Goal: Task Accomplishment & Management: Manage account settings

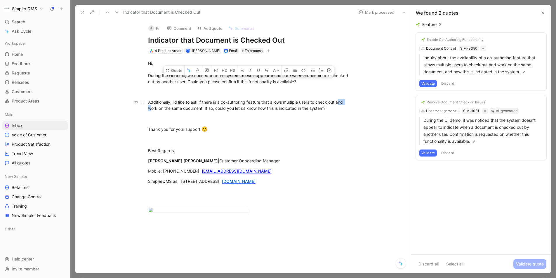
drag, startPoint x: 340, startPoint y: 105, endPoint x: 152, endPoint y: 107, distance: 188.6
click at [152, 108] on div "Additionally, I’d like to ask if there is a co-authoring feature that allows mu…" at bounding box center [249, 105] width 202 height 12
click at [213, 106] on div "Additionally, I’d like to ask if there is a co-authoring feature that allows mu…" at bounding box center [249, 105] width 202 height 12
drag, startPoint x: 221, startPoint y: 102, endPoint x: 261, endPoint y: 100, distance: 39.4
click at [261, 100] on div "Additionally, I’d like to ask if there is a co-authoring feature that allows mu…" at bounding box center [249, 105] width 202 height 12
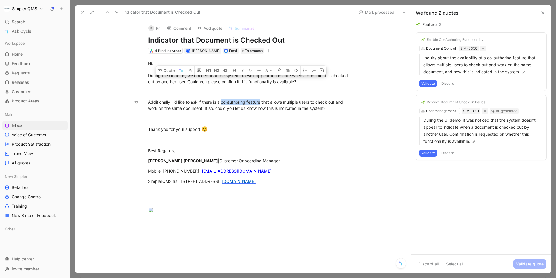
copy div "co-authoring feature"
click at [428, 84] on button "Validate" at bounding box center [428, 83] width 18 height 7
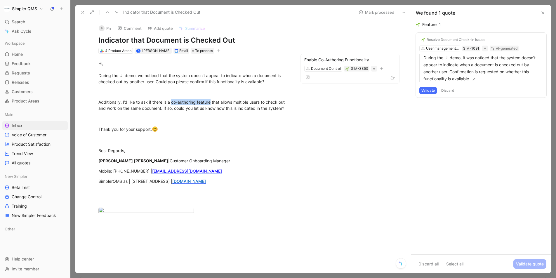
click at [429, 91] on button "Validate" at bounding box center [428, 90] width 18 height 7
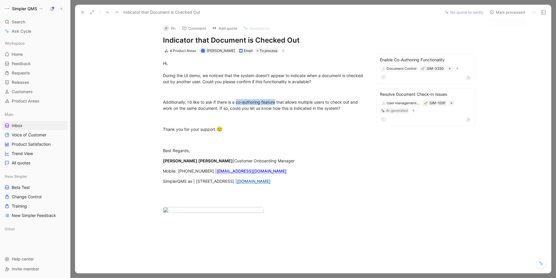
click at [490, 14] on use at bounding box center [492, 13] width 4 height 4
click at [494, 12] on button "Mark processed" at bounding box center [507, 12] width 41 height 8
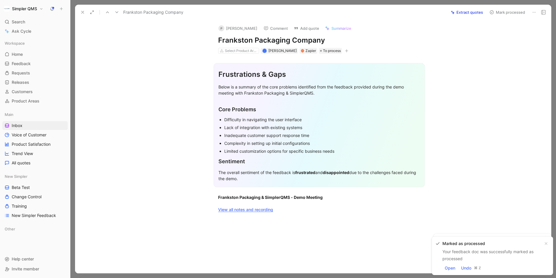
click at [533, 12] on use at bounding box center [533, 12] width 3 height 1
click at [500, 35] on div "Delete" at bounding box center [517, 33] width 35 height 7
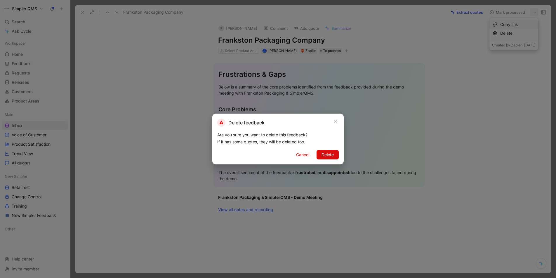
click at [328, 157] on span "Delete" at bounding box center [327, 154] width 12 height 7
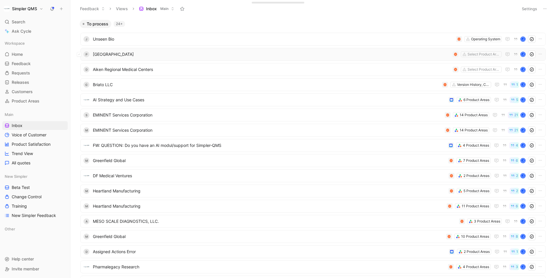
click at [319, 56] on span "[GEOGRAPHIC_DATA]" at bounding box center [271, 54] width 357 height 7
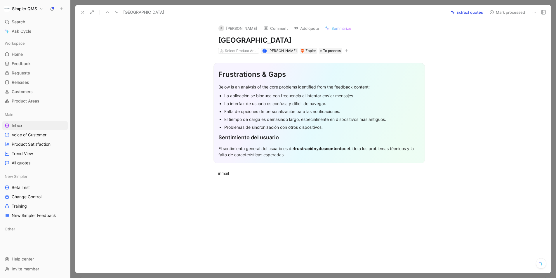
click at [537, 11] on button at bounding box center [534, 12] width 8 height 8
click at [508, 34] on div "Delete" at bounding box center [508, 33] width 53 height 7
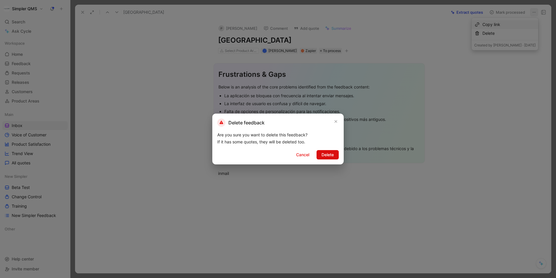
click at [327, 156] on span "Delete" at bounding box center [327, 154] width 12 height 7
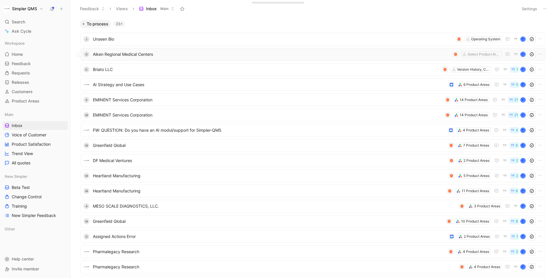
click at [330, 54] on span "Aiken Regional Medical Centers" at bounding box center [271, 54] width 357 height 7
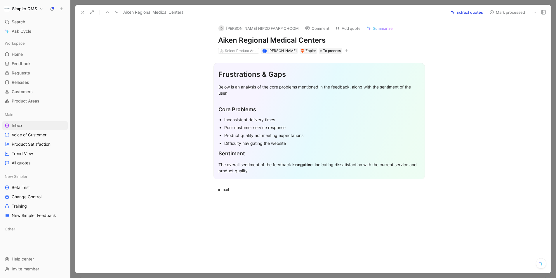
click at [532, 10] on icon at bounding box center [534, 12] width 5 height 5
click at [502, 31] on div "Delete" at bounding box center [508, 33] width 53 height 7
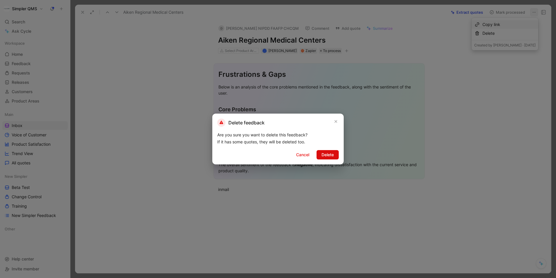
click at [324, 156] on span "Delete" at bounding box center [327, 154] width 12 height 7
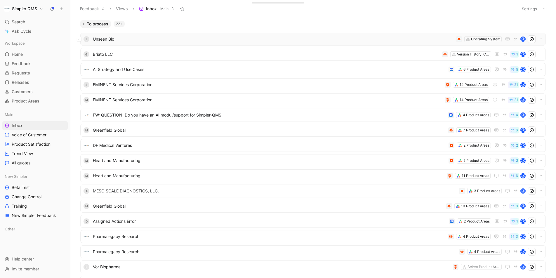
click at [352, 39] on span "Unseen Bio" at bounding box center [273, 39] width 361 height 7
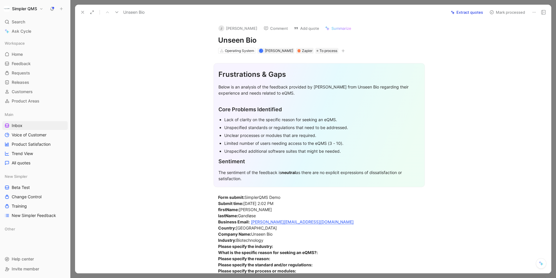
click at [535, 13] on icon at bounding box center [534, 12] width 5 height 5
click at [499, 33] on div "Delete" at bounding box center [504, 33] width 67 height 9
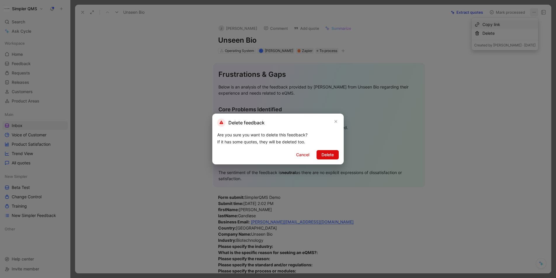
click at [323, 156] on span "Delete" at bounding box center [327, 154] width 12 height 7
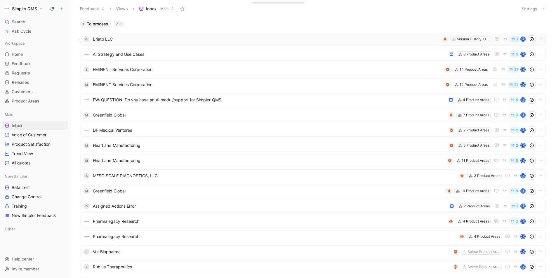
click at [364, 39] on span "Briato LLC" at bounding box center [266, 39] width 347 height 7
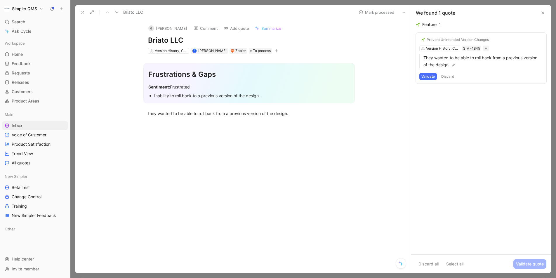
click at [81, 12] on icon at bounding box center [82, 12] width 5 height 5
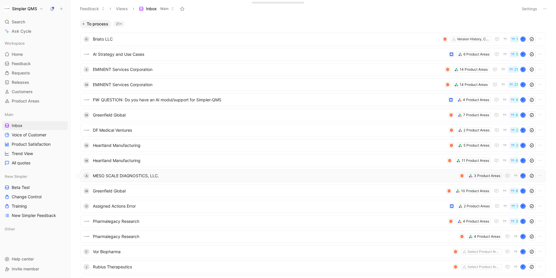
click at [300, 177] on span "MESO SCALE DIAGNOSTICS, LLC." at bounding box center [275, 175] width 364 height 7
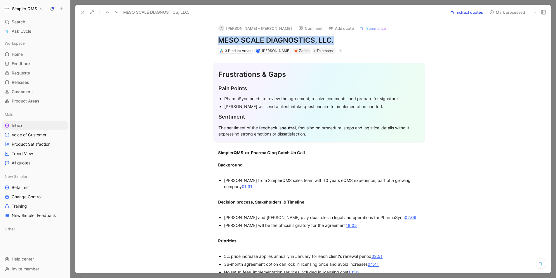
drag, startPoint x: 332, startPoint y: 37, endPoint x: 214, endPoint y: 40, distance: 118.0
click at [214, 40] on div "A [PERSON_NAME] - [PERSON_NAME] Comment Add quote Summarize MESO SCALE DIAGNOST…" at bounding box center [319, 37] width 224 height 34
copy h1 "MESO SCALE DIAGNOSTICS, LLC."
click at [223, 29] on div "A" at bounding box center [221, 28] width 6 height 6
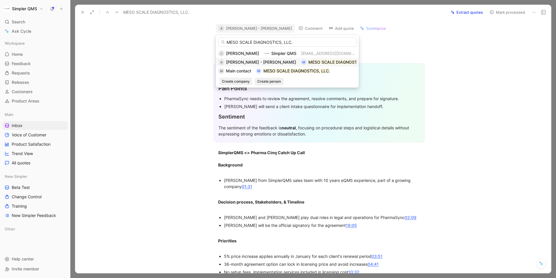
type input "MESO SCALE DIAGNOSTICS, LLC."
click at [236, 63] on span "[PERSON_NAME] - [PERSON_NAME]" at bounding box center [261, 62] width 70 height 5
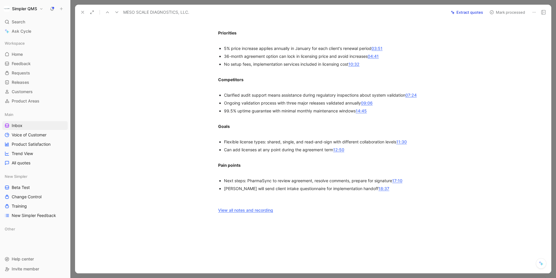
scroll to position [210, 0]
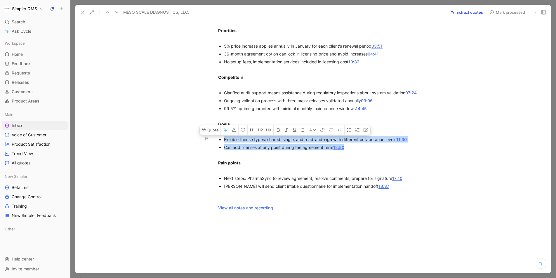
drag, startPoint x: 221, startPoint y: 139, endPoint x: 305, endPoint y: 151, distance: 85.2
click at [305, 151] on ul "Flexible license types: shared, single, and read-and-sign with different collab…" at bounding box center [319, 143] width 224 height 16
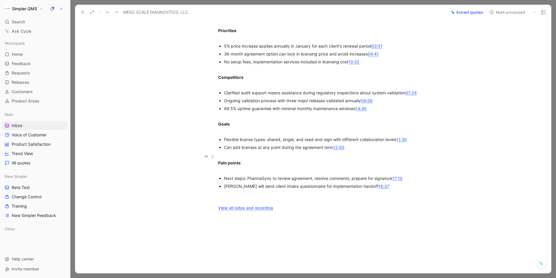
click at [305, 159] on div "Pain points" at bounding box center [319, 163] width 202 height 18
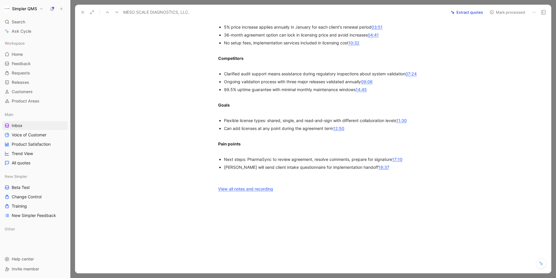
scroll to position [230, 0]
click at [493, 13] on use at bounding box center [492, 13] width 4 height 4
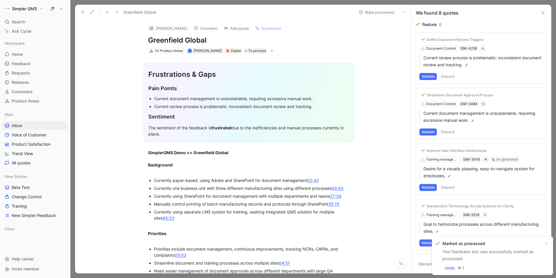
click at [82, 13] on icon at bounding box center [82, 12] width 5 height 5
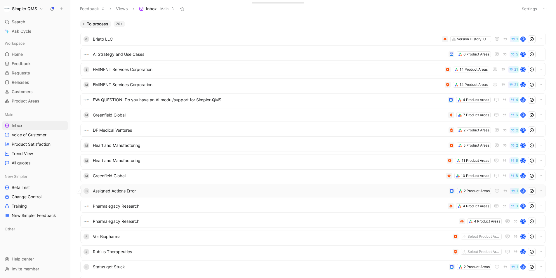
click at [215, 191] on span "Assigned Actions Error" at bounding box center [270, 190] width 354 height 7
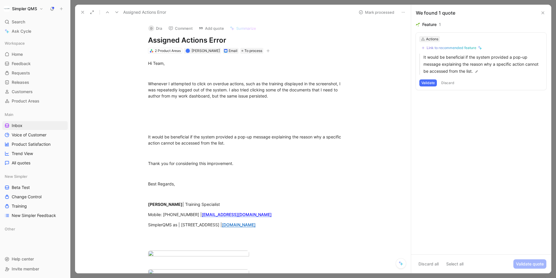
click at [432, 39] on div "Actions" at bounding box center [432, 39] width 12 height 6
type input "UX"
click at [440, 62] on span ", UI & Accessibility (new simpler)" at bounding box center [458, 60] width 62 height 5
click at [457, 49] on div "Link to recommended feature" at bounding box center [451, 48] width 50 height 5
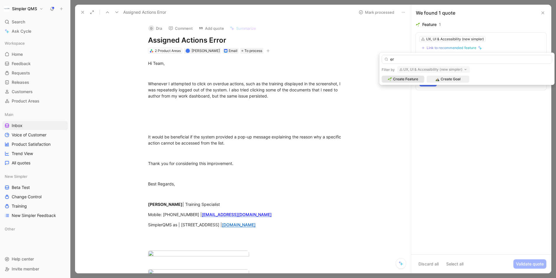
type input "e"
click at [387, 58] on icon at bounding box center [386, 60] width 4 height 4
click at [389, 58] on input "Error Messages" at bounding box center [467, 59] width 170 height 9
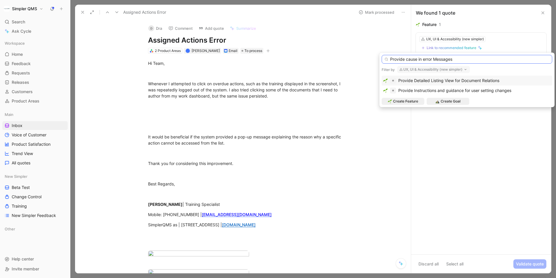
click at [434, 59] on input "Provide cause in error Messages" at bounding box center [467, 59] width 170 height 9
type input "Provide cause in error messages"
click at [408, 100] on span "Create Feature" at bounding box center [405, 101] width 25 height 6
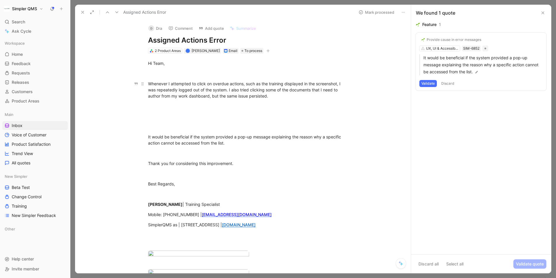
drag, startPoint x: 273, startPoint y: 101, endPoint x: 172, endPoint y: 86, distance: 102.5
click at [172, 86] on div "Hi Team, Whenever I attempted to click on overdue actions, such as the training…" at bounding box center [248, 173] width 323 height 238
click at [172, 86] on span "Whenever I attempted to click on overdue actions, such as the training displaye…" at bounding box center [245, 89] width 194 height 17
drag, startPoint x: 271, startPoint y: 97, endPoint x: 146, endPoint y: 79, distance: 126.2
click at [146, 79] on p "Whenever I attempted to click on overdue actions, such as the training displaye…" at bounding box center [249, 90] width 224 height 22
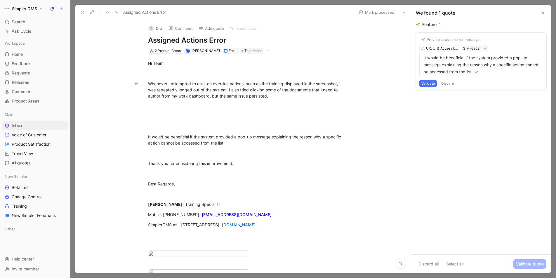
copy span "Whenever I attempted to click on overdue actions, such as the training displaye…"
click at [426, 82] on button "Validate" at bounding box center [428, 83] width 18 height 7
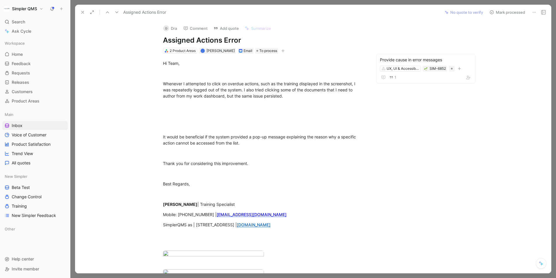
click at [168, 29] on div "D" at bounding box center [166, 28] width 6 height 6
click at [137, 58] on button "Open" at bounding box center [131, 57] width 21 height 8
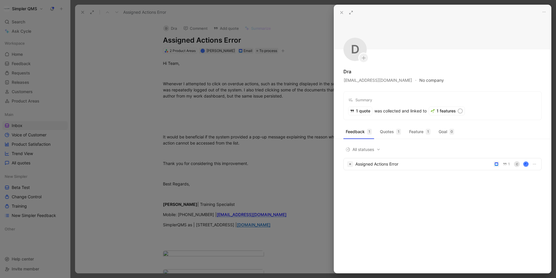
click at [419, 81] on button "No company" at bounding box center [431, 80] width 25 height 8
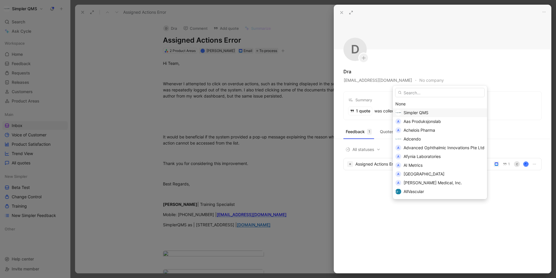
click at [408, 111] on span "Simpler QMS" at bounding box center [415, 112] width 25 height 5
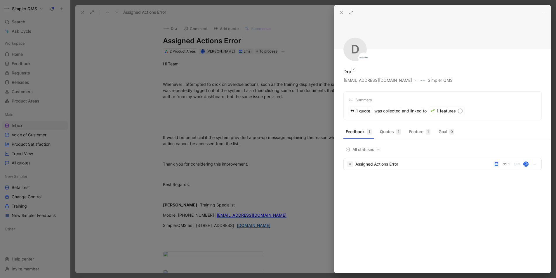
click at [348, 71] on div "Dra" at bounding box center [347, 71] width 8 height 7
click at [354, 70] on icon "button" at bounding box center [353, 69] width 3 height 5
drag, startPoint x: 355, startPoint y: 72, endPoint x: 348, endPoint y: 73, distance: 6.7
click at [348, 73] on input "Dra" at bounding box center [377, 71] width 69 height 9
type input "[PERSON_NAME]"
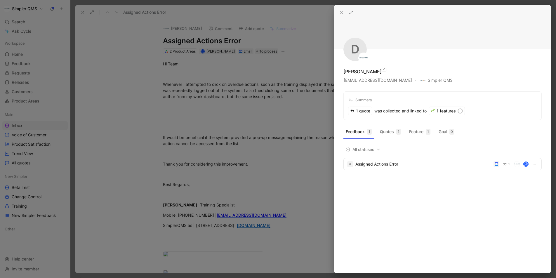
click at [164, 124] on div at bounding box center [278, 139] width 556 height 278
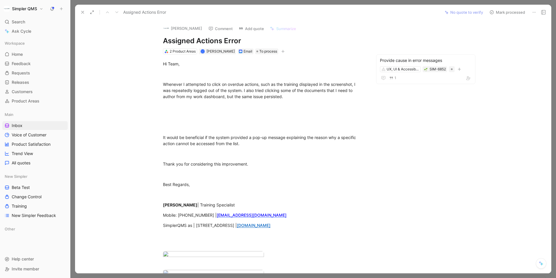
click at [492, 11] on icon at bounding box center [491, 12] width 5 height 5
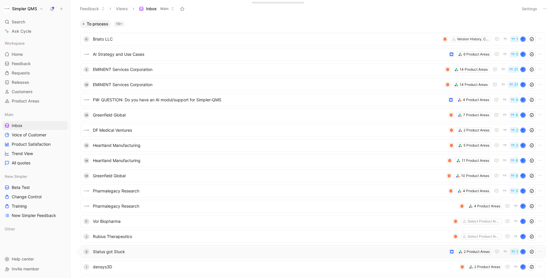
click at [180, 251] on span "Status got Stuck" at bounding box center [270, 251] width 354 height 7
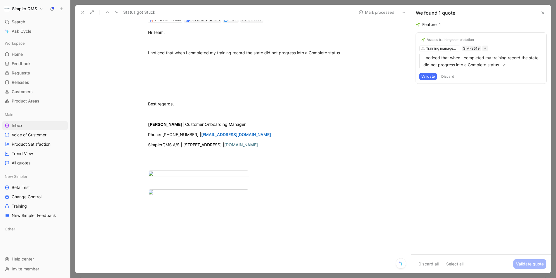
scroll to position [38, 0]
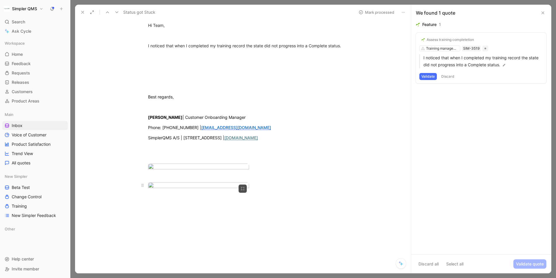
click at [196, 211] on body "Simpler QMS Search ⌘ K Ask Cycle Workspace Home G then H Feedback G then F Requ…" at bounding box center [278, 139] width 556 height 278
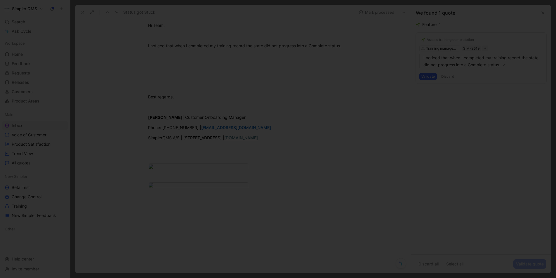
click at [325, 278] on div at bounding box center [278, 278] width 556 height 0
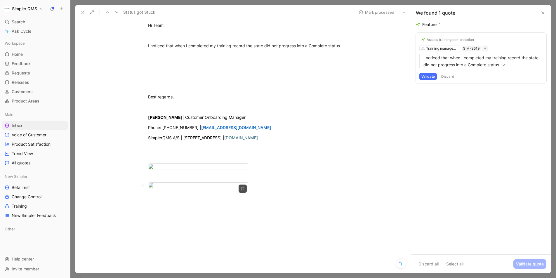
click at [227, 208] on body "Simpler QMS Search ⌘ K Ask Cycle Workspace Home G then H Feedback G then F Requ…" at bounding box center [278, 139] width 556 height 278
click at [293, 278] on div at bounding box center [278, 278] width 556 height 0
click at [357, 45] on p "I noticed that when I completed my training record the state did not progress i…" at bounding box center [249, 46] width 224 height 10
click at [426, 76] on button "Validate" at bounding box center [428, 76] width 18 height 7
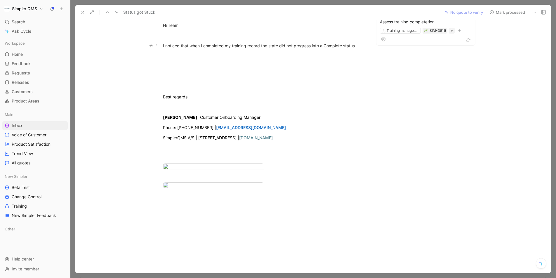
drag, startPoint x: 366, startPoint y: 43, endPoint x: 177, endPoint y: 43, distance: 189.2
click at [177, 43] on p "I noticed that when I completed my training record the state did not progress i…" at bounding box center [264, 46] width 224 height 10
copy span "I noticed that when I completed my training record the state did not progress i…"
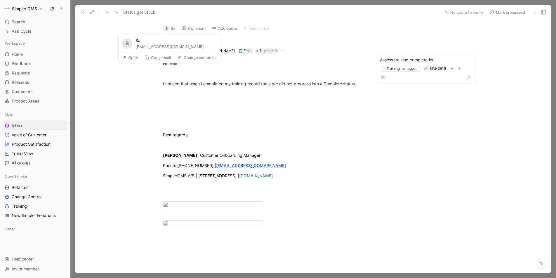
click at [136, 58] on button "Open" at bounding box center [130, 57] width 21 height 8
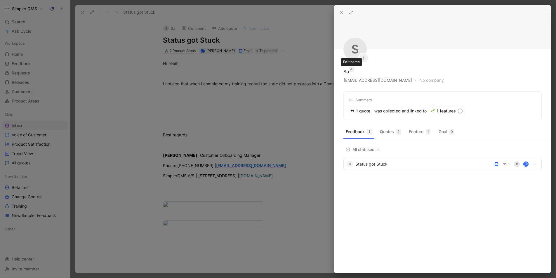
click at [351, 71] on icon "button" at bounding box center [351, 69] width 3 height 5
click at [361, 72] on input "Sa" at bounding box center [377, 71] width 69 height 9
type input "[PERSON_NAME]"
click at [419, 78] on button "No company" at bounding box center [431, 80] width 25 height 8
click at [351, 70] on icon "button" at bounding box center [351, 69] width 3 height 5
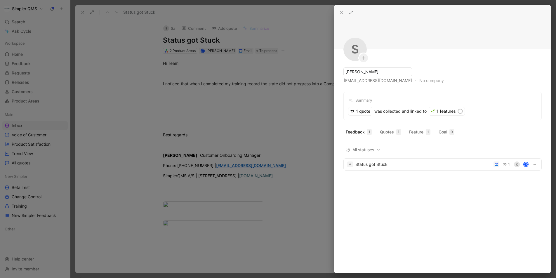
type input "[PERSON_NAME]"
click at [419, 79] on button "No company" at bounding box center [431, 80] width 25 height 8
type input "simpl"
click at [421, 104] on span "er QMS" at bounding box center [419, 103] width 14 height 5
click at [140, 124] on div at bounding box center [278, 139] width 556 height 278
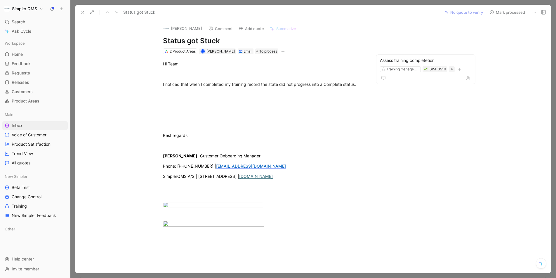
click at [495, 12] on button "Mark processed" at bounding box center [507, 12] width 41 height 8
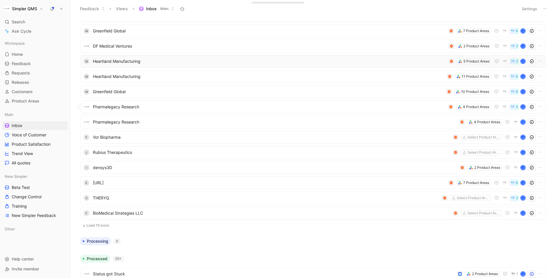
scroll to position [96, 0]
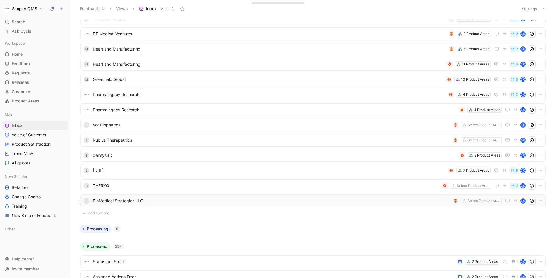
click at [150, 199] on span "BioMedical Strategies LLC" at bounding box center [271, 200] width 357 height 7
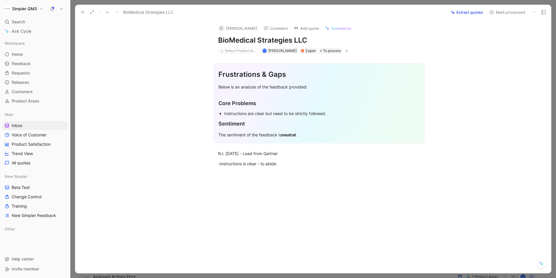
click at [533, 12] on icon at bounding box center [534, 12] width 5 height 5
click at [500, 35] on div "Delete" at bounding box center [517, 33] width 35 height 7
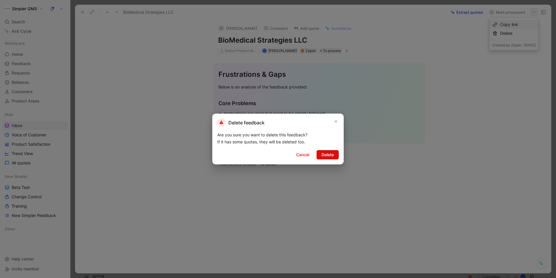
click at [328, 154] on span "Delete" at bounding box center [327, 154] width 12 height 7
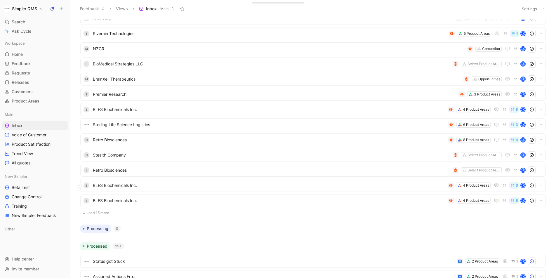
scroll to position [307, 0]
click at [112, 210] on button "Load 15 more" at bounding box center [312, 213] width 465 height 7
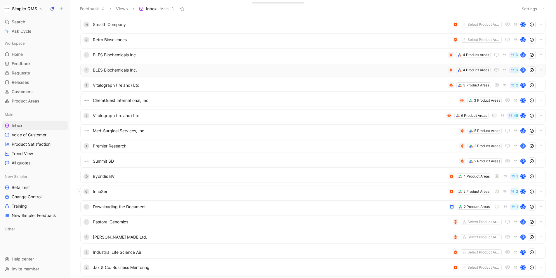
scroll to position [435, 0]
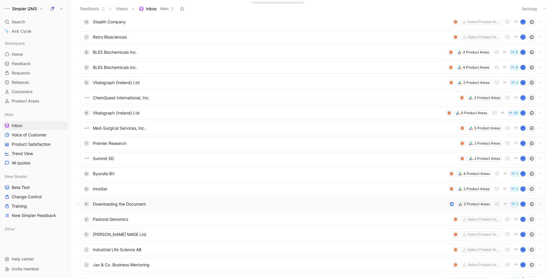
click at [208, 204] on span "Downloading the Document" at bounding box center [270, 204] width 354 height 7
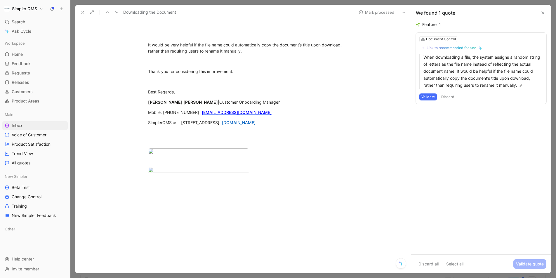
scroll to position [93, 0]
click at [204, 213] on body "Simpler QMS Search ⌘ K Ask Cycle Workspace Home G then H Feedback G then F Requ…" at bounding box center [278, 139] width 556 height 278
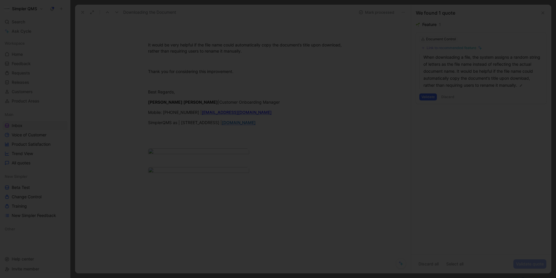
click at [200, 146] on img at bounding box center [278, 139] width 556 height 278
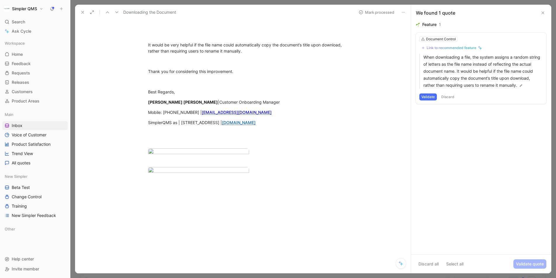
scroll to position [99, 0]
click at [172, 214] on body "Simpler QMS Search ⌘ K Ask Cycle Workspace Home G then H Feedback G then F Requ…" at bounding box center [278, 139] width 556 height 278
click at [183, 207] on img at bounding box center [277, 138] width 555 height 277
click at [185, 194] on body "Simpler QMS Search ⌘ K Ask Cycle Workspace Home G then H Feedback G then F Requ…" at bounding box center [278, 139] width 556 height 278
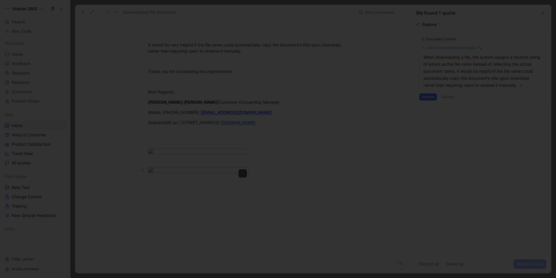
click at [185, 194] on img at bounding box center [278, 139] width 556 height 278
click at [185, 193] on body "Simpler QMS Search ⌘ K Ask Cycle Workspace Home G then H Feedback G then F Requ…" at bounding box center [278, 139] width 556 height 278
click at [185, 193] on img at bounding box center [278, 139] width 556 height 278
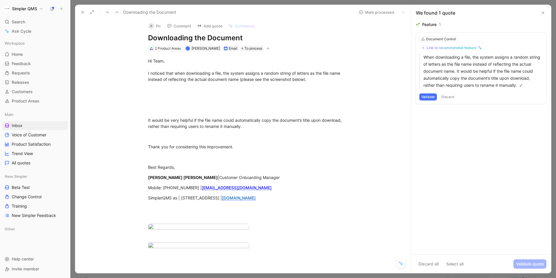
scroll to position [0, 0]
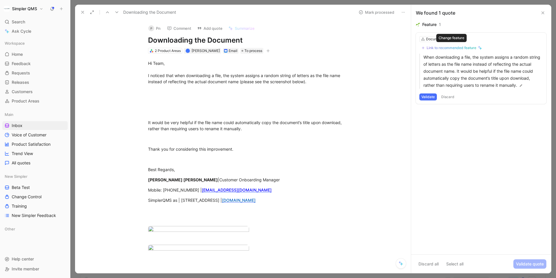
click at [442, 48] on div "Link to recommended feature" at bounding box center [451, 48] width 50 height 5
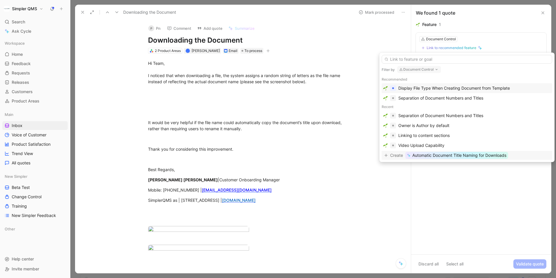
click at [455, 154] on span "Automatic Document Title Naming for Downloads" at bounding box center [459, 155] width 94 height 7
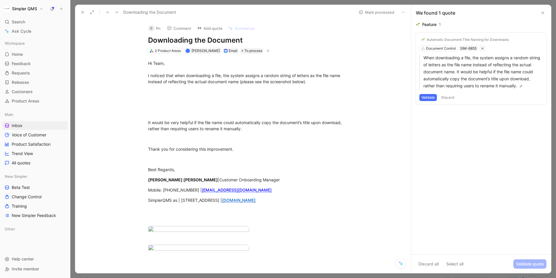
click at [152, 31] on div "P" at bounding box center [151, 28] width 6 height 6
click at [118, 57] on button "Open" at bounding box center [115, 57] width 21 height 8
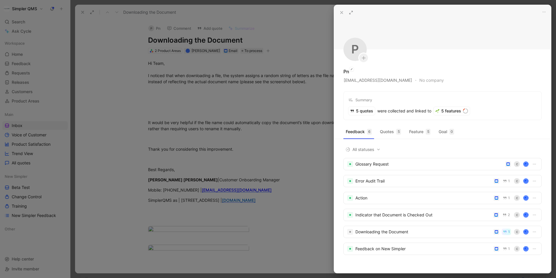
click at [348, 72] on div "Pn" at bounding box center [346, 71] width 6 height 7
click at [351, 69] on icon "button" at bounding box center [352, 69] width 2 height 2
type input "Pao"
click at [419, 79] on button "No company" at bounding box center [431, 80] width 25 height 8
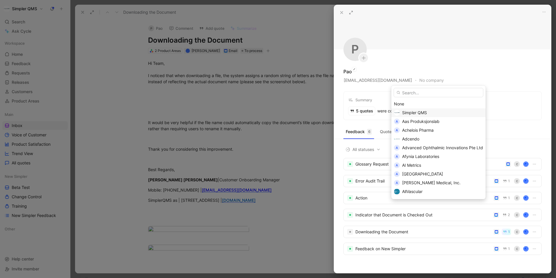
click at [410, 111] on span "Simpler QMS" at bounding box center [414, 112] width 25 height 5
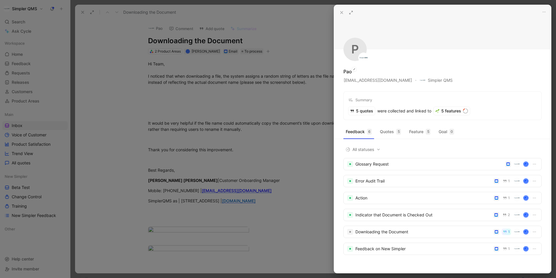
click at [152, 98] on div at bounding box center [278, 139] width 556 height 278
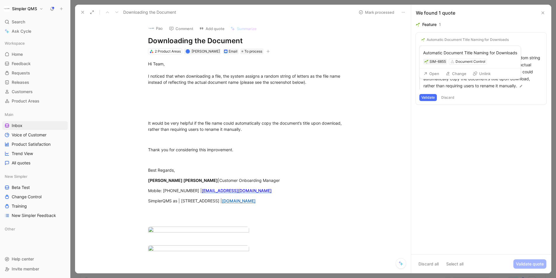
drag, startPoint x: 517, startPoint y: 53, endPoint x: 423, endPoint y: 53, distance: 94.0
click at [423, 53] on div "Automatic Document Title Naming for Downloads" at bounding box center [470, 52] width 94 height 7
copy div "Automatic Document Title Naming for Downloads"
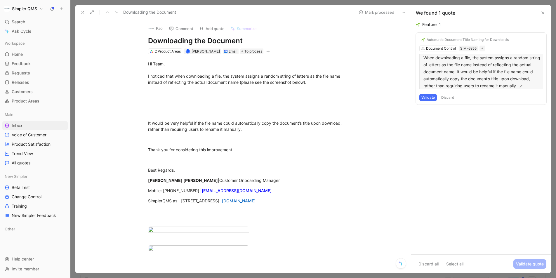
click at [480, 67] on p "When downloading a file, the system assigns a random string of letters as the f…" at bounding box center [482, 71] width 119 height 35
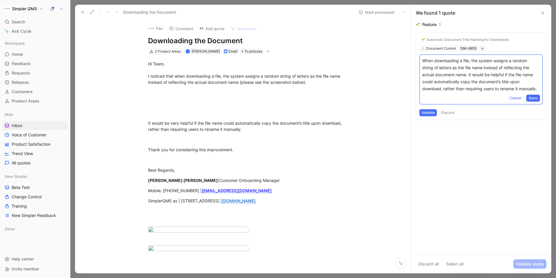
drag, startPoint x: 422, startPoint y: 61, endPoint x: 539, endPoint y: 88, distance: 119.7
click at [539, 88] on p "When downloading a file, the system assigns a random string of letters as the f…" at bounding box center [481, 74] width 118 height 35
copy p "When downloading a file, the system assigns a random string of letters as the f…"
click at [534, 97] on span "Save" at bounding box center [533, 98] width 8 height 6
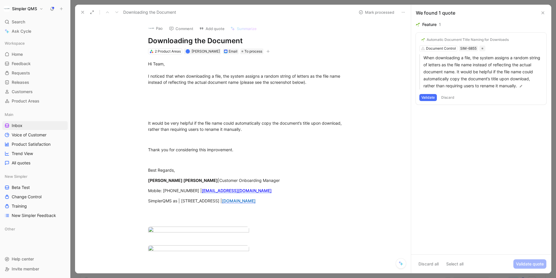
click at [428, 95] on button "Validate" at bounding box center [428, 97] width 18 height 7
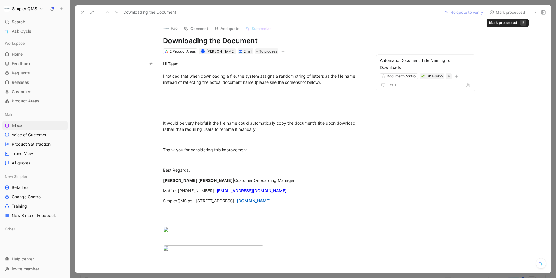
click at [495, 13] on button "Mark processed" at bounding box center [507, 12] width 41 height 8
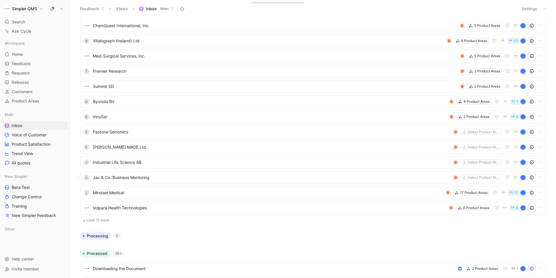
scroll to position [510, 0]
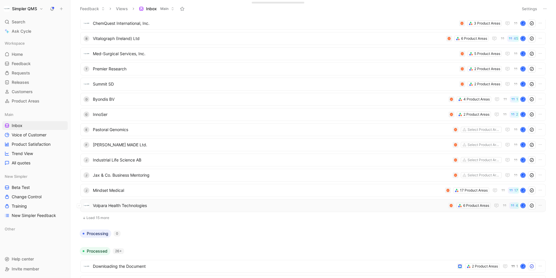
click at [184, 206] on span "Volpara Health Technologies" at bounding box center [269, 205] width 353 height 7
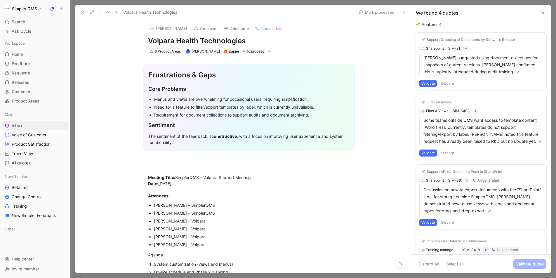
drag, startPoint x: 250, startPoint y: 41, endPoint x: 143, endPoint y: 39, distance: 106.6
click at [143, 39] on div "[PERSON_NAME] Comment Add quote Summarize Volpara Health Technologies 6 Product…" at bounding box center [249, 37] width 224 height 35
copy h1 "Volpara Health Technologies"
click at [168, 29] on button "[PERSON_NAME]" at bounding box center [168, 28] width 44 height 9
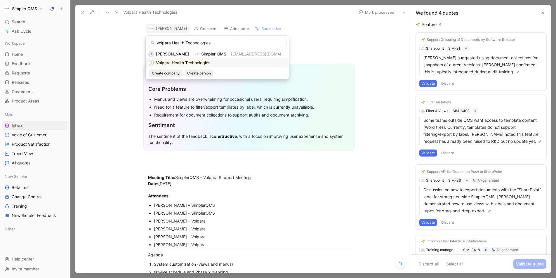
type input "Volpara Health Technologies"
click at [199, 62] on mark "Volpara Health Technologies" at bounding box center [183, 62] width 55 height 5
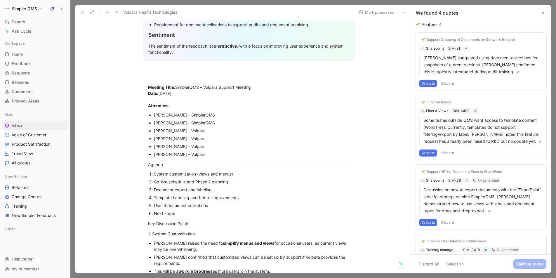
scroll to position [36, 0]
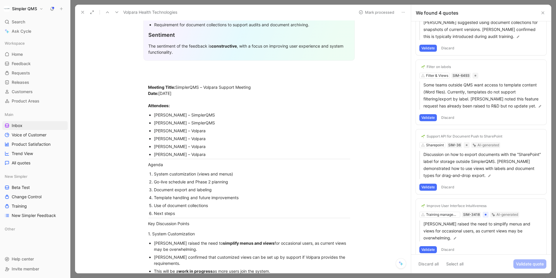
click at [446, 212] on div "Improve User Interface Intuitiveness Training management SIM-3418 AI-generated …" at bounding box center [481, 228] width 130 height 58
click at [444, 205] on div "Improve User Interface Intuitiveness Training management SIM-3418 AI-generated …" at bounding box center [481, 228] width 130 height 58
click at [445, 215] on div "Improve User Interface Intuitiveness Training management SIM-3418 AI-generated …" at bounding box center [481, 228] width 130 height 58
click at [444, 206] on div "Improve User Interface Intuitiveness Training management SIM-3418 AI-generated …" at bounding box center [481, 228] width 130 height 58
click at [448, 195] on icon at bounding box center [447, 194] width 5 height 5
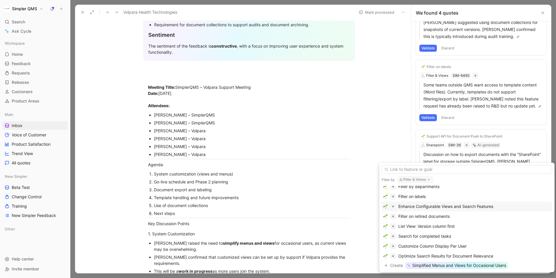
scroll to position [32, 0]
click at [480, 203] on div "Enhance Configurable Views and Search Features" at bounding box center [445, 204] width 95 height 7
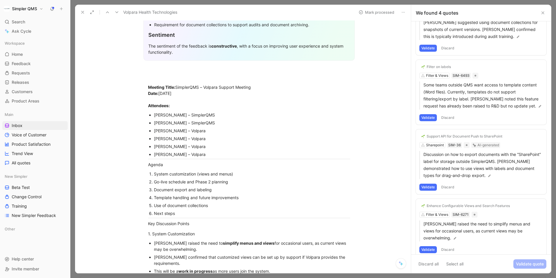
click at [479, 205] on div "Enhance Configurable Views and Search Features" at bounding box center [467, 205] width 83 height 5
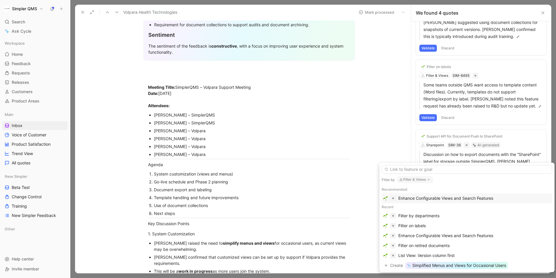
click at [464, 197] on div "Enhance Configurable Views and Search Features" at bounding box center [445, 198] width 95 height 7
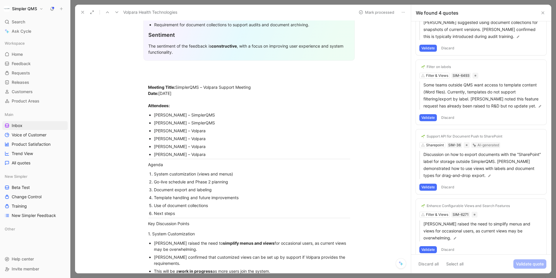
click at [429, 246] on button "Validate" at bounding box center [428, 249] width 18 height 7
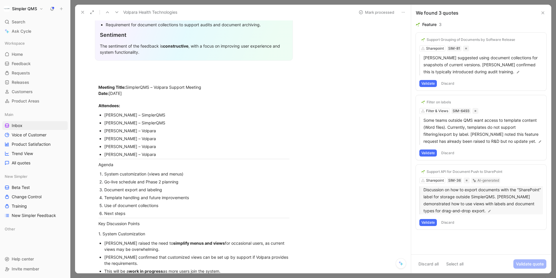
scroll to position [525, 0]
click at [427, 224] on button "Validate" at bounding box center [428, 222] width 18 height 7
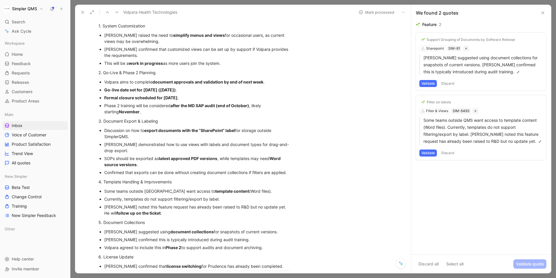
scroll to position [299, 0]
click at [443, 113] on div "Filter on labels Filter & Views SIM-6493 Some teams outside QMS want access to …" at bounding box center [481, 127] width 130 height 65
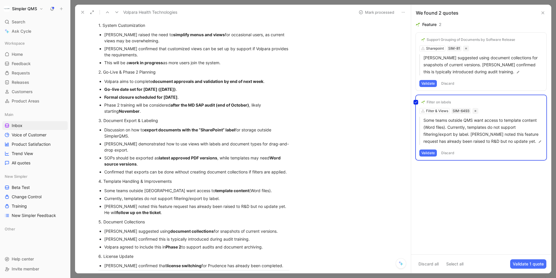
click at [443, 102] on div "Filter on labels Filter & Views SIM-6493 Some teams outside QMS want access to …" at bounding box center [481, 127] width 130 height 65
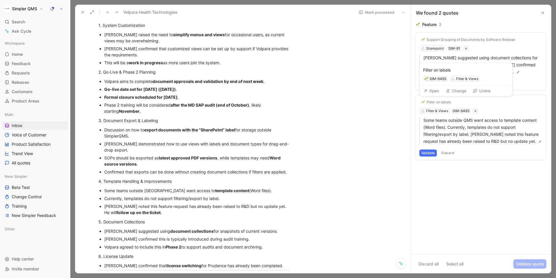
click at [438, 101] on div "Filter on labels" at bounding box center [438, 102] width 24 height 5
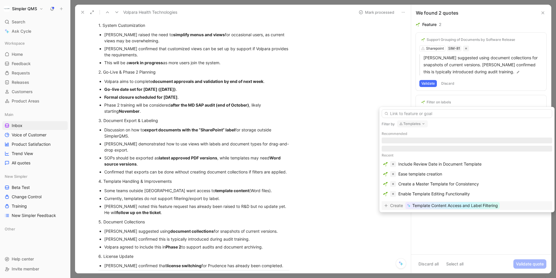
click at [424, 124] on icon "button" at bounding box center [423, 123] width 5 height 5
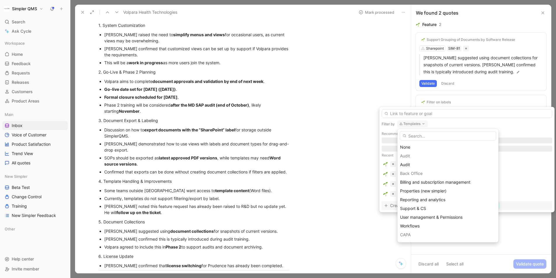
type input "U"
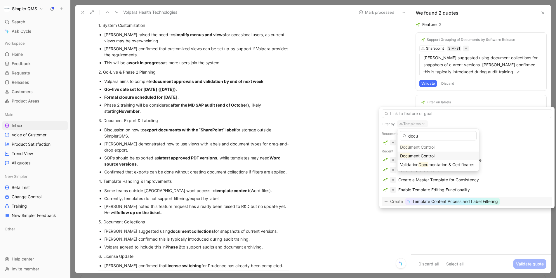
type input "docu"
click at [423, 155] on span "ment Control" at bounding box center [422, 155] width 25 height 5
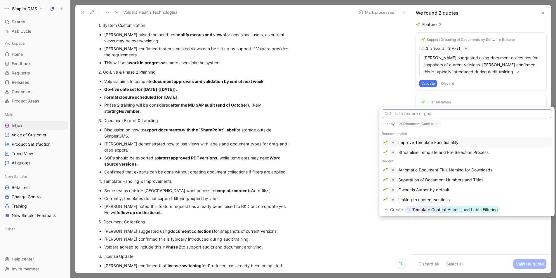
click at [440, 113] on input "text" at bounding box center [467, 113] width 170 height 9
click at [436, 122] on icon "button" at bounding box center [436, 123] width 5 height 5
type input "permi"
click at [427, 147] on span "User management &" at bounding box center [419, 146] width 39 height 5
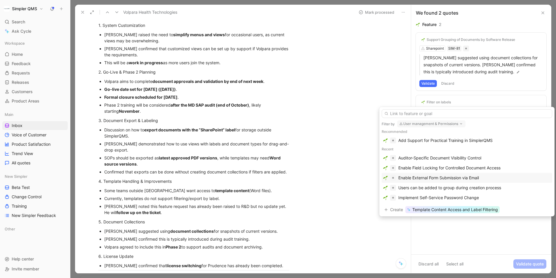
scroll to position [0, 0]
click at [443, 114] on input "text" at bounding box center [467, 113] width 170 height 9
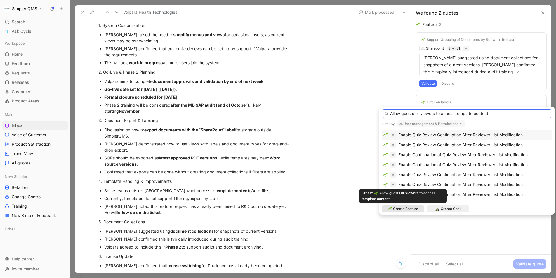
type input "Allow guests or viewers to access template content"
click at [413, 205] on div "Create Feature" at bounding box center [403, 208] width 43 height 7
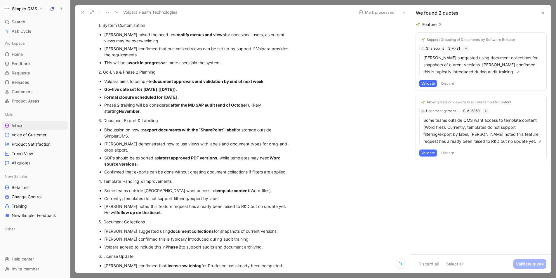
click at [428, 152] on button "Validate" at bounding box center [428, 152] width 18 height 7
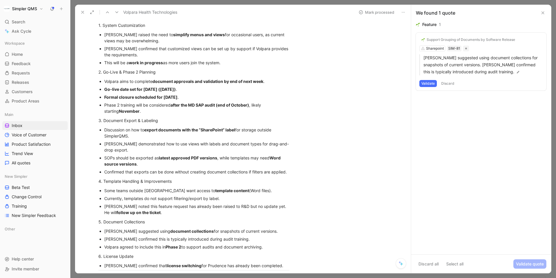
click at [430, 49] on div "Support Grouping of Documents by Software Release Sharepoint SIM-81 [PERSON_NAM…" at bounding box center [481, 62] width 130 height 58
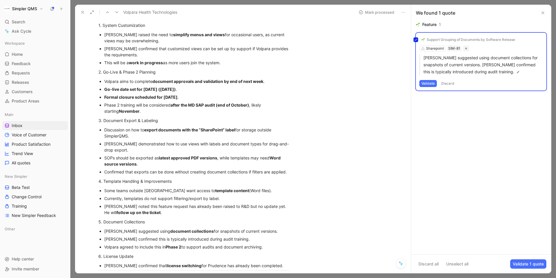
click at [439, 39] on div "Support Grouping of Documents by Software Release Sharepoint SIM-81 [PERSON_NAM…" at bounding box center [481, 62] width 130 height 58
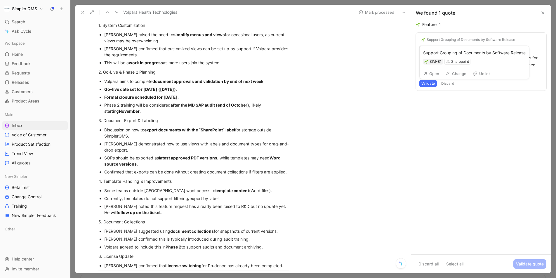
click at [452, 75] on button "Change" at bounding box center [456, 73] width 26 height 8
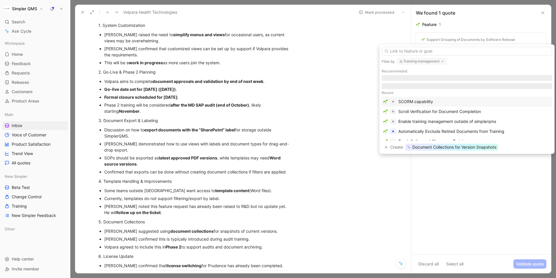
click at [441, 60] on icon "button" at bounding box center [442, 61] width 5 height 5
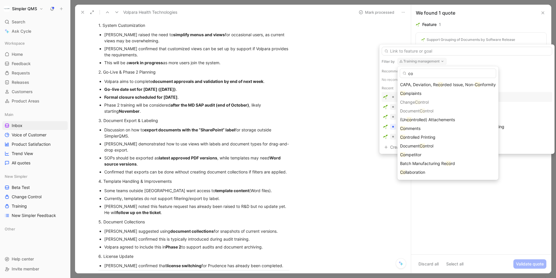
type input "c"
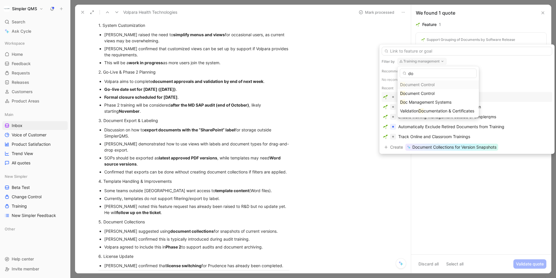
type input "d"
type input "audit"
click at [447, 93] on div "Audit" at bounding box center [439, 93] width 79 height 7
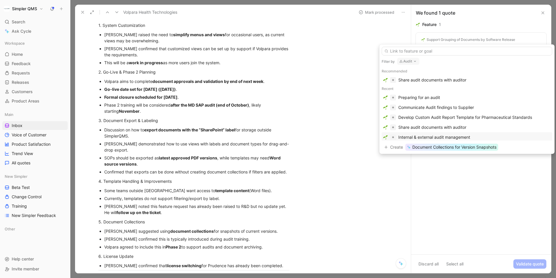
click at [496, 135] on div "Internal & external audit management" at bounding box center [467, 137] width 168 height 7
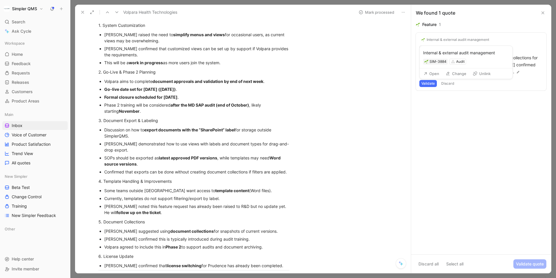
click at [476, 39] on div "Internal & external audit management" at bounding box center [457, 39] width 62 height 5
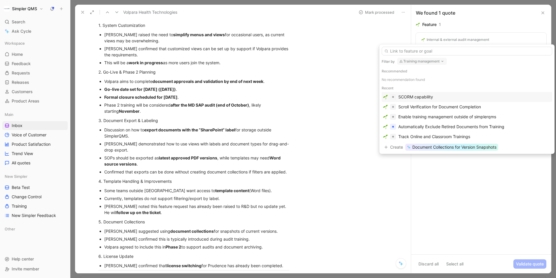
click at [441, 62] on icon "button" at bounding box center [442, 61] width 5 height 5
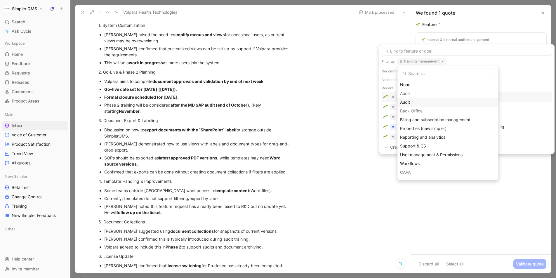
click at [409, 104] on span "Audit" at bounding box center [405, 102] width 10 height 5
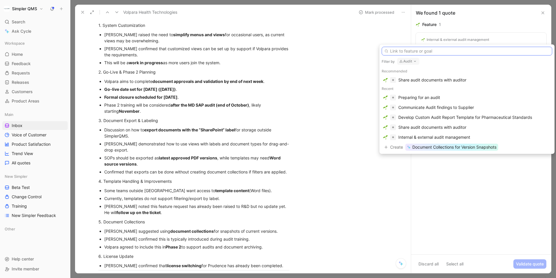
click at [437, 51] on input "text" at bounding box center [467, 51] width 170 height 9
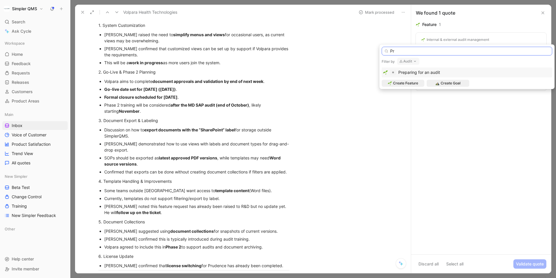
type input "P"
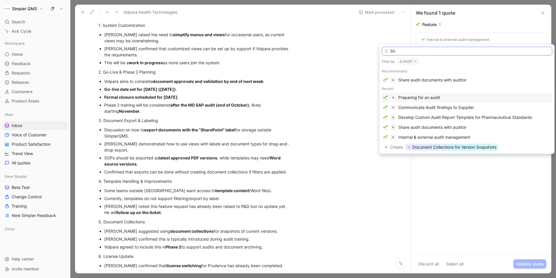
type input "S"
type input "C"
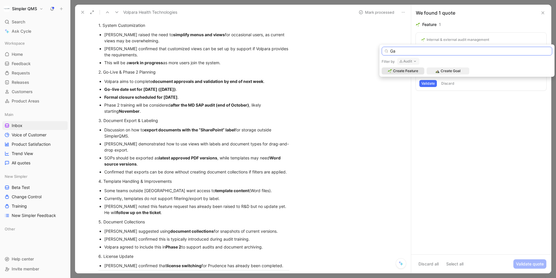
type input "G"
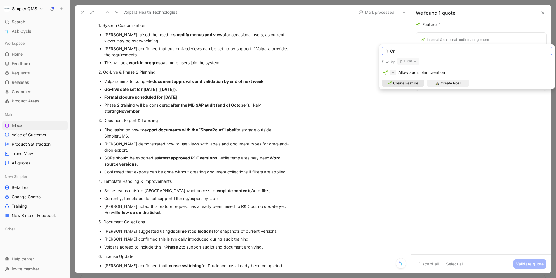
type input "C"
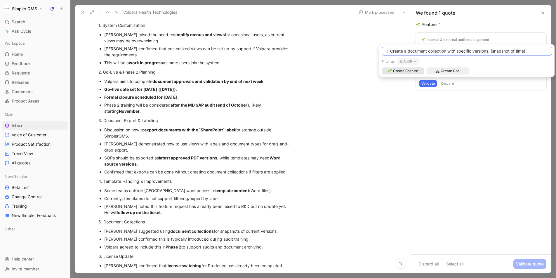
type input "Create a document collection with specific versions. (snapshot of time)"
click at [413, 71] on span "Create Feature" at bounding box center [405, 71] width 25 height 6
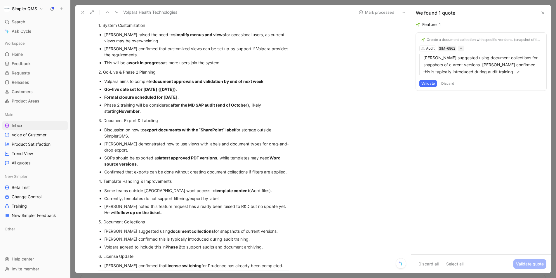
click at [426, 82] on button "Validate" at bounding box center [428, 83] width 18 height 7
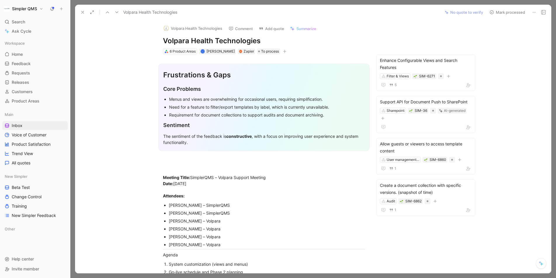
click at [497, 12] on button "Mark processed" at bounding box center [507, 12] width 41 height 8
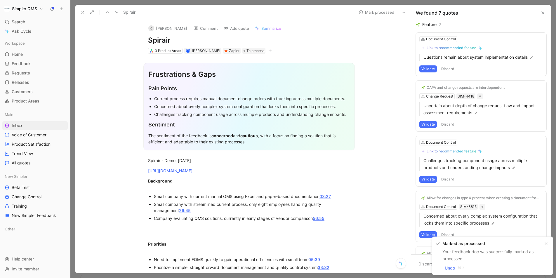
drag, startPoint x: 173, startPoint y: 41, endPoint x: 134, endPoint y: 38, distance: 38.6
click at [134, 38] on div "C [PERSON_NAME] Comment Add quote Summarize Spirair 3 Product Areas J [PERSON_N…" at bounding box center [243, 146] width 336 height 253
copy h1 "Spirair"
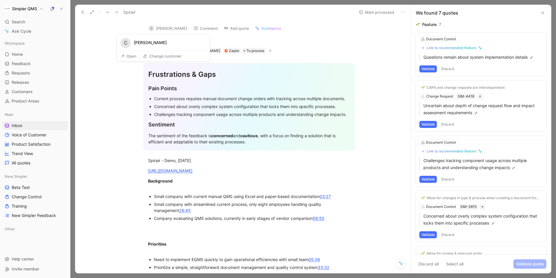
click at [128, 58] on button "Open" at bounding box center [128, 56] width 21 height 8
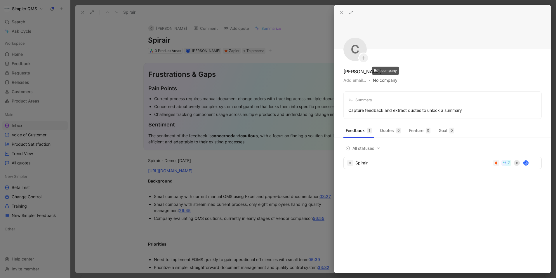
click at [386, 81] on button "No company" at bounding box center [385, 80] width 25 height 8
type input "Spirair"
click at [398, 106] on span "Spirair" at bounding box center [398, 103] width 15 height 7
click at [105, 157] on div at bounding box center [278, 139] width 556 height 278
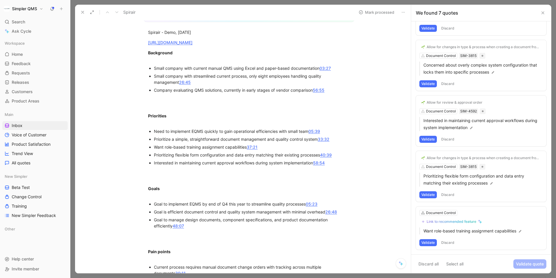
scroll to position [131, 0]
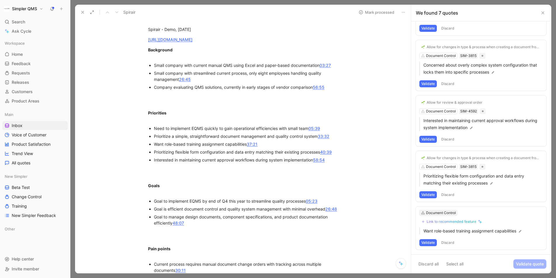
click at [452, 213] on div "Document Control" at bounding box center [441, 213] width 30 height 6
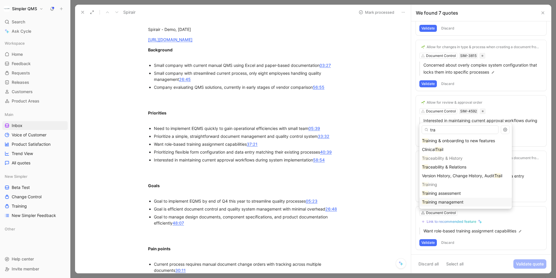
type input "tra"
click at [440, 203] on span "ining management" at bounding box center [445, 201] width 35 height 5
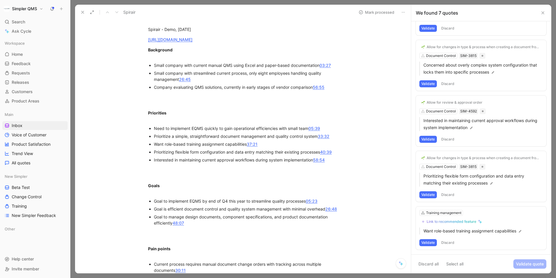
click at [436, 222] on div "Link to recommended feature" at bounding box center [451, 221] width 50 height 5
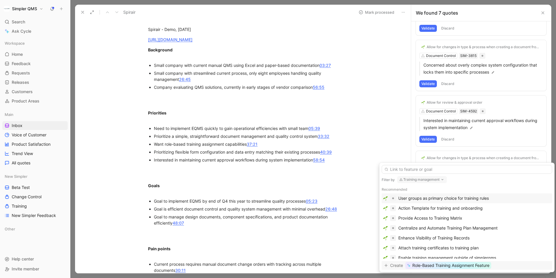
click at [447, 267] on span "Role-Based Training Assignment Feature" at bounding box center [450, 265] width 77 height 7
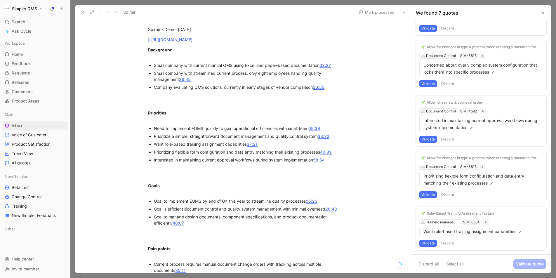
click at [431, 243] on button "Validate" at bounding box center [428, 243] width 18 height 7
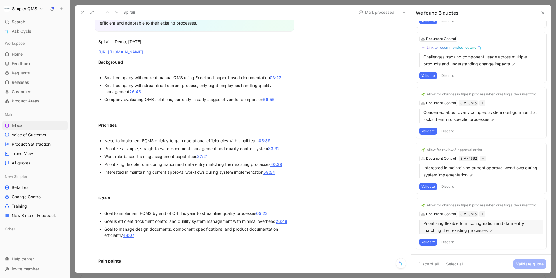
scroll to position [103, 0]
click at [446, 215] on div "Allow for changes in type & process when creating a document from tempalte Docu…" at bounding box center [481, 224] width 130 height 51
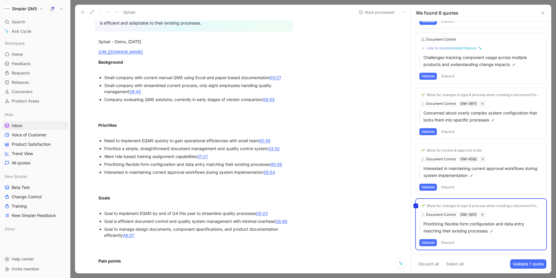
click at [446, 206] on div "Allow for changes in type & process when creating a document from tempalte Docu…" at bounding box center [481, 224] width 130 height 51
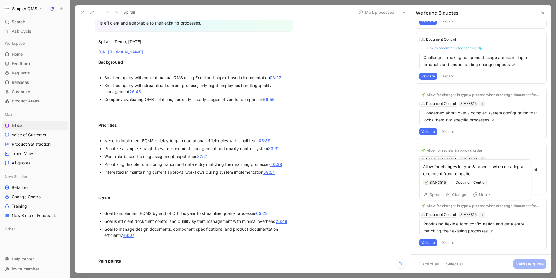
click at [457, 194] on button "Change" at bounding box center [456, 194] width 26 height 8
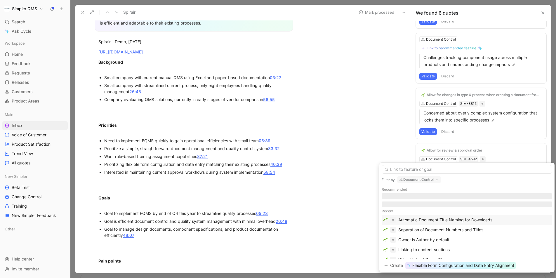
click at [432, 182] on button "Document Control" at bounding box center [419, 179] width 44 height 7
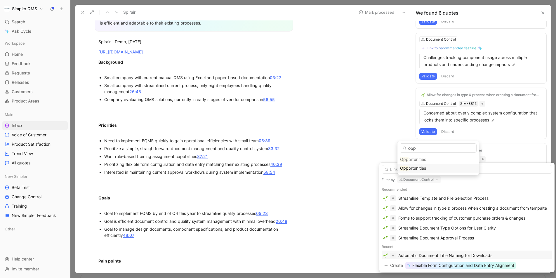
type input "opp"
click at [417, 167] on span "ortunities" at bounding box center [417, 168] width 18 height 5
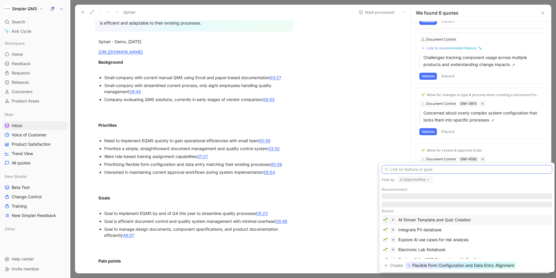
click at [439, 170] on input "text" at bounding box center [467, 169] width 170 height 9
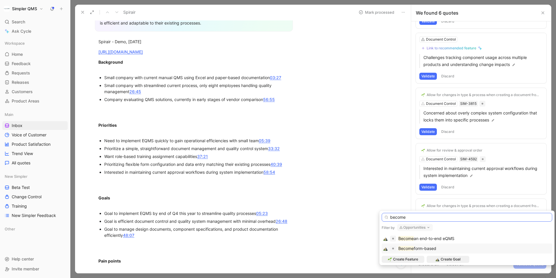
type input "become"
click at [426, 248] on span "form-based" at bounding box center [425, 248] width 22 height 5
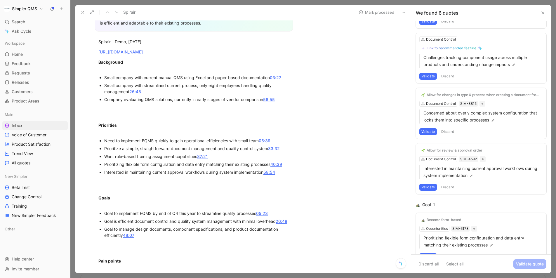
scroll to position [117, 0]
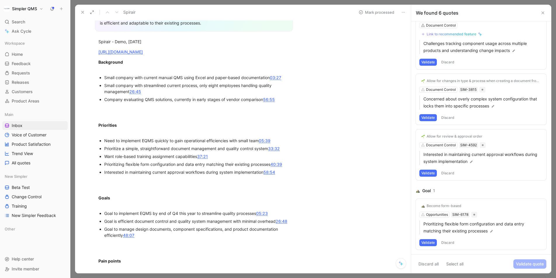
click at [429, 243] on button "Validate" at bounding box center [428, 242] width 18 height 7
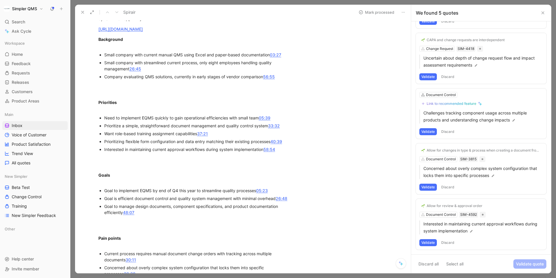
scroll to position [159, 0]
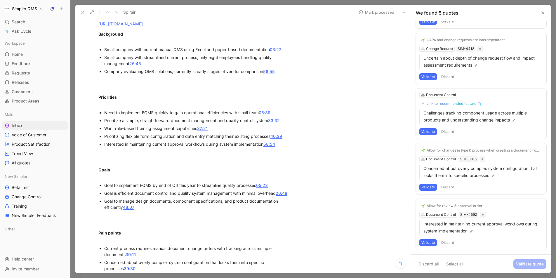
click at [431, 241] on button "Validate" at bounding box center [428, 242] width 18 height 7
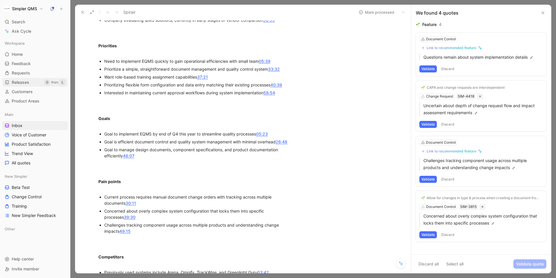
scroll to position [216, 0]
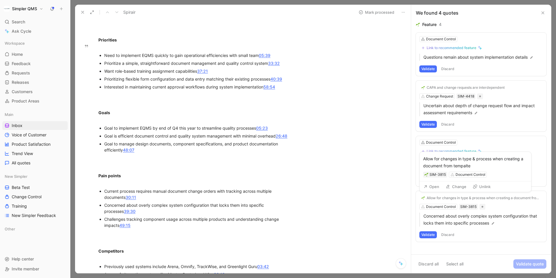
click at [449, 197] on div "Allow for changes in type & process when creating a document from tempalte" at bounding box center [483, 198] width 114 height 5
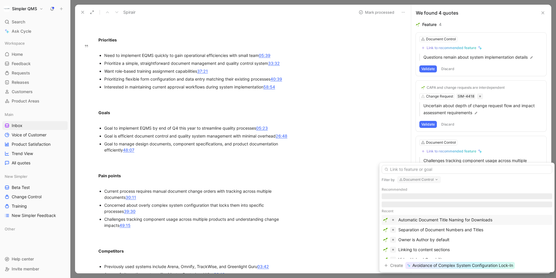
click at [433, 179] on button "Document Control" at bounding box center [419, 179] width 44 height 7
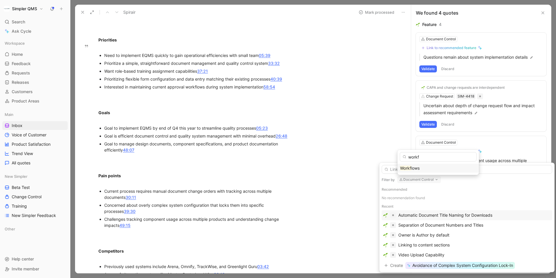
type input "workf"
click at [415, 168] on span "lows" at bounding box center [415, 168] width 8 height 5
click at [447, 226] on div "Allow custom workflow implementations" at bounding box center [436, 225] width 76 height 7
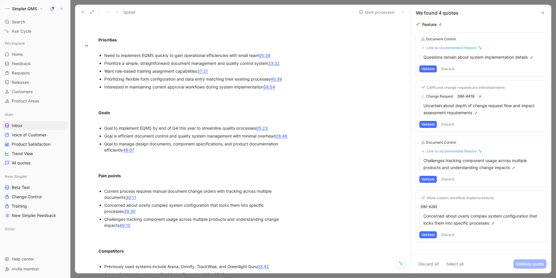
click at [426, 234] on button "Validate" at bounding box center [428, 234] width 18 height 7
click at [444, 199] on div "Feature 3 Document Control Link to recommended feature Questions remain about s…" at bounding box center [481, 137] width 140 height 233
click at [355, 202] on div "S [PERSON_NAME] Comment Add quote Summarize Spirair 3 Product Areas J [PERSON_N…" at bounding box center [243, 146] width 336 height 253
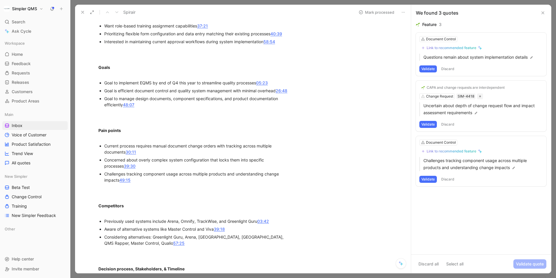
scroll to position [261, 0]
click at [442, 145] on div "Document Control Link to recommended feature Challenges tracking component usag…" at bounding box center [481, 161] width 130 height 50
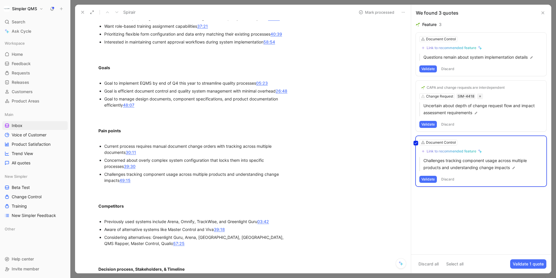
click at [442, 141] on div "Document Control Link to recommended feature Challenges tracking component usag…" at bounding box center [481, 161] width 130 height 50
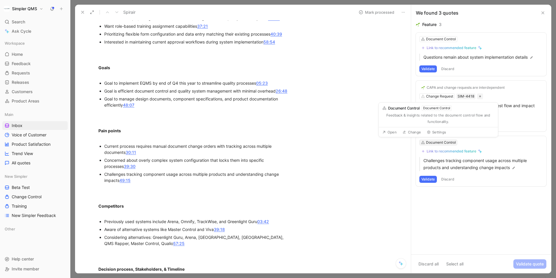
click at [442, 141] on div "Document Control" at bounding box center [441, 143] width 30 height 6
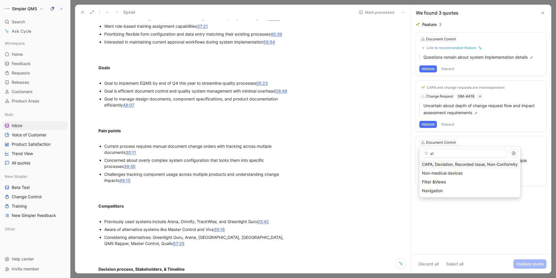
type input "v"
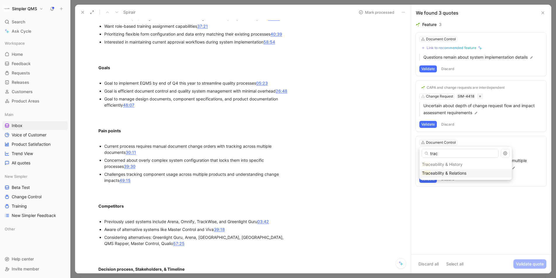
type input "trac"
click at [450, 173] on span "eability & Relations" at bounding box center [448, 172] width 36 height 5
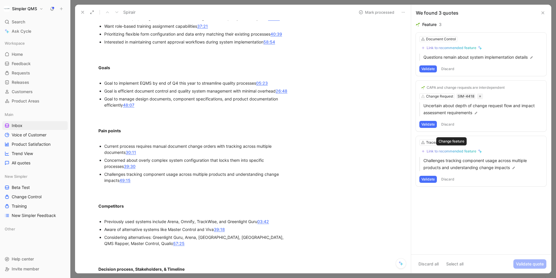
click at [456, 152] on div "Link to recommended feature" at bounding box center [451, 151] width 50 height 5
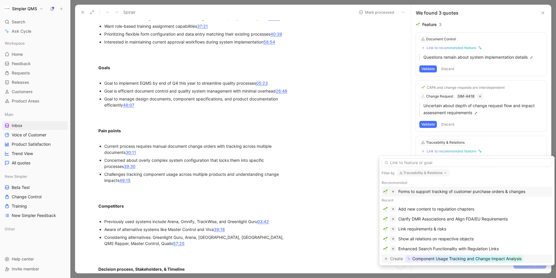
click at [491, 259] on span "Component Usage Tracking and Change Impact Analysis" at bounding box center [466, 258] width 109 height 7
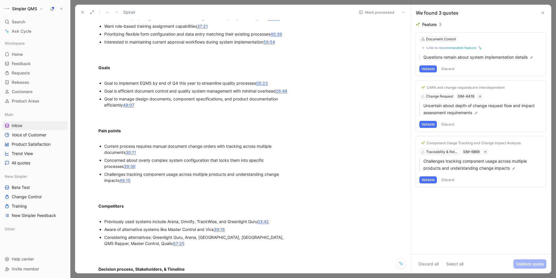
click at [428, 179] on button "Validate" at bounding box center [428, 179] width 18 height 7
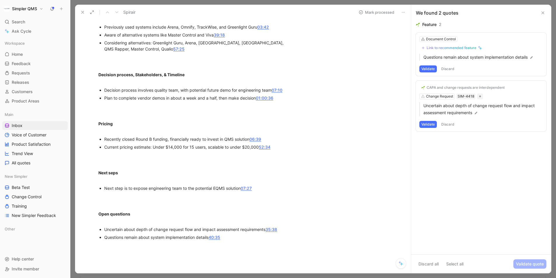
scroll to position [462, 0]
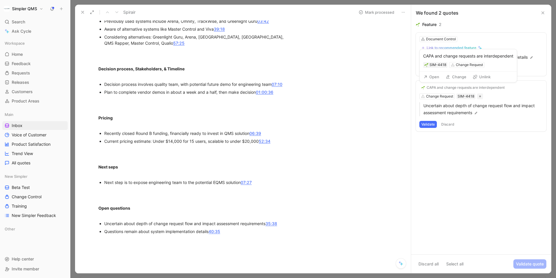
click at [445, 88] on div "CAPA and change requests are interdependent" at bounding box center [465, 87] width 78 height 5
click at [452, 124] on button "Discard" at bounding box center [447, 124] width 17 height 7
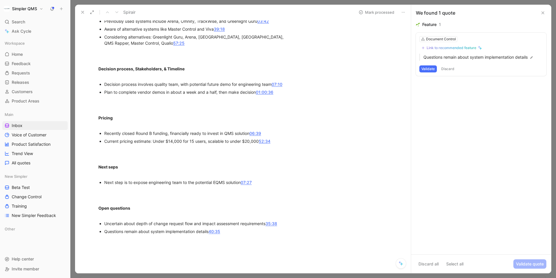
click at [446, 69] on button "Discard" at bounding box center [447, 68] width 17 height 7
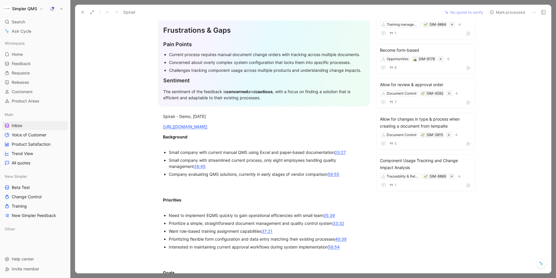
scroll to position [0, 0]
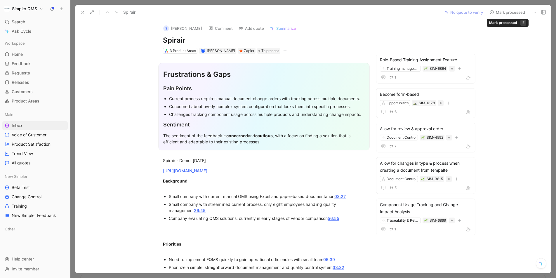
click at [494, 11] on button "Mark processed" at bounding box center [507, 12] width 41 height 8
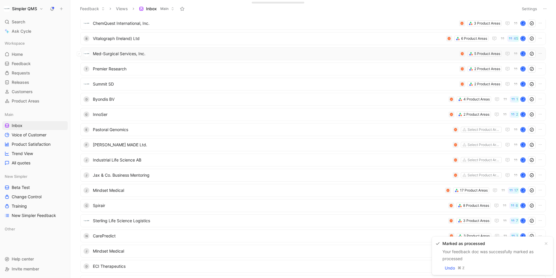
click at [315, 53] on span "Med-Surgical Services, Inc." at bounding box center [275, 53] width 364 height 7
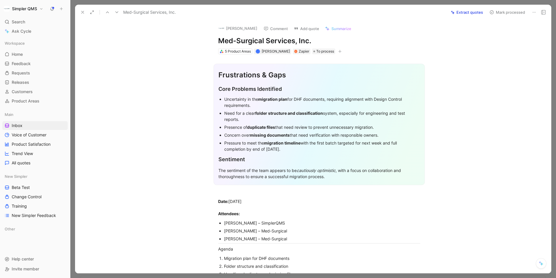
drag, startPoint x: 315, startPoint y: 39, endPoint x: 208, endPoint y: 41, distance: 107.2
click at [208, 41] on div "[PERSON_NAME] Comment Add quote Summarize Med-Surgical Services, Inc. 5 Product…" at bounding box center [319, 37] width 224 height 35
copy h1 "Med-Surgical Services, Inc."
click at [225, 26] on button "[PERSON_NAME]" at bounding box center [238, 28] width 44 height 9
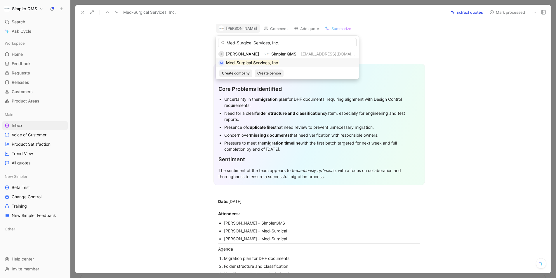
type input "Med-Surgical Services, Inc."
click at [257, 62] on mark "Med-Surgical Services, Inc." at bounding box center [252, 62] width 53 height 5
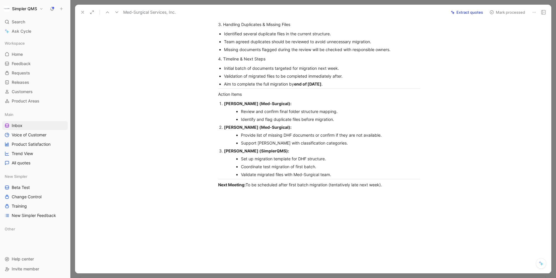
scroll to position [351, 0]
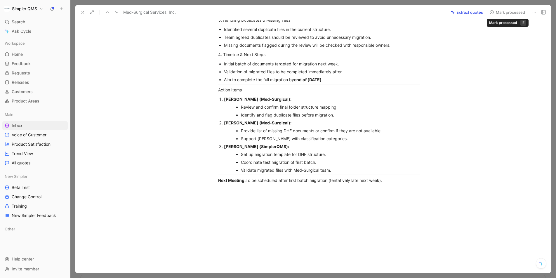
click at [495, 10] on button "Mark processed" at bounding box center [507, 12] width 41 height 8
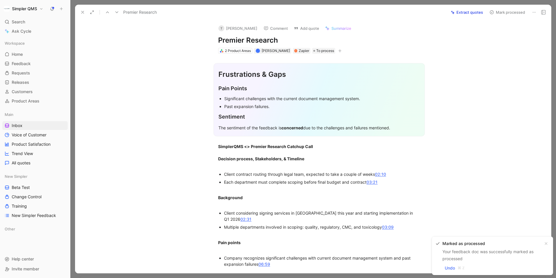
drag, startPoint x: 287, startPoint y: 42, endPoint x: 210, endPoint y: 35, distance: 77.9
click at [210, 35] on div "T [PERSON_NAME] Comment Add quote Summarize Premier Research 2 Product Areas J …" at bounding box center [319, 37] width 224 height 34
copy h1 "Premier Research"
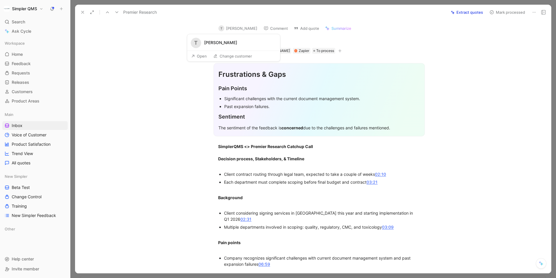
click at [230, 28] on button "T [PERSON_NAME]" at bounding box center [238, 28] width 44 height 9
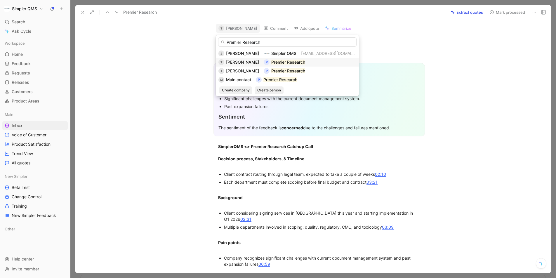
type input "Premier Research"
click at [237, 61] on span "[PERSON_NAME]" at bounding box center [242, 62] width 33 height 5
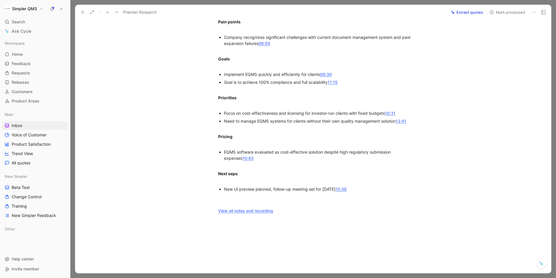
scroll to position [221, 0]
click at [490, 12] on icon at bounding box center [491, 12] width 5 height 5
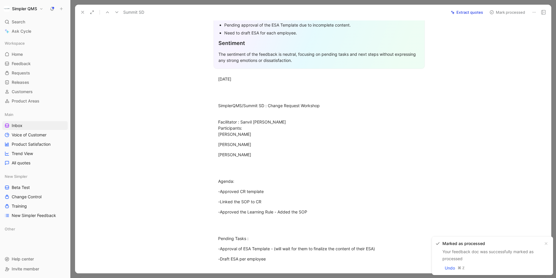
scroll to position [6, 0]
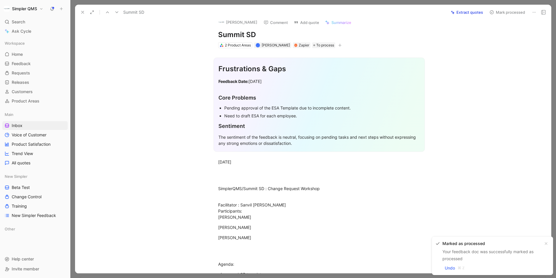
drag, startPoint x: 260, startPoint y: 34, endPoint x: 197, endPoint y: 32, distance: 63.4
click at [197, 32] on div "[PERSON_NAME] Comment Add quote Summarize Summit SD 2 Product Areas J [PERSON_N…" at bounding box center [313, 146] width 476 height 253
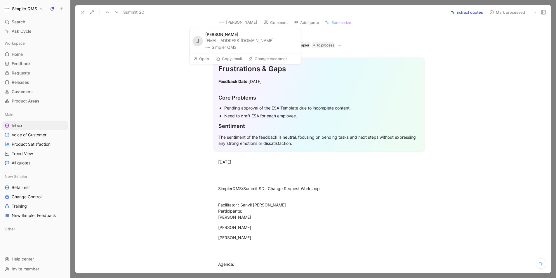
click at [232, 23] on button "[PERSON_NAME]" at bounding box center [238, 22] width 44 height 9
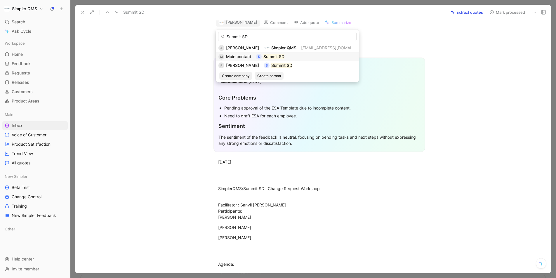
type input "Summit SD"
click at [233, 60] on div "Main contact" at bounding box center [238, 56] width 25 height 7
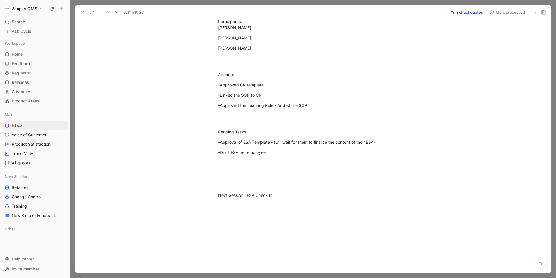
scroll to position [210, 0]
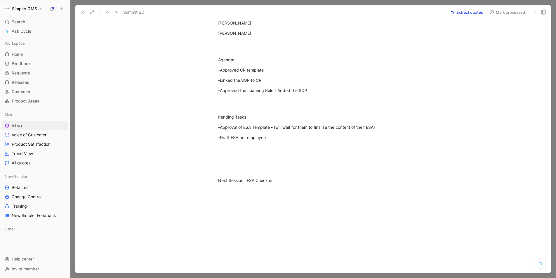
click at [493, 13] on use at bounding box center [492, 13] width 4 height 4
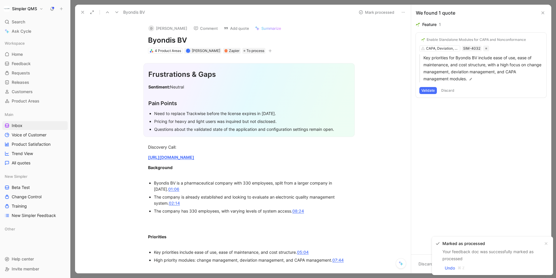
drag, startPoint x: 192, startPoint y: 43, endPoint x: 113, endPoint y: 41, distance: 79.4
click at [113, 41] on div "D [PERSON_NAME] Comment Add quote Summarize Byondis BV 4 Product Areas J [PERSO…" at bounding box center [243, 146] width 336 height 253
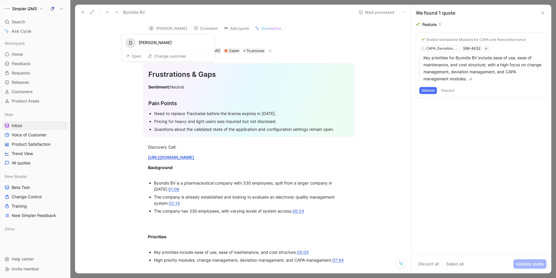
click at [136, 56] on button "Open" at bounding box center [133, 56] width 21 height 8
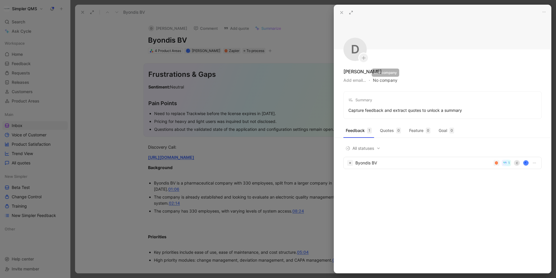
click at [382, 82] on button "No company" at bounding box center [385, 80] width 25 height 8
type input "Byondis BV"
click at [406, 106] on span "Byondis BV" at bounding box center [403, 103] width 24 height 7
click at [306, 166] on div at bounding box center [278, 139] width 556 height 278
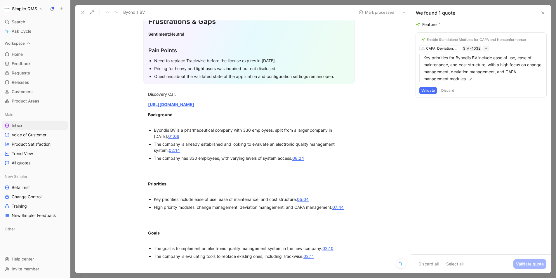
scroll to position [55, 0]
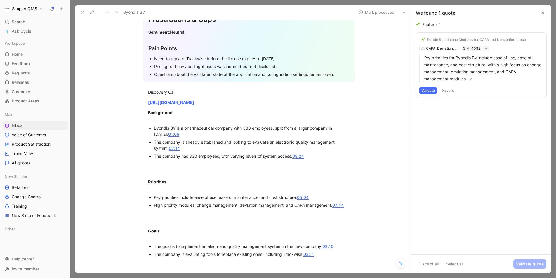
click at [471, 41] on div "Enable Standalone Modules for CAPA and Nonconformance" at bounding box center [475, 39] width 99 height 5
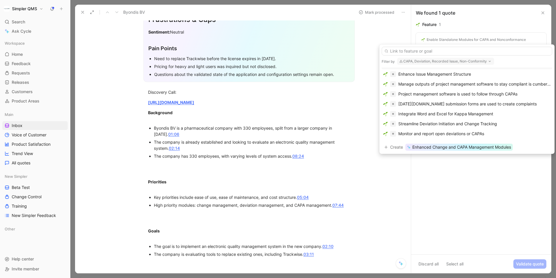
scroll to position [65, 0]
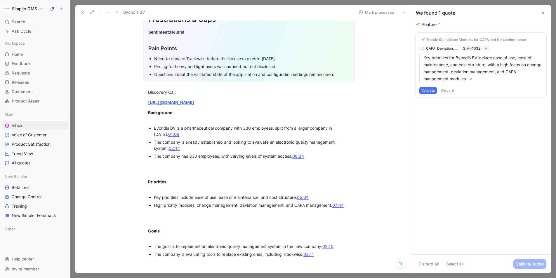
click at [430, 90] on button "Validate" at bounding box center [428, 90] width 18 height 7
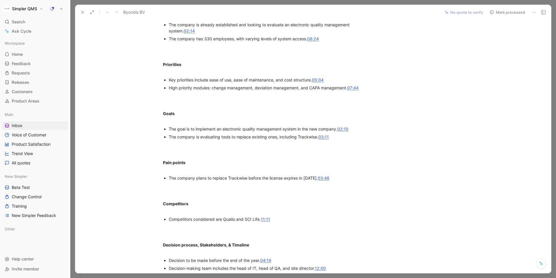
scroll to position [0, 0]
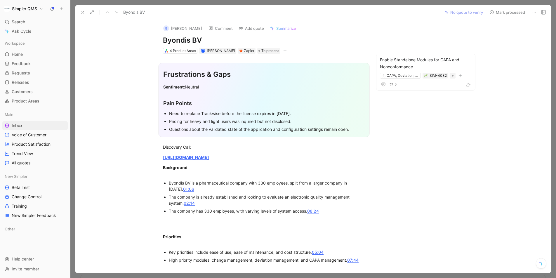
click at [492, 12] on use at bounding box center [492, 13] width 4 height 4
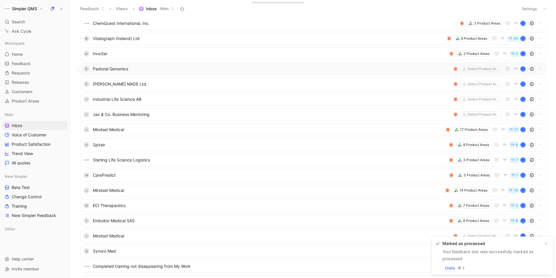
click at [302, 72] on span "Pastoral Genomics" at bounding box center [271, 68] width 357 height 7
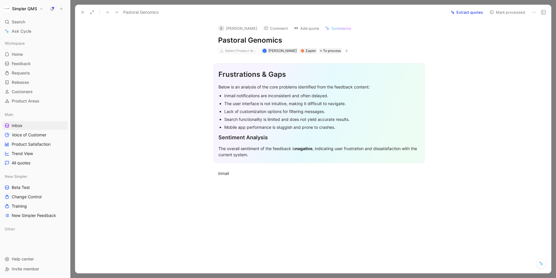
click at [535, 11] on icon at bounding box center [534, 12] width 5 height 5
click at [500, 33] on div "Delete" at bounding box center [517, 33] width 35 height 7
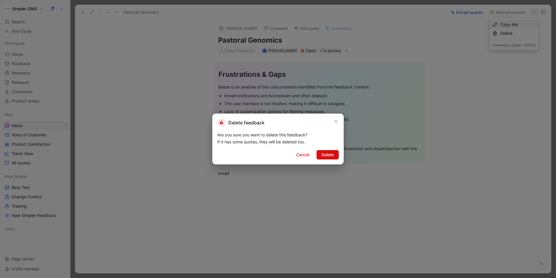
click at [334, 153] on button "Delete" at bounding box center [327, 154] width 22 height 9
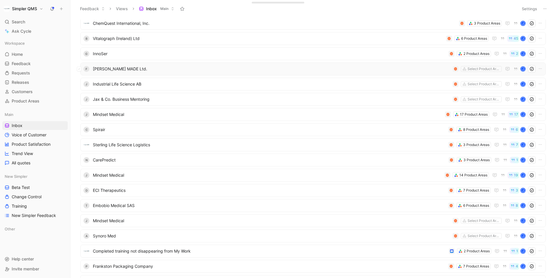
click at [422, 71] on span "[PERSON_NAME] MADE Ltd." at bounding box center [271, 68] width 357 height 7
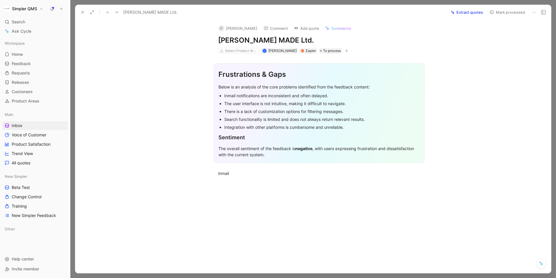
click at [534, 13] on icon at bounding box center [534, 12] width 5 height 5
click at [500, 34] on div "Delete" at bounding box center [517, 33] width 35 height 7
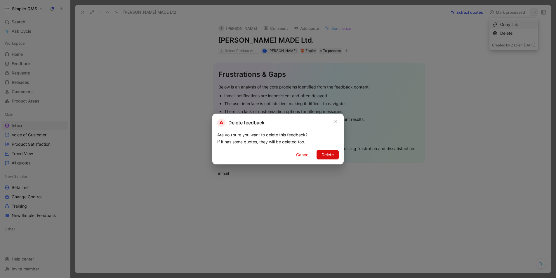
click at [327, 156] on span "Delete" at bounding box center [327, 154] width 12 height 7
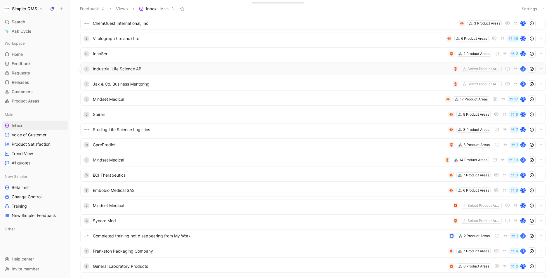
click at [362, 70] on span "Industrial Life Science AB" at bounding box center [271, 68] width 357 height 7
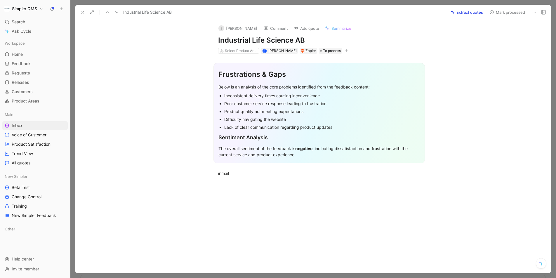
click at [531, 14] on button at bounding box center [534, 12] width 8 height 8
click at [500, 34] on div "Delete" at bounding box center [517, 33] width 35 height 7
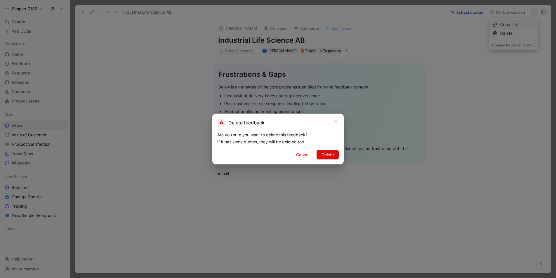
click at [328, 154] on span "Delete" at bounding box center [327, 154] width 12 height 7
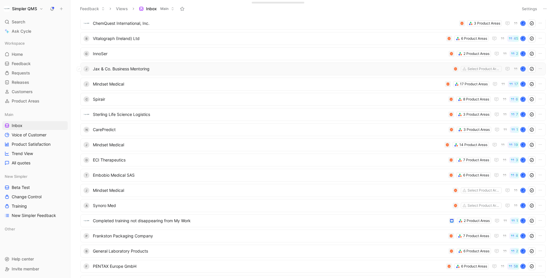
click at [388, 68] on span "Jax & Co. Business Mentoring" at bounding box center [271, 68] width 357 height 7
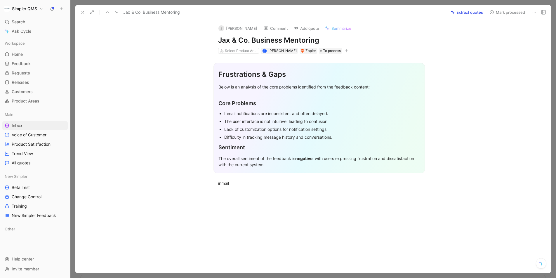
click at [534, 14] on button at bounding box center [534, 12] width 8 height 8
click at [500, 35] on div "Delete" at bounding box center [517, 33] width 35 height 7
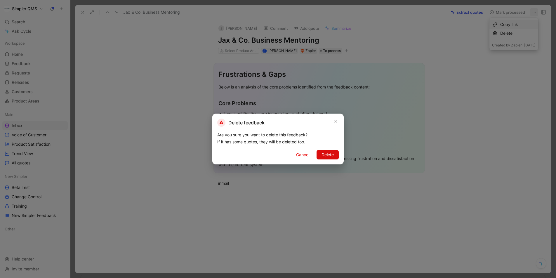
click at [326, 154] on span "Delete" at bounding box center [327, 154] width 12 height 7
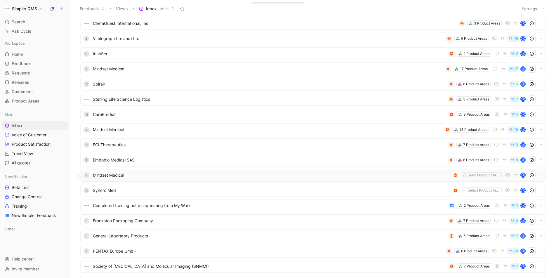
click at [337, 174] on span "Mindset Medical" at bounding box center [271, 175] width 357 height 7
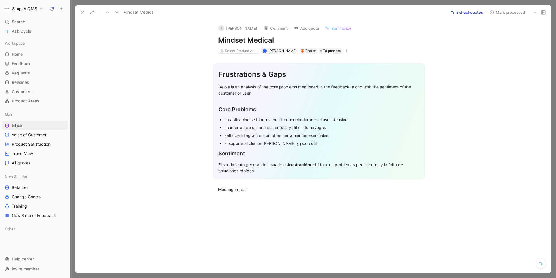
click at [530, 12] on button at bounding box center [534, 12] width 8 height 8
click at [500, 33] on div "Delete" at bounding box center [517, 33] width 35 height 7
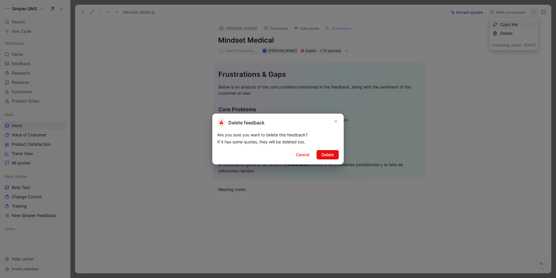
click at [334, 149] on div "Delete feedback Are you sure you want to delete this feedback? If it has some q…" at bounding box center [277, 139] width 131 height 51
click at [328, 156] on span "Delete" at bounding box center [327, 154] width 12 height 7
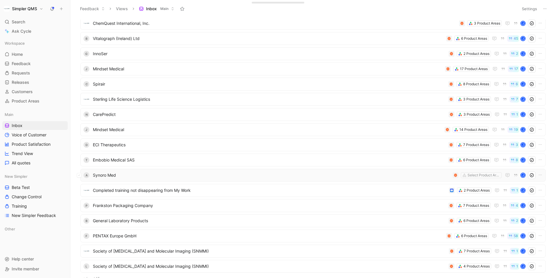
click at [349, 175] on span "Synoro Med" at bounding box center [271, 175] width 357 height 7
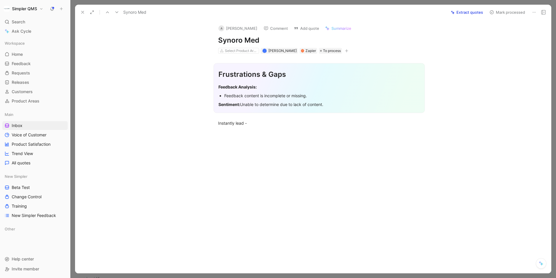
click at [533, 13] on icon at bounding box center [534, 12] width 5 height 5
click at [510, 36] on div "Delete" at bounding box center [517, 33] width 35 height 7
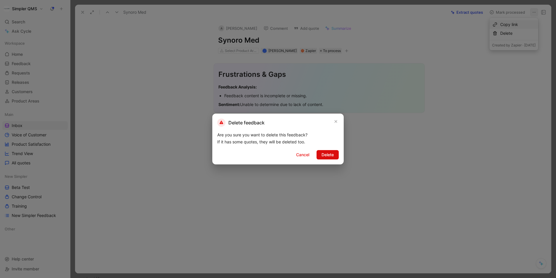
click at [328, 154] on span "Delete" at bounding box center [327, 154] width 12 height 7
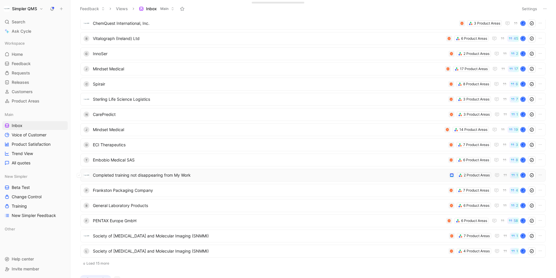
click at [275, 177] on span "Completed training not disappearing from My Work" at bounding box center [270, 175] width 354 height 7
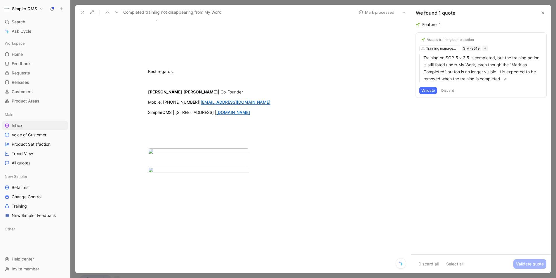
scroll to position [69, 0]
click at [182, 198] on body "Simpler QMS Search ⌘ K Ask Cycle Workspace Home G then H Feedback G then F Requ…" at bounding box center [278, 139] width 556 height 278
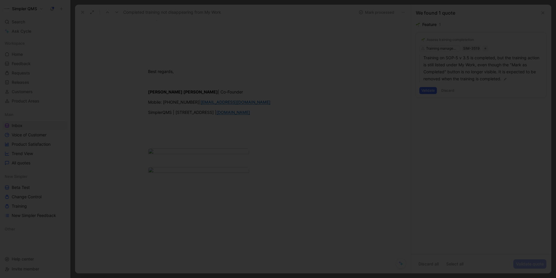
click at [355, 193] on img at bounding box center [278, 139] width 556 height 278
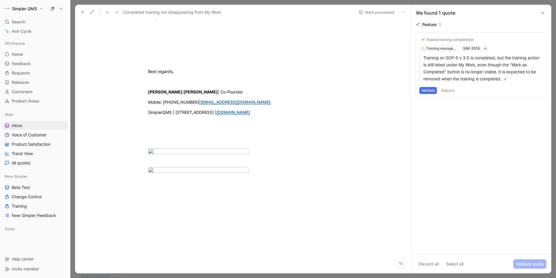
scroll to position [0, 0]
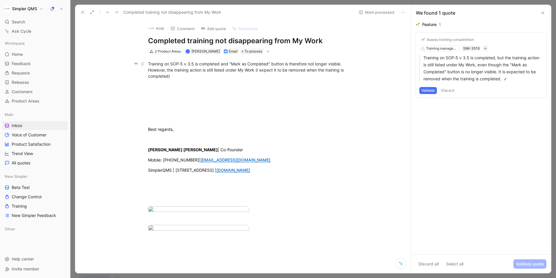
drag, startPoint x: 148, startPoint y: 62, endPoint x: 233, endPoint y: 67, distance: 85.4
click at [233, 67] on div "Training on SOP-5 v 3.5 is completed and "Mark as Completed" button is therefor…" at bounding box center [249, 70] width 202 height 18
click at [235, 78] on div "Training on SOP-5 v 3.5 is completed and "Mark as Completed" button is therefor…" at bounding box center [249, 70] width 202 height 18
drag, startPoint x: 179, startPoint y: 76, endPoint x: 148, endPoint y: 63, distance: 33.5
click at [148, 63] on div "Training on SOP-5 v 3.5 is completed and "Mark as Completed" button is therefor…" at bounding box center [249, 70] width 202 height 18
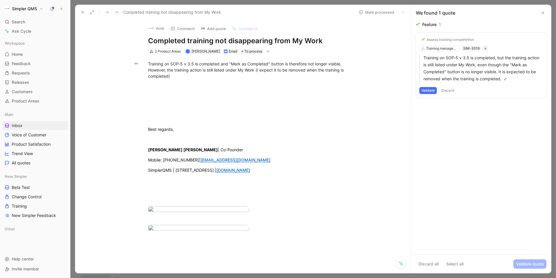
drag, startPoint x: 329, startPoint y: 43, endPoint x: 113, endPoint y: 42, distance: 215.4
click at [113, 42] on div "Amb Comment Add quote Summarize Completed training not disappearing from My Wor…" at bounding box center [243, 146] width 336 height 253
click at [450, 91] on button "Discard" at bounding box center [447, 90] width 17 height 7
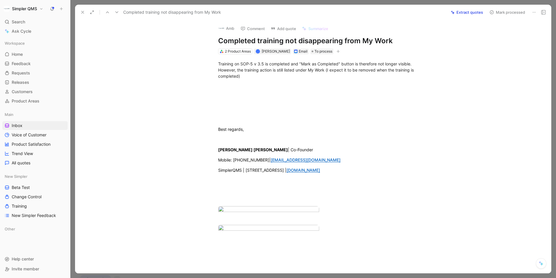
click at [536, 11] on button at bounding box center [534, 12] width 8 height 8
click at [511, 12] on button "Mark processed" at bounding box center [507, 12] width 41 height 8
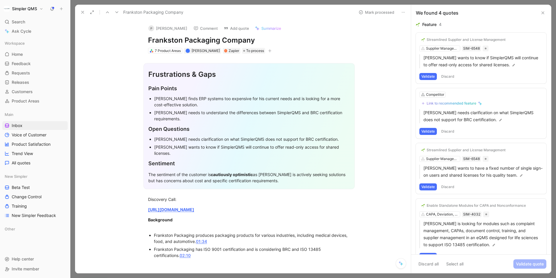
click at [83, 10] on icon at bounding box center [82, 12] width 5 height 5
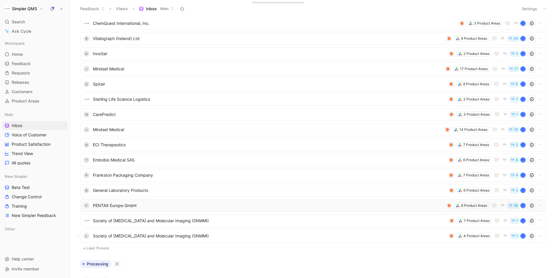
scroll to position [577, 0]
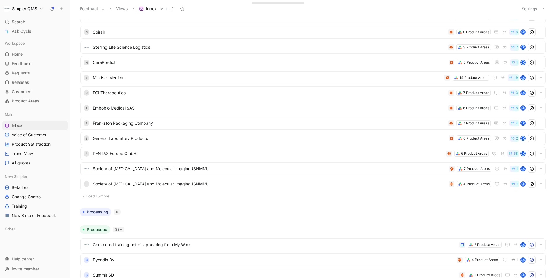
click at [109, 194] on button "Load 15 more" at bounding box center [312, 196] width 465 height 7
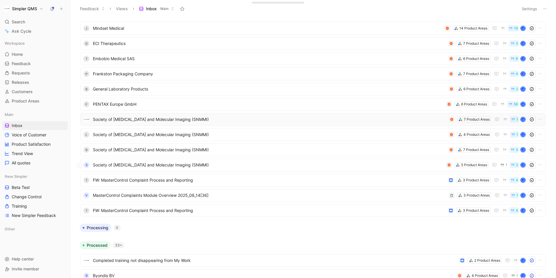
scroll to position [628, 0]
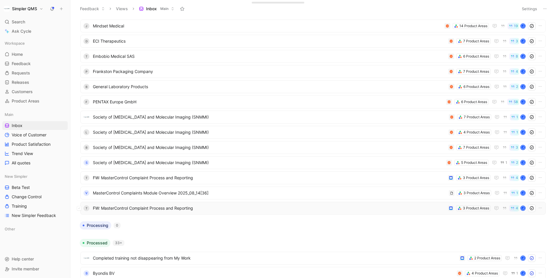
click at [239, 210] on span "FW: MasterControl Complaint Process and Reporting" at bounding box center [269, 208] width 353 height 7
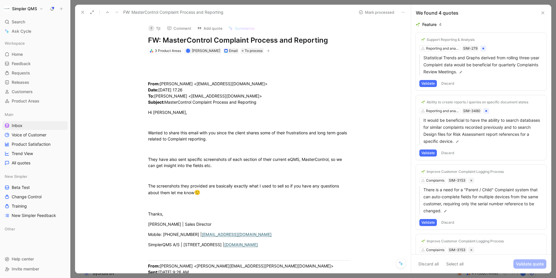
click at [151, 29] on div "T" at bounding box center [151, 28] width 6 height 6
click at [83, 8] on button at bounding box center [83, 12] width 8 height 8
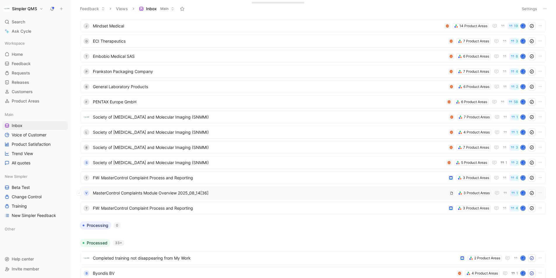
click at [148, 192] on span "MasterControl Complaints Module Overview 2025_08_14[36]" at bounding box center [270, 192] width 354 height 7
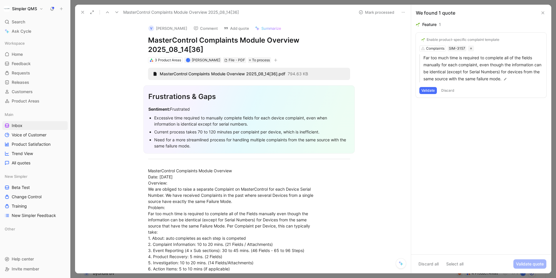
click at [82, 12] on icon at bounding box center [82, 12] width 5 height 5
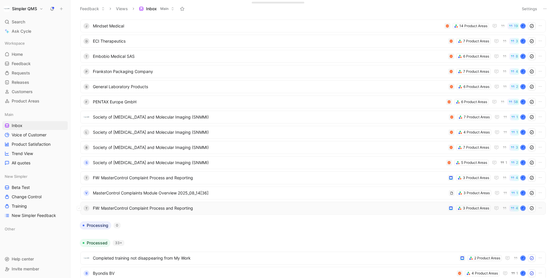
click at [171, 210] on span "FW: MasterControl Complaint Process and Reporting" at bounding box center [269, 208] width 353 height 7
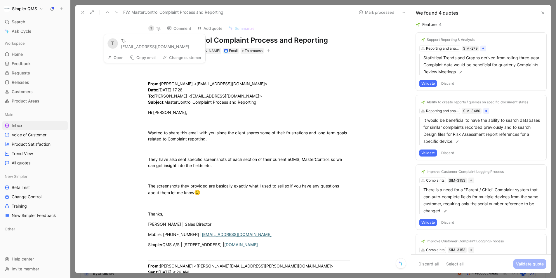
click at [155, 28] on button "T Tjt" at bounding box center [155, 28] width 18 height 9
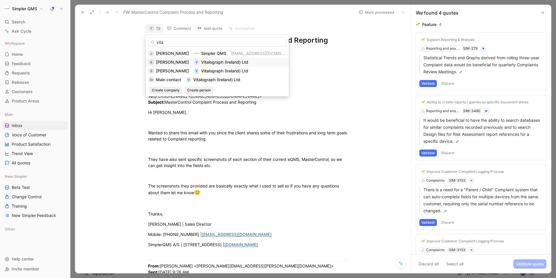
type input "vita"
click at [220, 62] on span "lograph (Ireland) Ltd" at bounding box center [228, 62] width 39 height 5
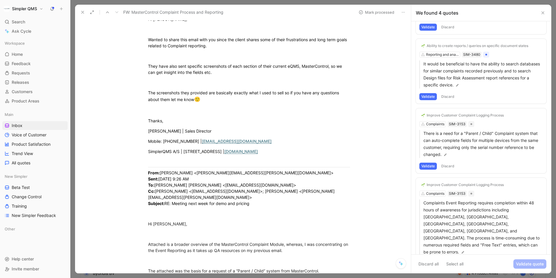
scroll to position [95, 0]
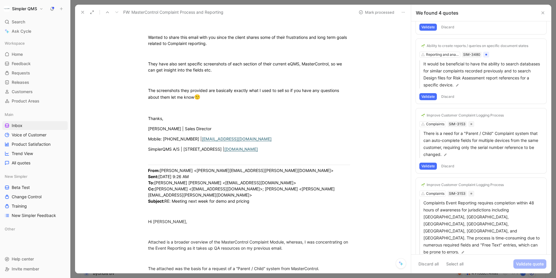
click at [427, 260] on button "Validate" at bounding box center [428, 263] width 18 height 7
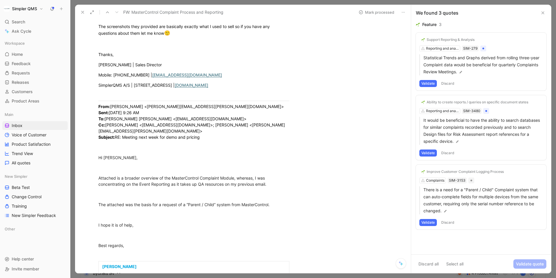
scroll to position [165, 0]
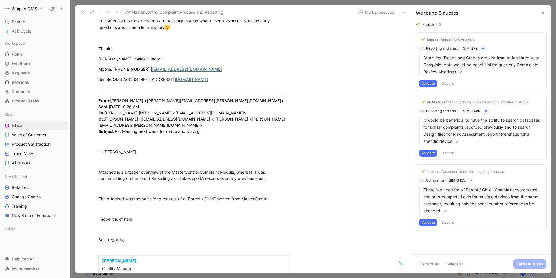
click at [423, 224] on button "Validate" at bounding box center [428, 222] width 18 height 7
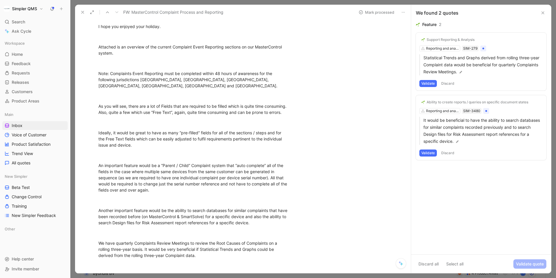
scroll to position [958, 0]
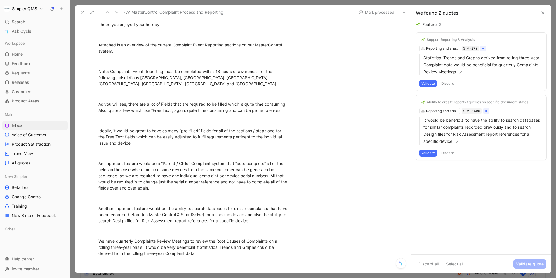
click at [452, 109] on div "Ability to create reports / queries on specific document states Reporting and a…" at bounding box center [481, 127] width 130 height 65
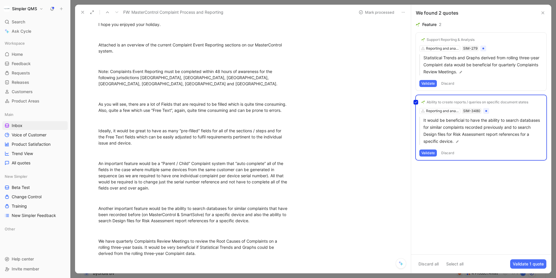
click at [457, 101] on div "Ability to create reports / queries on specific document states Reporting and a…" at bounding box center [481, 127] width 130 height 65
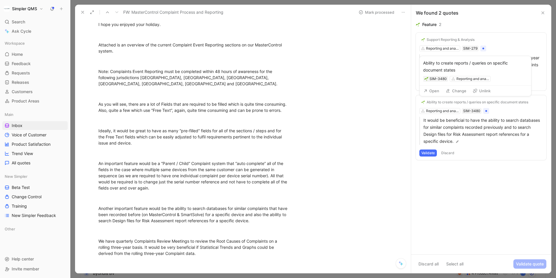
click at [455, 91] on button "Change" at bounding box center [456, 91] width 26 height 8
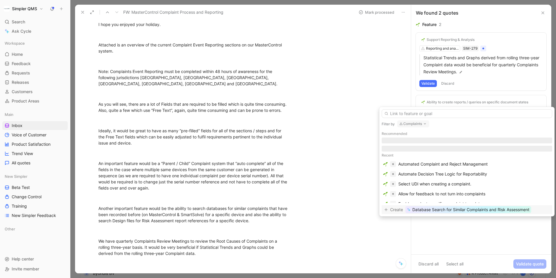
click at [422, 122] on button "Complaints" at bounding box center [413, 123] width 32 height 7
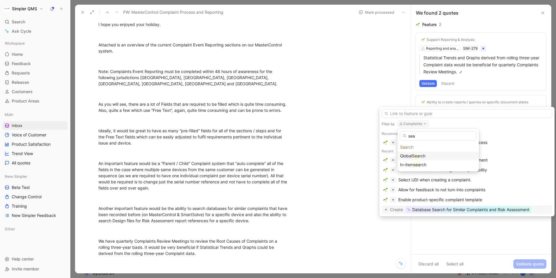
type input "sea"
click at [417, 157] on mark "Sea" at bounding box center [415, 155] width 7 height 5
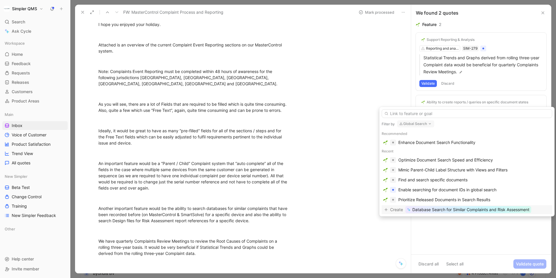
click at [448, 211] on span "Database Search for Similar Complaints and Risk Assessment" at bounding box center [470, 209] width 117 height 7
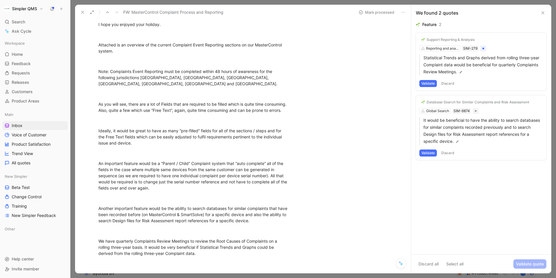
click at [429, 151] on button "Validate" at bounding box center [428, 152] width 18 height 7
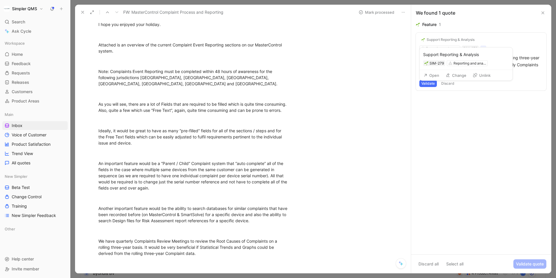
click at [462, 41] on div "Support Reporting & Analysis" at bounding box center [450, 39] width 48 height 5
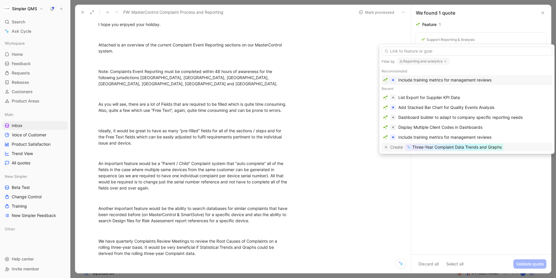
click at [489, 148] on span "Three-Year Complaint Data Trends and Graphs" at bounding box center [456, 147] width 89 height 7
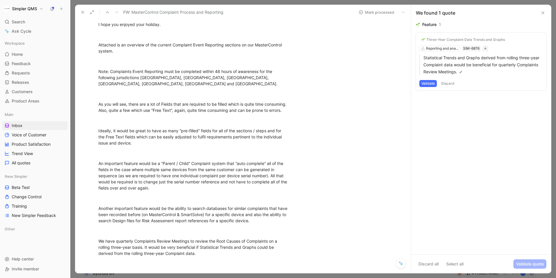
click at [434, 84] on button "Validate" at bounding box center [428, 83] width 18 height 7
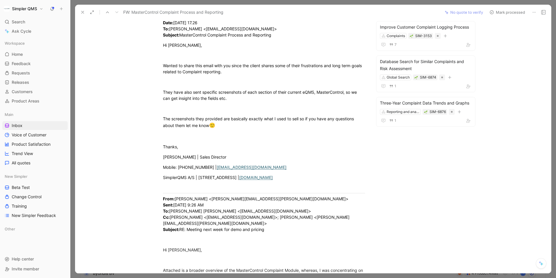
scroll to position [0, 0]
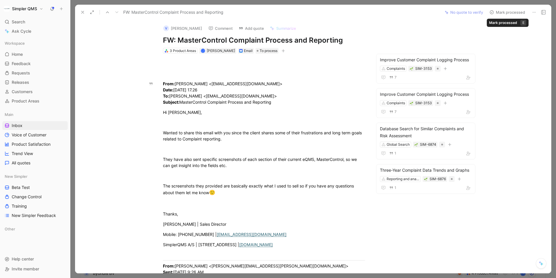
click at [493, 13] on icon at bounding box center [491, 12] width 5 height 5
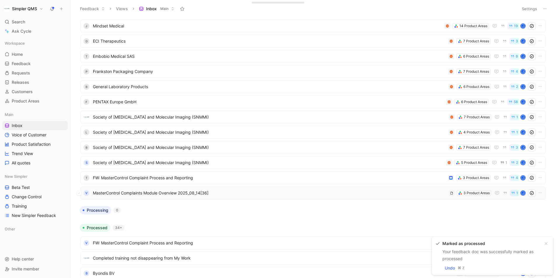
click at [337, 191] on span "MasterControl Complaints Module Overview 2025_08_14[36]" at bounding box center [270, 192] width 354 height 7
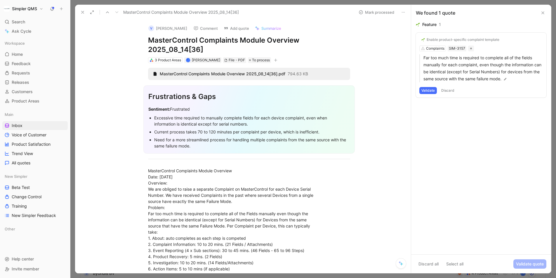
click at [424, 92] on button "Validate" at bounding box center [428, 90] width 18 height 7
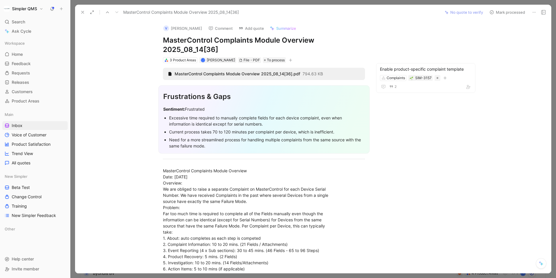
click at [495, 10] on button "Mark processed" at bounding box center [507, 12] width 41 height 8
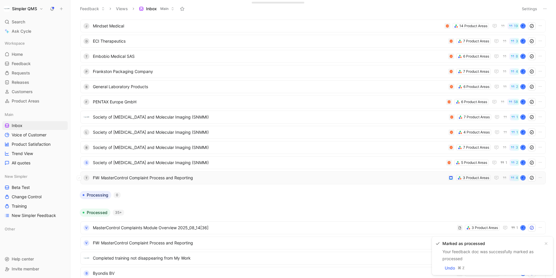
click at [248, 177] on span "FW: MasterControl Complaint Process and Reporting" at bounding box center [269, 177] width 353 height 7
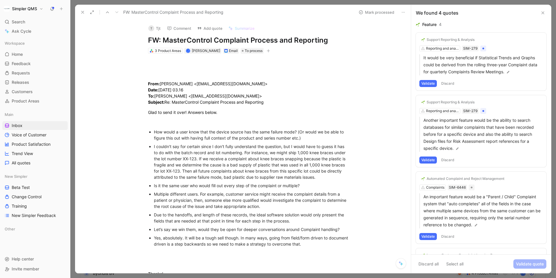
click at [156, 31] on button "T Tjt" at bounding box center [155, 28] width 18 height 9
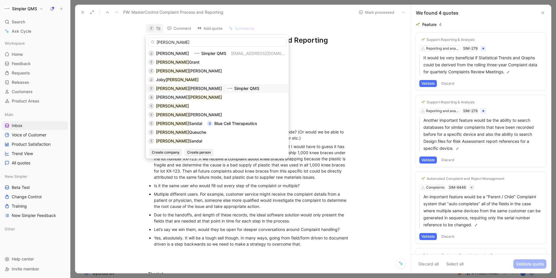
type input "[PERSON_NAME]"
click at [196, 86] on div "T [PERSON_NAME] Simpler QMS" at bounding box center [217, 88] width 138 height 7
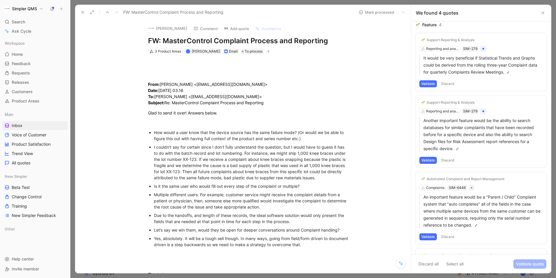
scroll to position [57, 0]
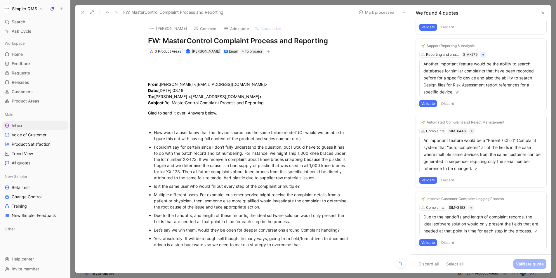
click at [425, 242] on button "Validate" at bounding box center [428, 242] width 18 height 7
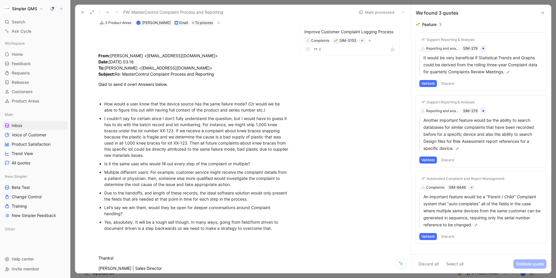
scroll to position [27, 0]
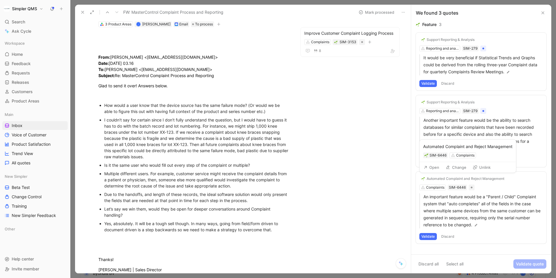
click at [461, 177] on div "Automated Complaint and Reject Management" at bounding box center [465, 178] width 78 height 5
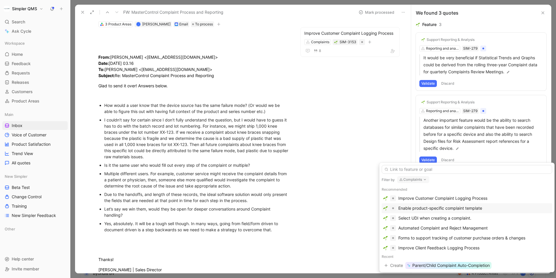
click at [471, 208] on div "Enable product-specific complaint template" at bounding box center [440, 208] width 84 height 7
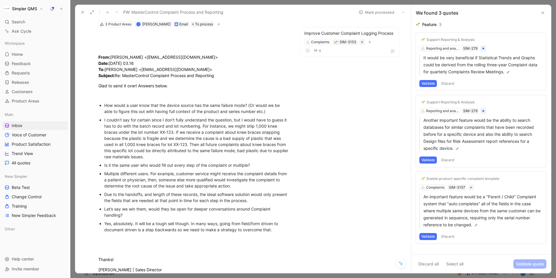
click at [427, 238] on button "Validate" at bounding box center [428, 236] width 18 height 7
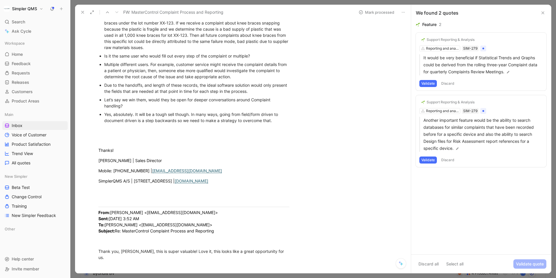
scroll to position [0, 0]
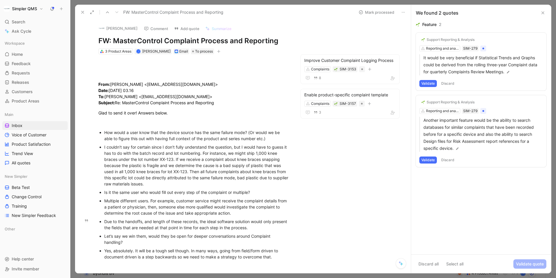
click at [450, 157] on button "Discard" at bounding box center [447, 159] width 17 height 7
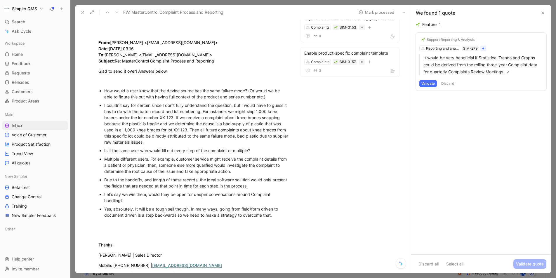
scroll to position [37, 0]
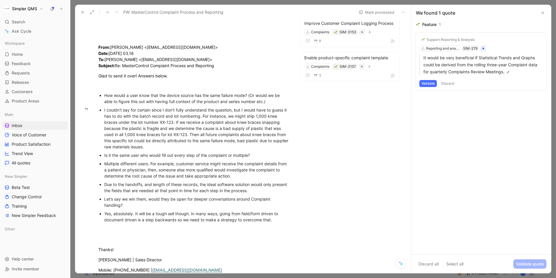
click at [450, 83] on button "Discard" at bounding box center [447, 83] width 17 height 7
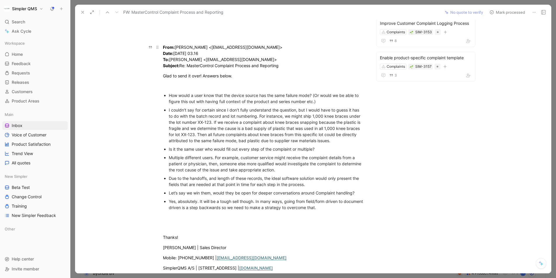
scroll to position [0, 0]
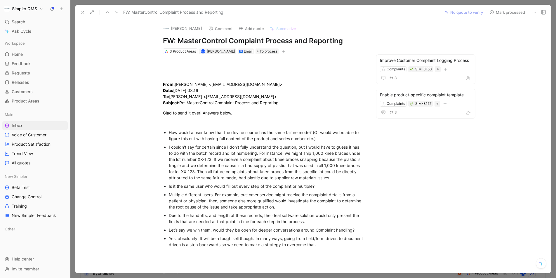
click at [491, 13] on icon at bounding box center [491, 12] width 5 height 5
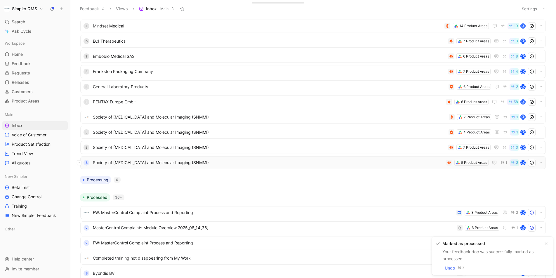
click at [269, 160] on span "Society of [MEDICAL_DATA] and Molecular Imaging (SNMMI)" at bounding box center [268, 162] width 351 height 7
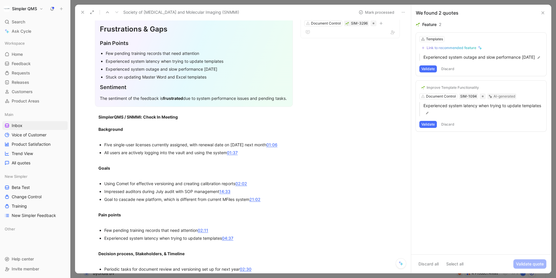
scroll to position [57, 0]
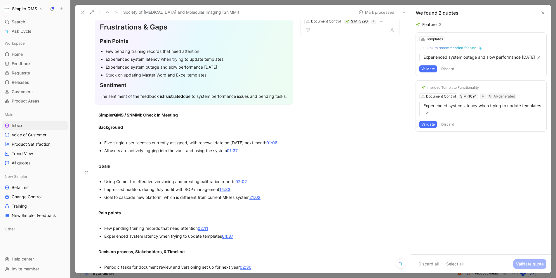
click at [426, 128] on button "Validate" at bounding box center [428, 124] width 18 height 7
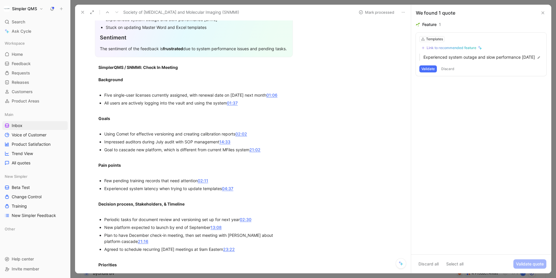
scroll to position [105, 0]
click at [437, 38] on div "Templates" at bounding box center [434, 39] width 17 height 6
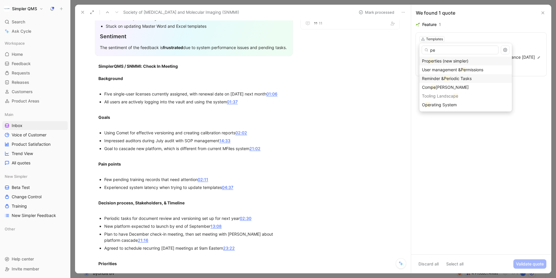
type input "p"
type input "sys"
click at [440, 79] on span "tem Upgrade (Maintenance)" at bounding box center [456, 78] width 54 height 5
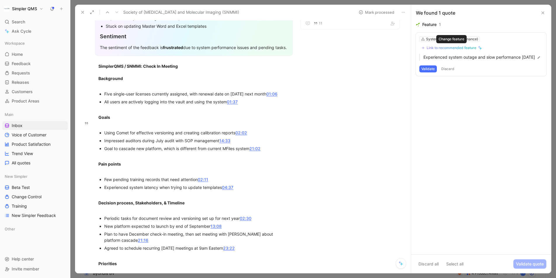
click at [446, 49] on div "Link to recommended feature" at bounding box center [451, 48] width 50 height 5
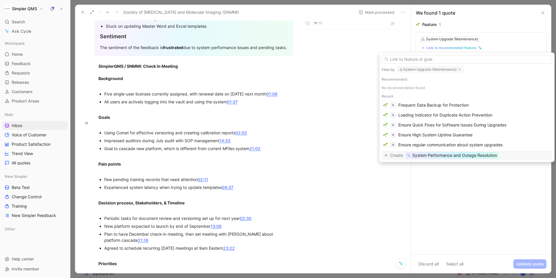
click at [480, 156] on span "System Performance and Outage Resolution" at bounding box center [454, 155] width 85 height 7
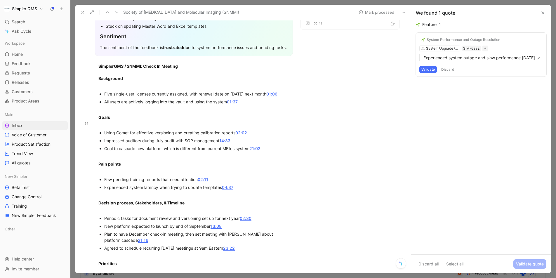
click at [427, 73] on button "Validate" at bounding box center [428, 69] width 18 height 7
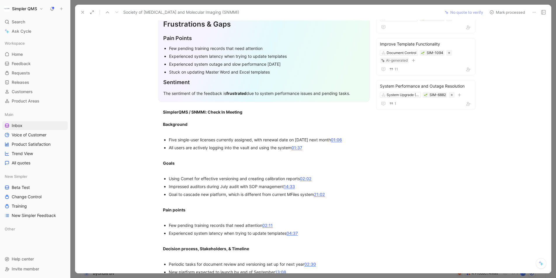
scroll to position [0, 0]
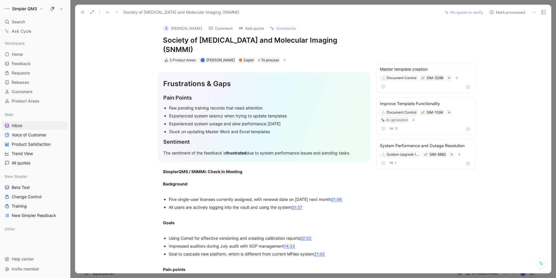
click at [491, 13] on use at bounding box center [492, 13] width 4 height 4
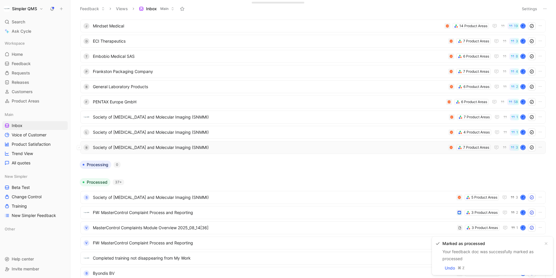
click at [274, 146] on span "Society of [MEDICAL_DATA] and Molecular Imaging (SNMMI)" at bounding box center [269, 147] width 353 height 7
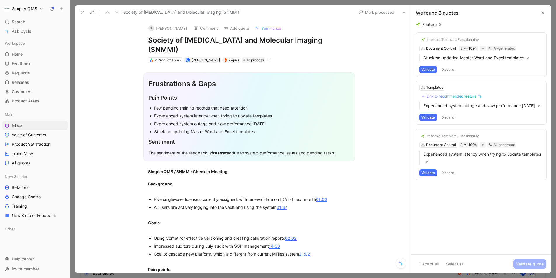
click at [400, 12] on button at bounding box center [403, 12] width 8 height 8
click at [411, 36] on div "Delete" at bounding box center [427, 33] width 35 height 7
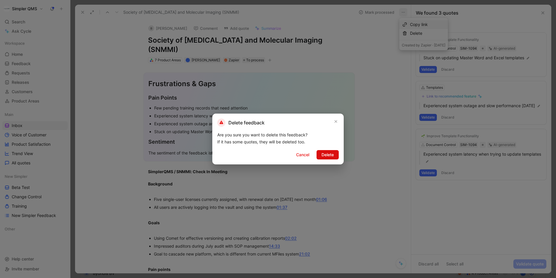
click at [327, 155] on span "Delete" at bounding box center [327, 154] width 12 height 7
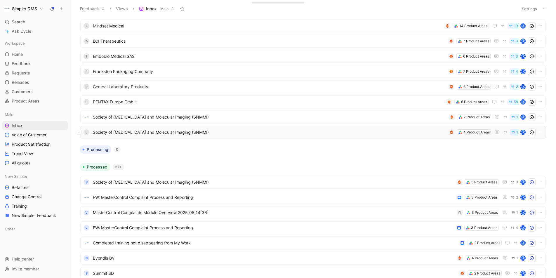
click at [393, 133] on span "Society of [MEDICAL_DATA] and Molecular Imaging (SNMMI)" at bounding box center [269, 132] width 353 height 7
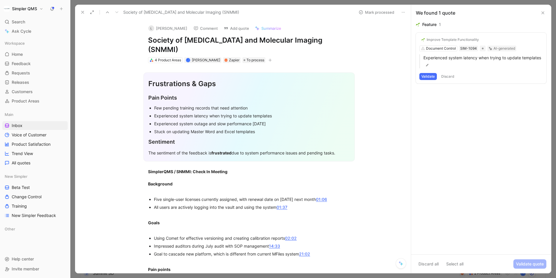
click at [404, 10] on icon at bounding box center [403, 12] width 5 height 5
click at [410, 36] on div "Delete" at bounding box center [427, 33] width 35 height 7
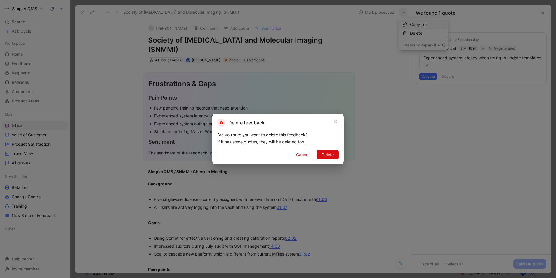
click at [328, 155] on span "Delete" at bounding box center [327, 154] width 12 height 7
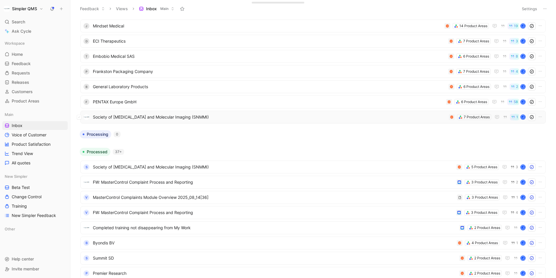
click at [298, 117] on span "Society of [MEDICAL_DATA] and Molecular Imaging (SNMMI)" at bounding box center [270, 117] width 354 height 7
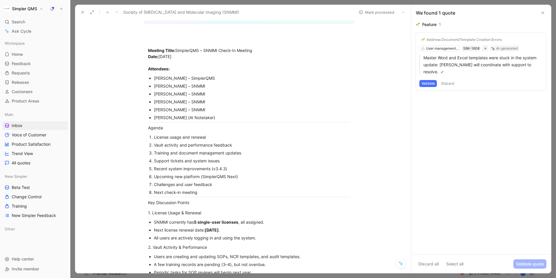
scroll to position [88, 0]
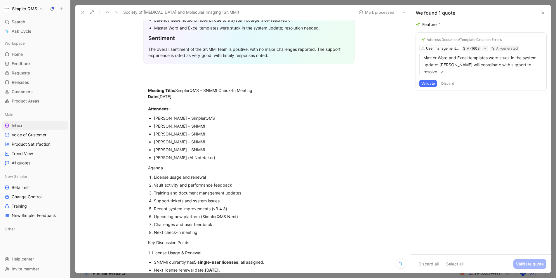
click at [448, 80] on button "Discard" at bounding box center [447, 83] width 17 height 7
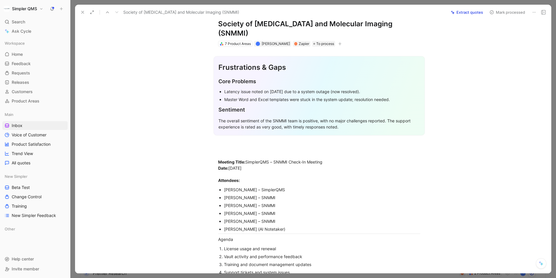
scroll to position [0, 0]
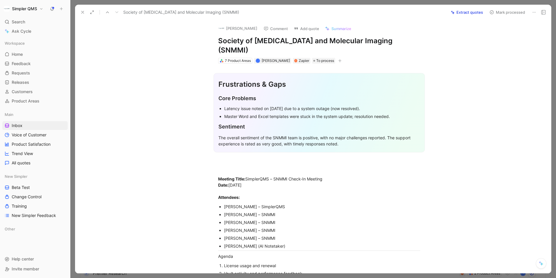
click at [534, 12] on use at bounding box center [533, 12] width 3 height 1
click at [503, 31] on div "Delete" at bounding box center [517, 33] width 35 height 7
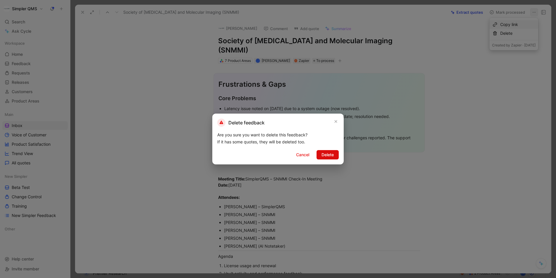
click at [329, 155] on span "Delete" at bounding box center [327, 154] width 12 height 7
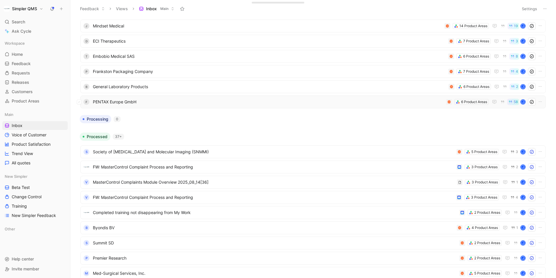
click at [319, 103] on span "PENTAX Europe GmbH" at bounding box center [268, 101] width 351 height 7
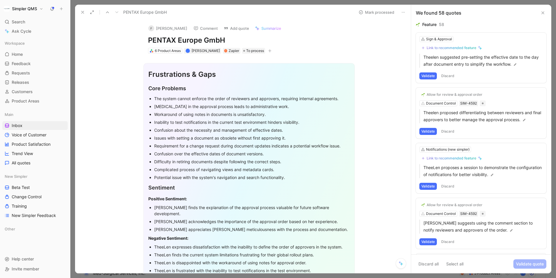
drag, startPoint x: 226, startPoint y: 41, endPoint x: 132, endPoint y: 41, distance: 94.0
click at [132, 41] on div "F [PERSON_NAME] Comment Add quote Summarize PENTAX Europe GmbH 6 Product Areas …" at bounding box center [243, 146] width 336 height 253
click at [150, 29] on div "F" at bounding box center [151, 28] width 6 height 6
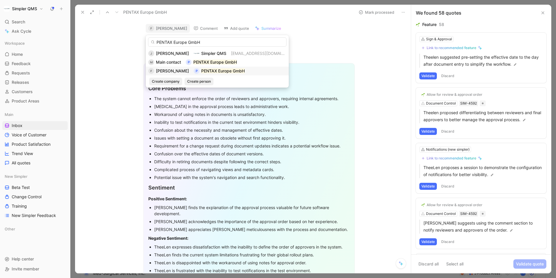
type input "PENTAX Europe GmbH"
click at [174, 70] on span "[PERSON_NAME]" at bounding box center [172, 70] width 33 height 5
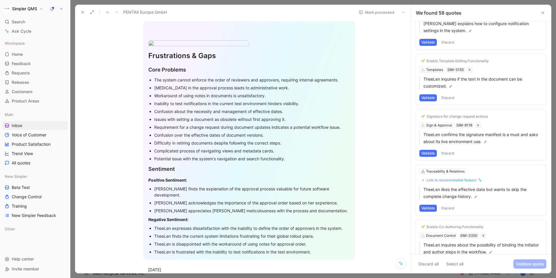
scroll to position [41, 0]
click at [194, 69] on body "Simpler QMS Search ⌘ K Ask Cycle Workspace Home G then H Feedback G then F Requ…" at bounding box center [278, 139] width 556 height 278
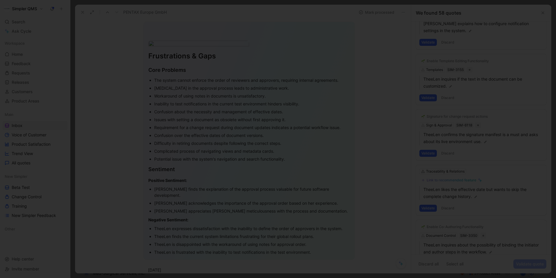
click at [242, 155] on img at bounding box center [278, 139] width 556 height 278
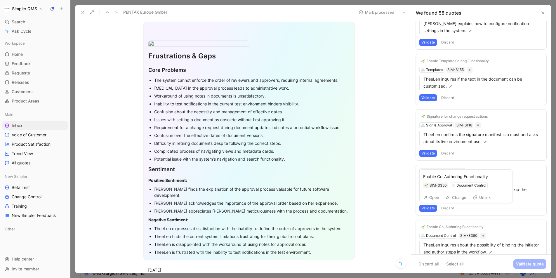
click at [485, 223] on button "Enable Co-Authoring Functionality" at bounding box center [452, 226] width 66 height 7
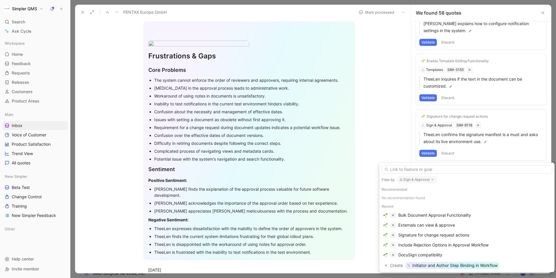
click at [431, 180] on icon "button" at bounding box center [432, 179] width 5 height 5
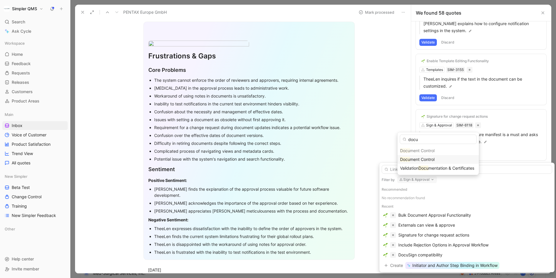
type input "docu"
click at [439, 156] on div "Docu ment Control" at bounding box center [438, 159] width 76 height 7
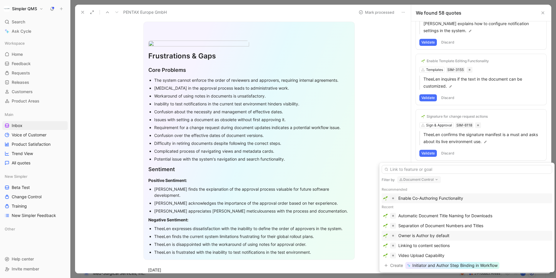
click at [444, 235] on div "Owner is Author by default" at bounding box center [423, 235] width 51 height 7
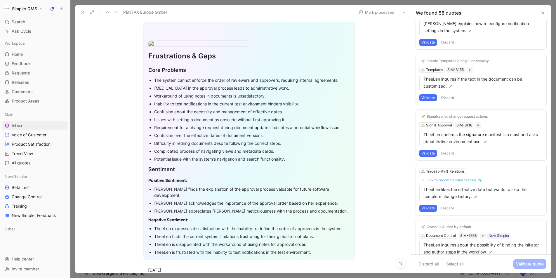
click at [429, 260] on button "Validate" at bounding box center [428, 263] width 18 height 7
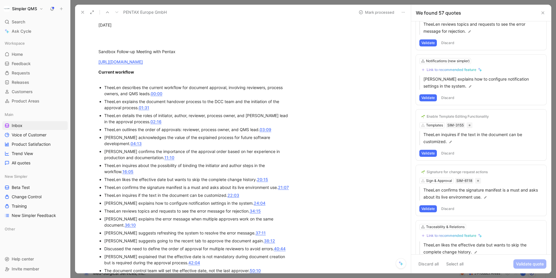
scroll to position [320, 0]
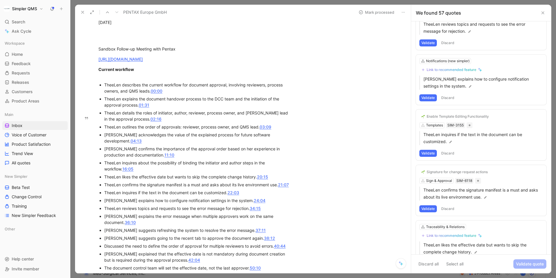
click at [450, 260] on button "Discard" at bounding box center [447, 263] width 17 height 7
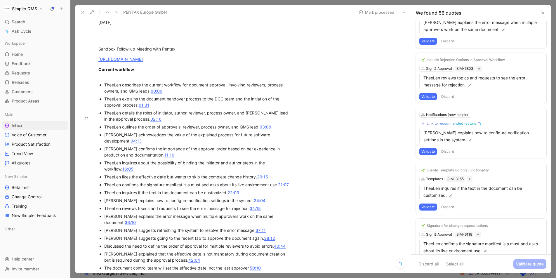
scroll to position [2884, 0]
click at [450, 260] on button "Discard" at bounding box center [447, 263] width 17 height 7
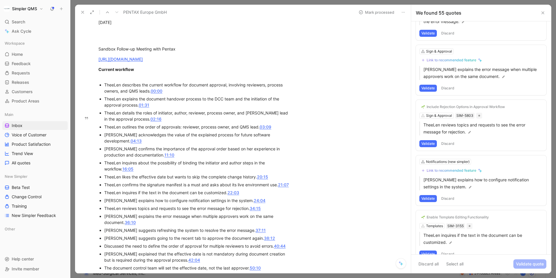
scroll to position [2828, 0]
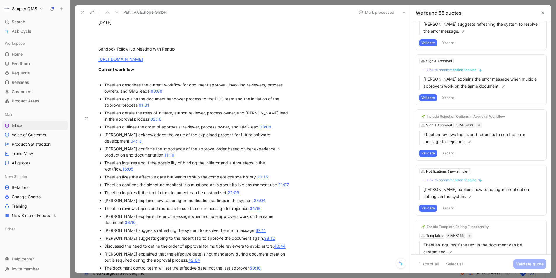
click at [435, 220] on div "Enable Template Editing Functionality Templates SIM-3155 TheeLen inquires if th…" at bounding box center [481, 245] width 130 height 51
click at [440, 220] on div "Enable Template Editing Functionality Templates SIM-3155 TheeLen inquires if th…" at bounding box center [481, 245] width 130 height 51
click at [434, 220] on div "Enable Template Editing Functionality Templates SIM-3155 TheeLen inquires if th…" at bounding box center [481, 245] width 130 height 51
click at [442, 220] on div "Enable Template Editing Functionality Templates SIM-3155 TheeLen inquires if th…" at bounding box center [481, 245] width 130 height 51
click at [436, 194] on button "Open" at bounding box center [431, 194] width 21 height 8
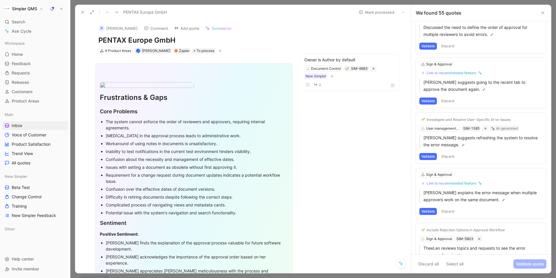
scroll to position [2828, 0]
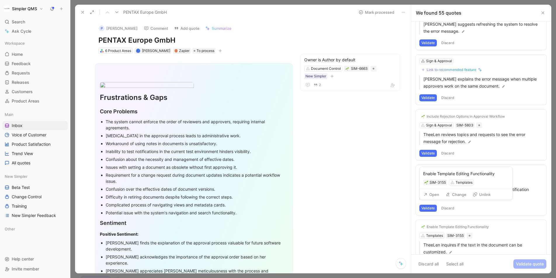
click at [452, 194] on button "Change" at bounding box center [456, 194] width 26 height 8
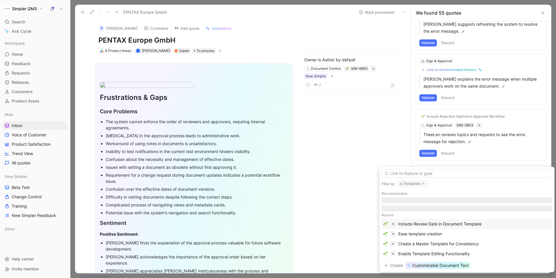
click at [421, 184] on icon "button" at bounding box center [423, 183] width 5 height 5
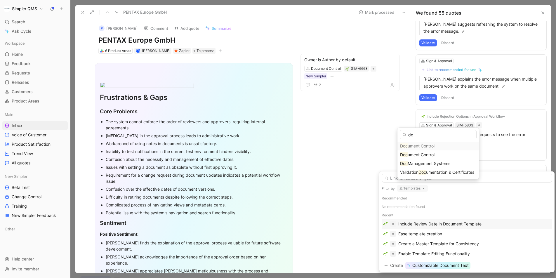
type input "d"
type input "Docu"
click at [436, 161] on div "Docu ment Control" at bounding box center [438, 163] width 76 height 7
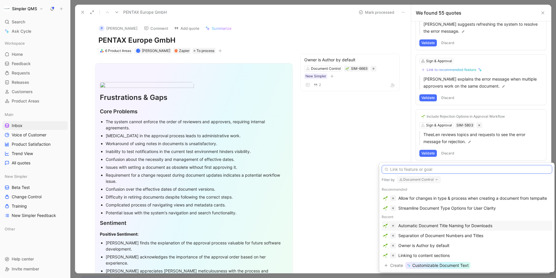
click at [415, 168] on input "text" at bounding box center [467, 169] width 170 height 9
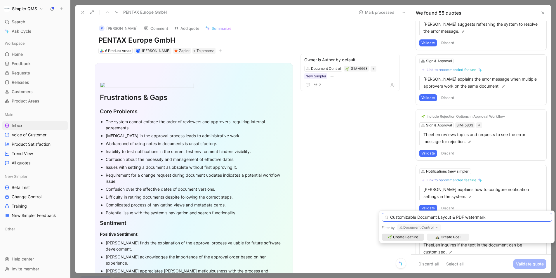
type input "Customizable Document Layout & PDF watermark"
click at [411, 236] on span "Create Feature" at bounding box center [405, 237] width 25 height 6
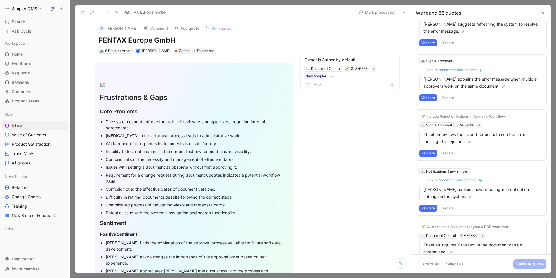
click at [430, 260] on button "Validate" at bounding box center [428, 263] width 18 height 7
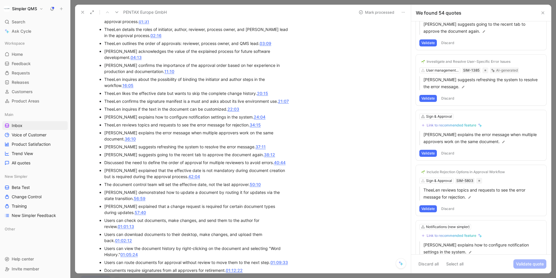
scroll to position [403, 0]
click at [449, 260] on button "Discard" at bounding box center [447, 263] width 17 height 7
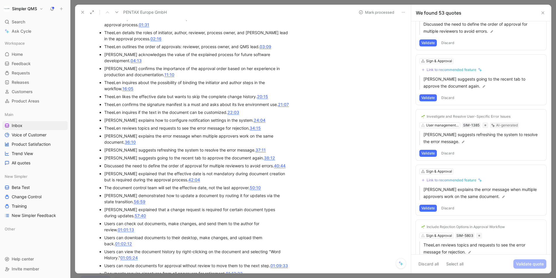
scroll to position [394, 0]
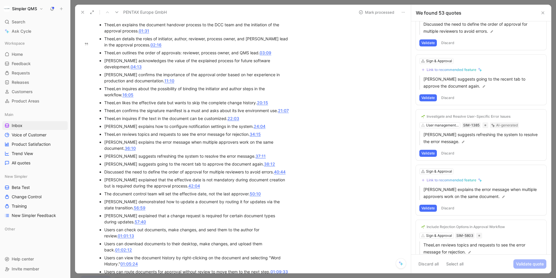
click at [433, 260] on button "Validate" at bounding box center [428, 263] width 18 height 7
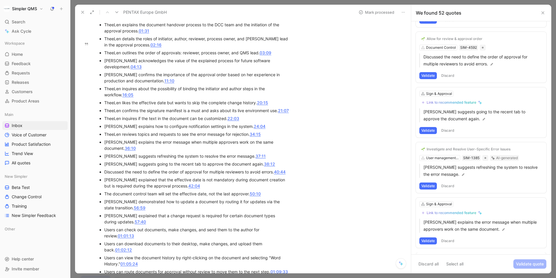
scroll to position [2662, 0]
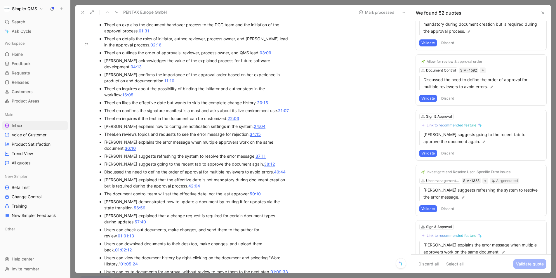
click at [451, 260] on button "Discard" at bounding box center [447, 263] width 17 height 7
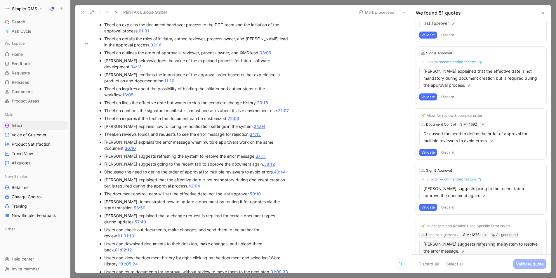
scroll to position [2607, 0]
click at [448, 260] on button "Discard" at bounding box center [447, 263] width 17 height 7
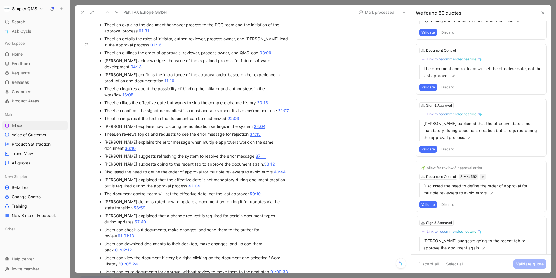
scroll to position [2552, 0]
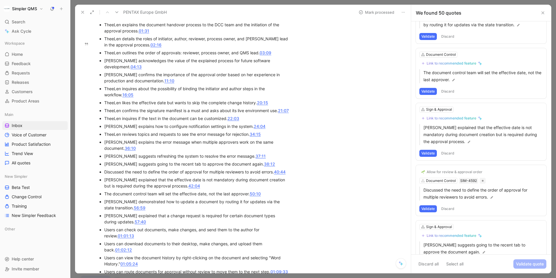
click at [451, 260] on button "Discard" at bounding box center [447, 263] width 17 height 7
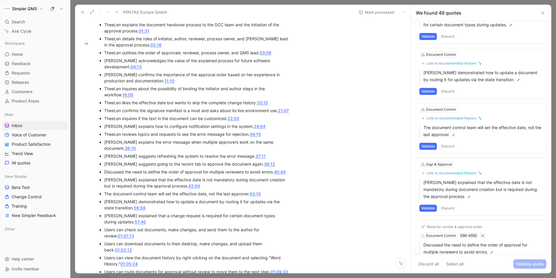
scroll to position [2497, 0]
click at [427, 260] on button "Validate" at bounding box center [428, 263] width 18 height 7
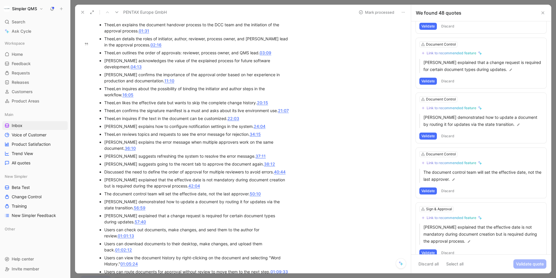
scroll to position [2442, 0]
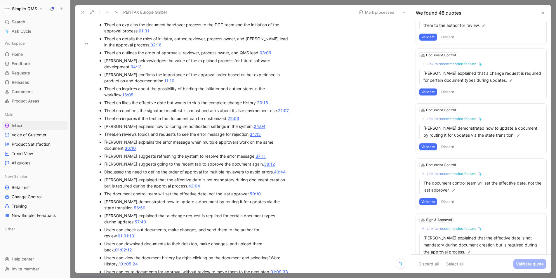
click at [449, 260] on button "Discard" at bounding box center [447, 263] width 17 height 7
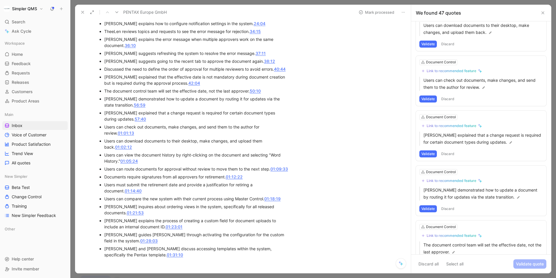
scroll to position [499, 0]
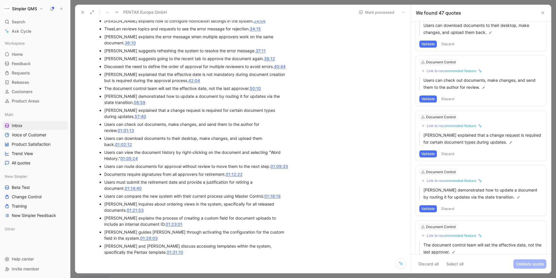
click at [452, 260] on button "Discard" at bounding box center [447, 263] width 17 height 7
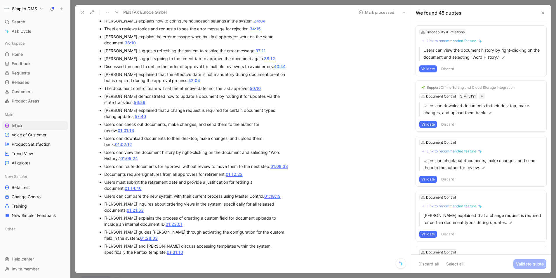
scroll to position [2270, 0]
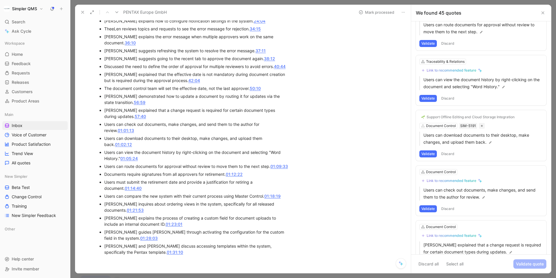
click at [452, 260] on button "Discard" at bounding box center [447, 263] width 17 height 7
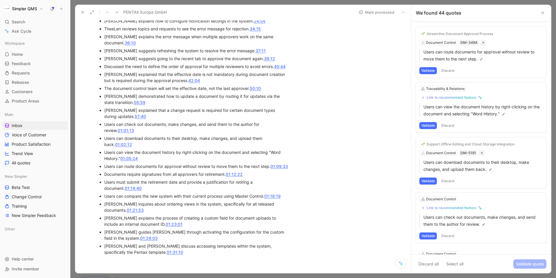
scroll to position [2215, 0]
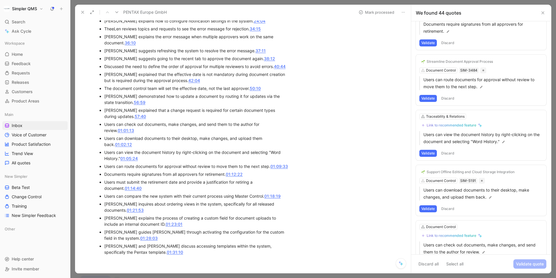
click at [452, 260] on button "Discard" at bounding box center [447, 263] width 17 height 7
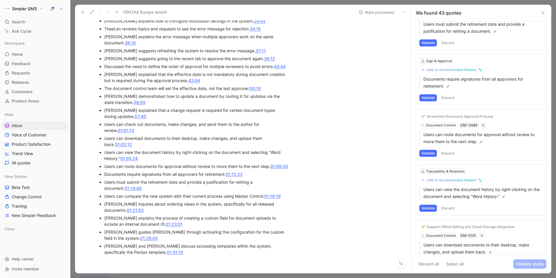
scroll to position [2160, 0]
click at [431, 260] on button "Validate" at bounding box center [428, 263] width 18 height 7
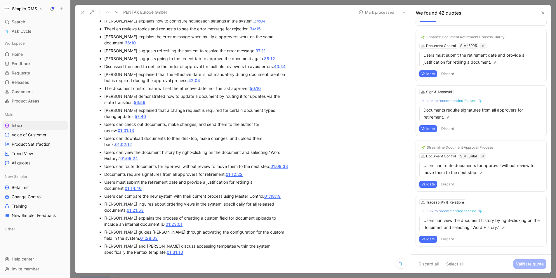
scroll to position [2105, 0]
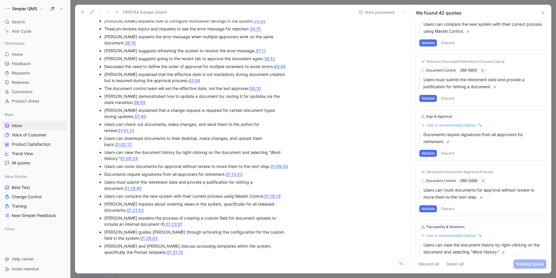
click at [452, 260] on button "Discard" at bounding box center [447, 263] width 17 height 7
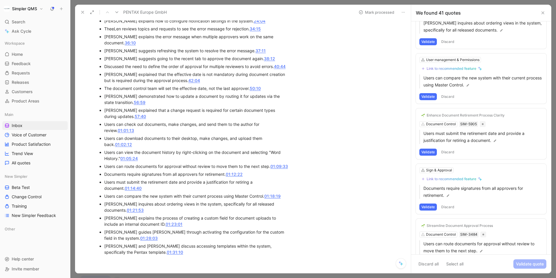
scroll to position [2050, 0]
click at [450, 260] on button "Discard" at bounding box center [447, 263] width 17 height 7
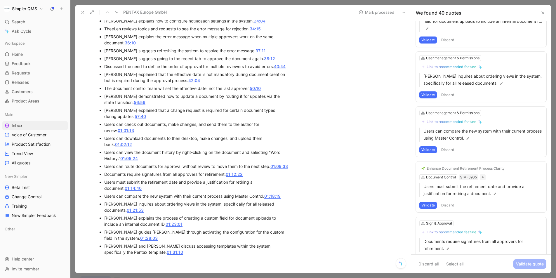
scroll to position [1994, 0]
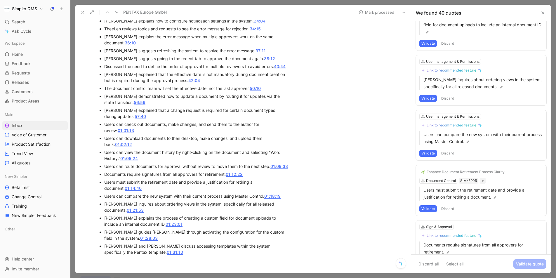
click at [452, 260] on button "Discard" at bounding box center [447, 263] width 17 height 7
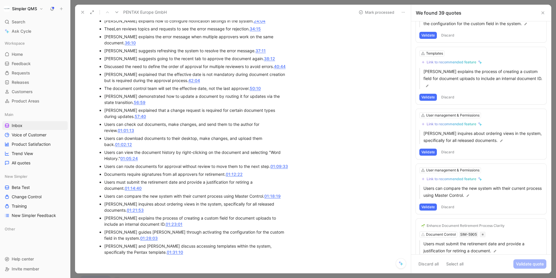
scroll to position [1939, 0]
click at [426, 260] on button "Validate" at bounding box center [428, 263] width 18 height 7
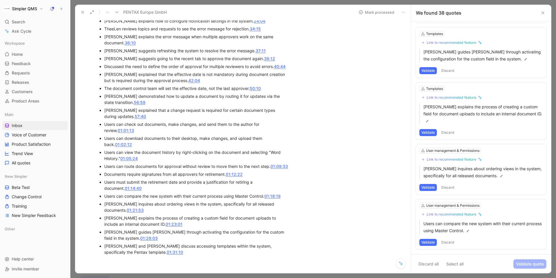
scroll to position [1884, 0]
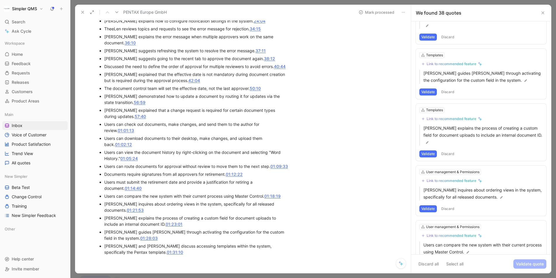
click at [451, 260] on button "Discard" at bounding box center [447, 263] width 17 height 7
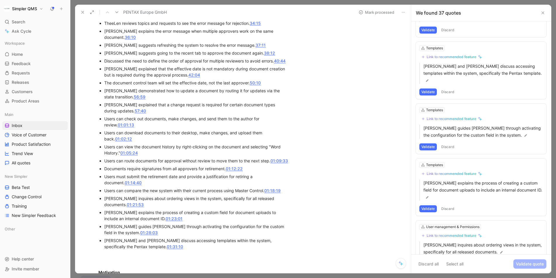
scroll to position [506, 0]
click at [456, 224] on div "User management & Permissions" at bounding box center [452, 227] width 53 height 6
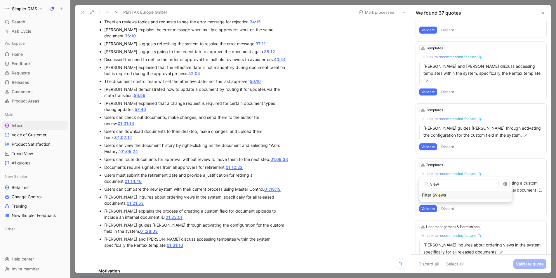
type input "view"
click at [449, 195] on div "Filter & View s" at bounding box center [465, 194] width 87 height 7
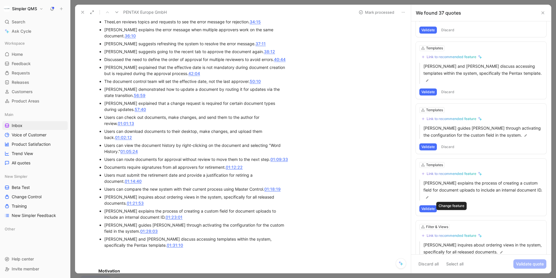
click at [452, 232] on button "Link to recommended feature" at bounding box center [451, 235] width 65 height 7
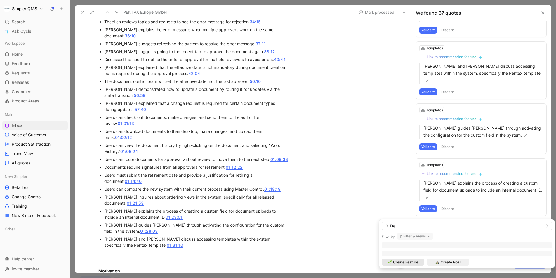
type input "D"
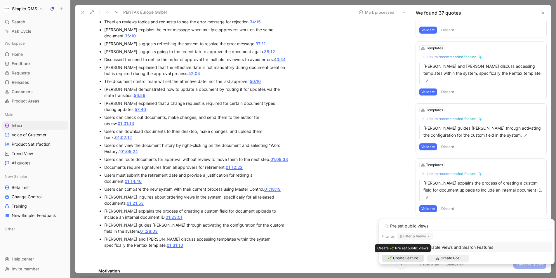
type input "Pre set public views"
click at [407, 256] on span "Create Feature" at bounding box center [405, 258] width 25 height 6
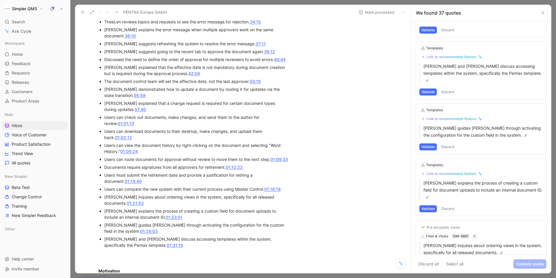
click at [426, 261] on button "Validate" at bounding box center [428, 264] width 18 height 7
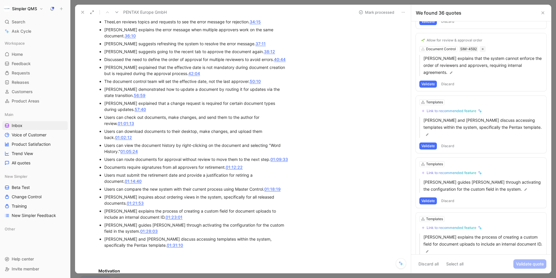
scroll to position [1774, 0]
click at [447, 260] on button "Discard" at bounding box center [447, 263] width 17 height 7
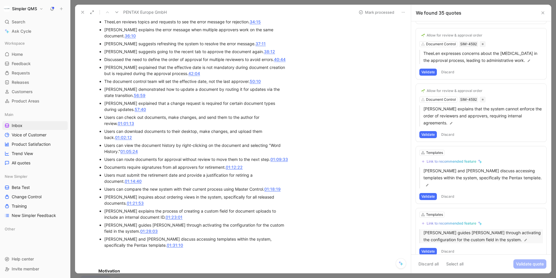
scroll to position [1719, 0]
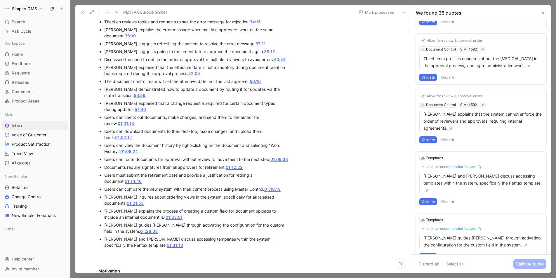
click at [449, 253] on button "Discard" at bounding box center [447, 256] width 17 height 7
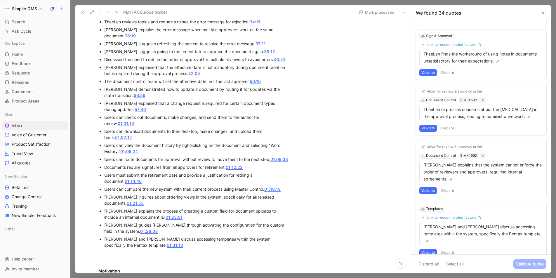
scroll to position [1664, 0]
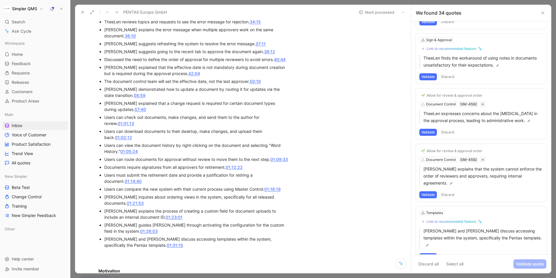
click at [449, 253] on button "Discard" at bounding box center [447, 256] width 17 height 7
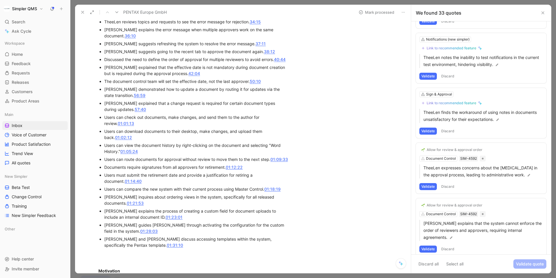
scroll to position [1610, 0]
click at [428, 246] on button "Validate" at bounding box center [428, 249] width 18 height 7
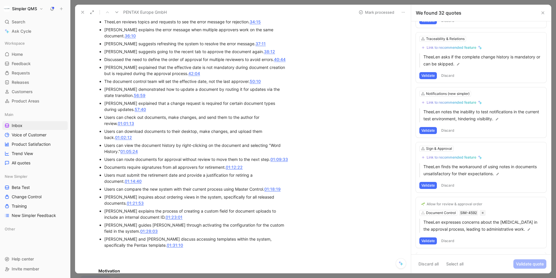
scroll to position [1554, 0]
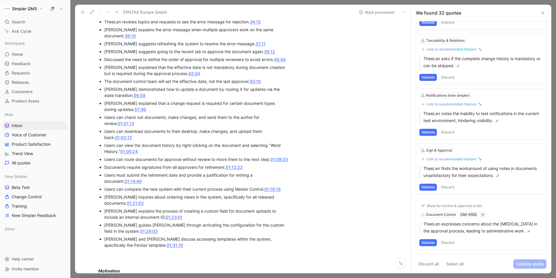
click at [431, 241] on button "Validate" at bounding box center [428, 242] width 18 height 7
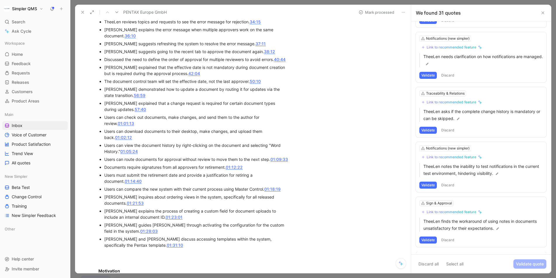
scroll to position [1499, 0]
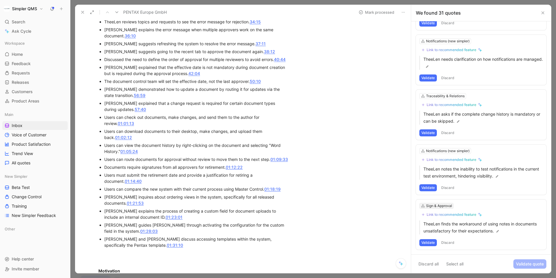
click at [444, 205] on div "Sign & Approval" at bounding box center [439, 206] width 26 height 6
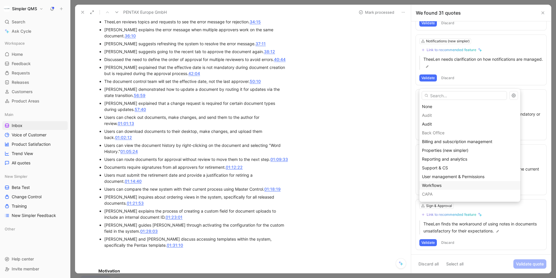
click at [443, 187] on div "Workflows" at bounding box center [470, 185] width 96 height 7
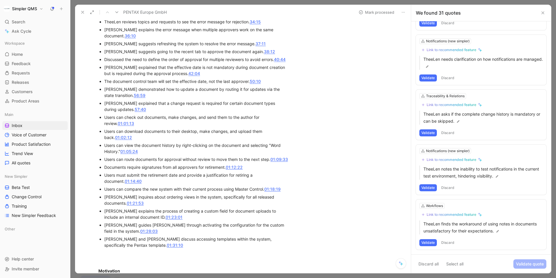
click at [447, 215] on div "Link to recommended feature" at bounding box center [451, 214] width 50 height 5
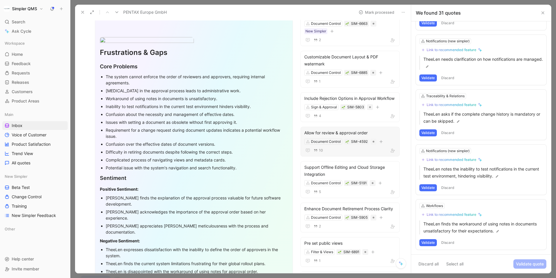
scroll to position [46, 0]
click at [440, 204] on div "Workflows" at bounding box center [434, 206] width 17 height 6
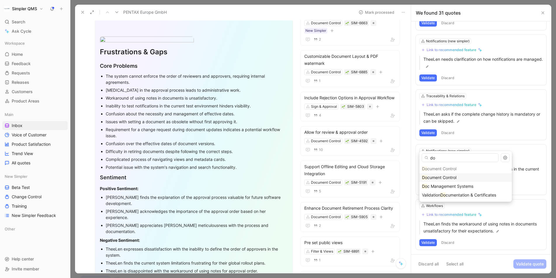
type input "do"
click at [444, 178] on span "cument Control" at bounding box center [441, 177] width 29 height 5
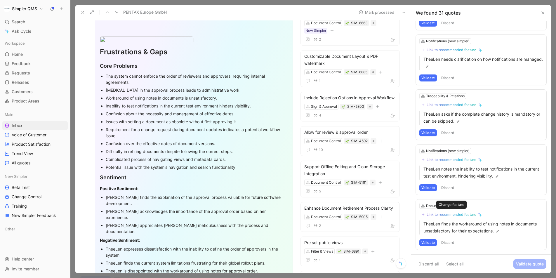
click at [456, 214] on div "Link to recommended feature" at bounding box center [451, 214] width 50 height 5
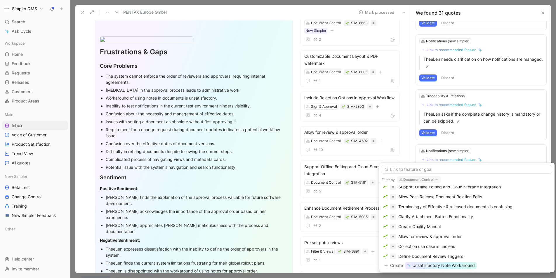
scroll to position [218, 0]
click at [464, 235] on div "Allow for review & approval order" at bounding box center [467, 234] width 168 height 7
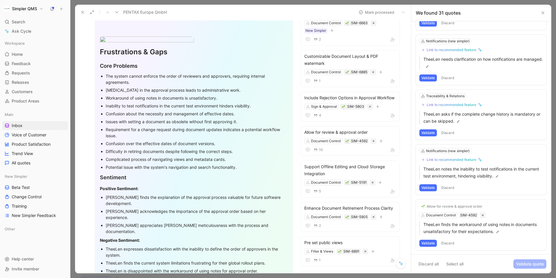
click at [431, 242] on button "Validate" at bounding box center [428, 243] width 18 height 7
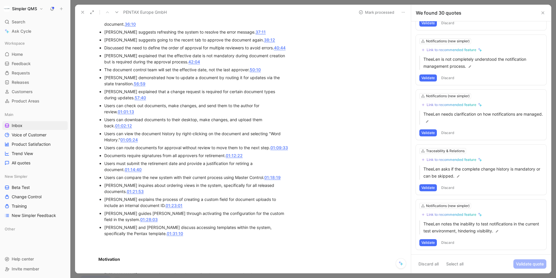
scroll to position [516, 0]
click at [453, 215] on div "Link to recommended feature" at bounding box center [451, 214] width 50 height 5
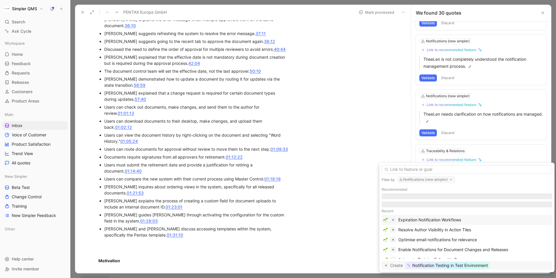
click at [457, 267] on span "Notification Testing in Test Environment" at bounding box center [450, 265] width 76 height 7
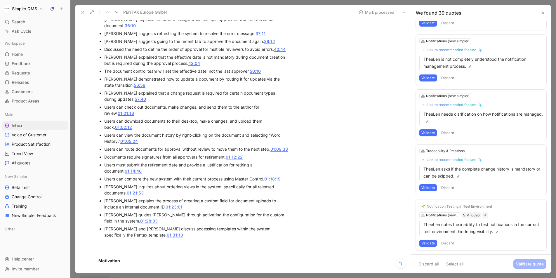
click at [431, 243] on button "Validate" at bounding box center [428, 243] width 18 height 7
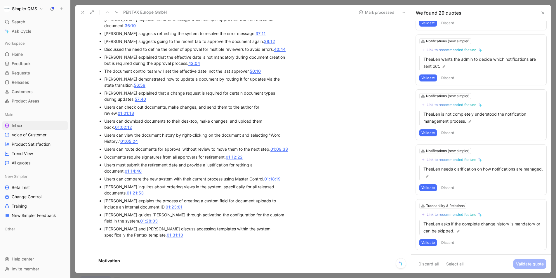
scroll to position [1389, 0]
click at [448, 243] on button "Discard" at bounding box center [447, 242] width 17 height 7
click at [451, 243] on button "Discard" at bounding box center [447, 242] width 17 height 7
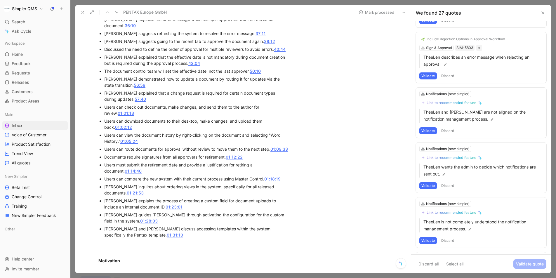
scroll to position [1279, 0]
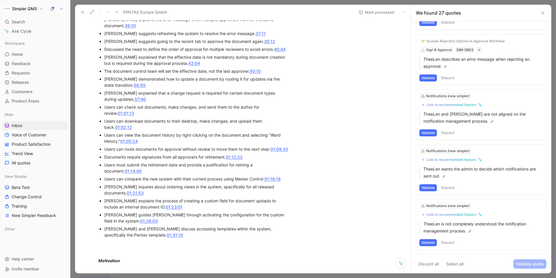
click at [450, 243] on button "Discard" at bounding box center [447, 242] width 17 height 7
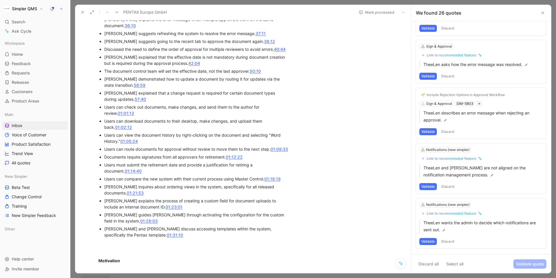
scroll to position [1224, 0]
click at [461, 214] on div "Link to recommended feature" at bounding box center [451, 214] width 50 height 5
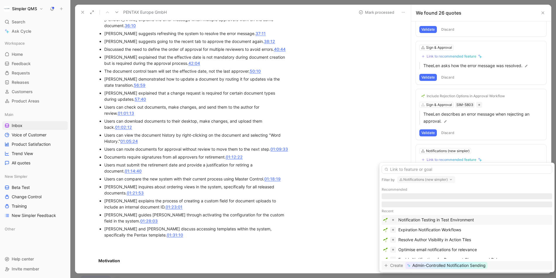
click at [455, 267] on span "Admin-Controlled Notification Sending" at bounding box center [448, 265] width 73 height 7
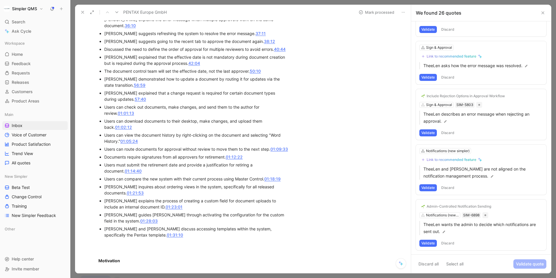
click at [425, 244] on button "Validate" at bounding box center [428, 243] width 18 height 7
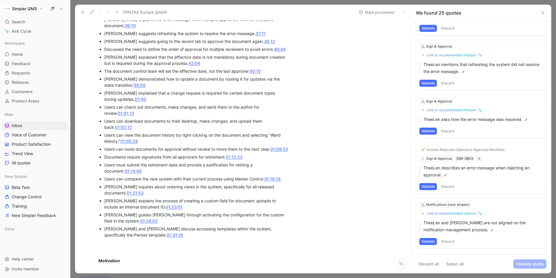
scroll to position [1169, 0]
click at [450, 242] on button "Discard" at bounding box center [447, 242] width 17 height 7
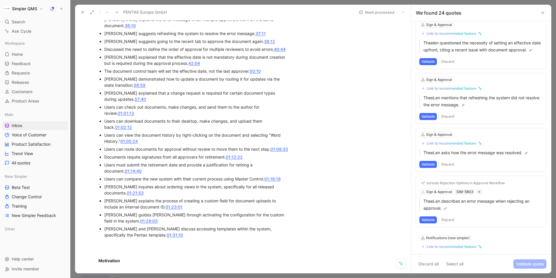
scroll to position [1115, 0]
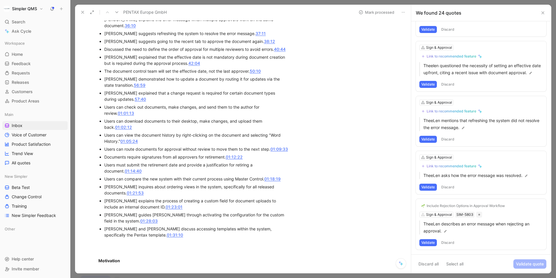
click at [450, 242] on button "Discard" at bounding box center [447, 242] width 17 height 7
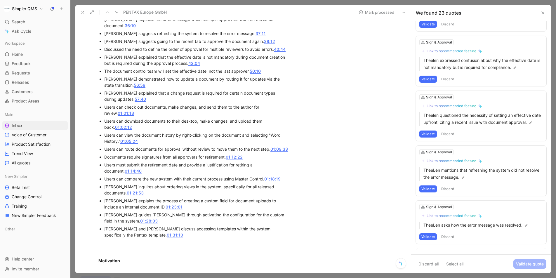
scroll to position [1059, 0]
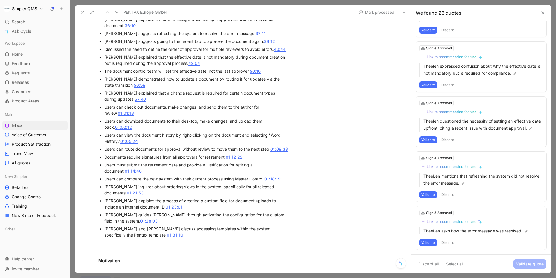
click at [450, 242] on button "Discard" at bounding box center [447, 242] width 17 height 7
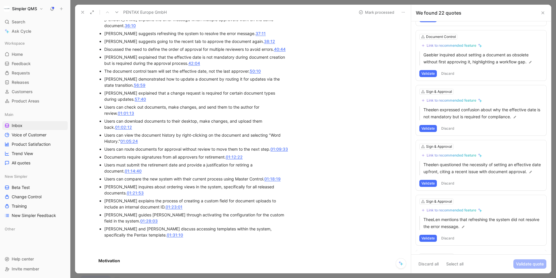
scroll to position [1011, 0]
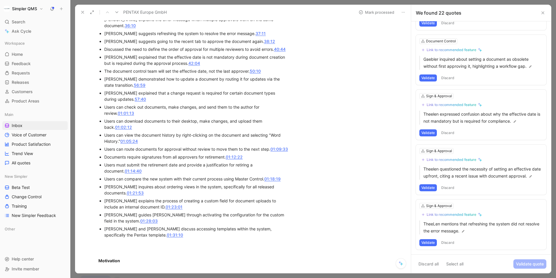
click at [450, 242] on button "Discard" at bounding box center [447, 242] width 17 height 7
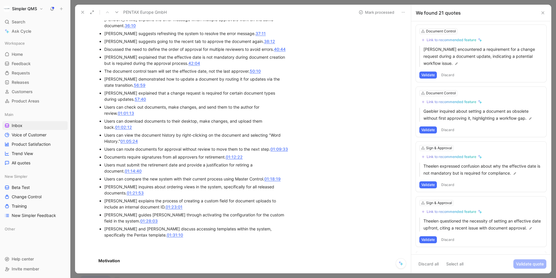
scroll to position [956, 0]
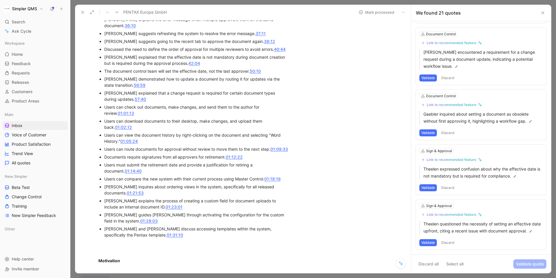
click at [450, 242] on button "Discard" at bounding box center [447, 242] width 17 height 7
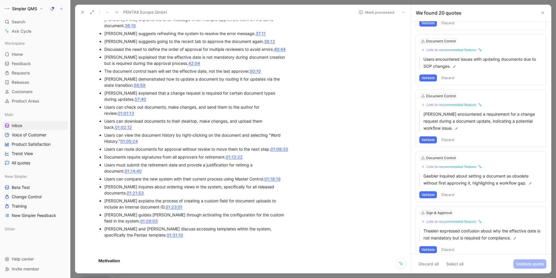
scroll to position [894, 0]
click at [450, 246] on button "Discard" at bounding box center [447, 249] width 17 height 7
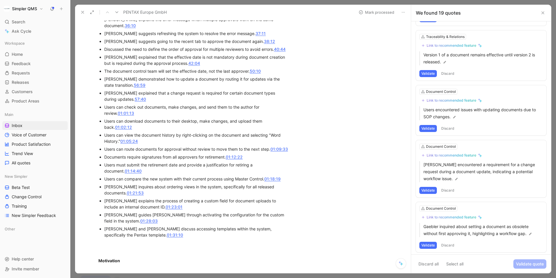
scroll to position [840, 0]
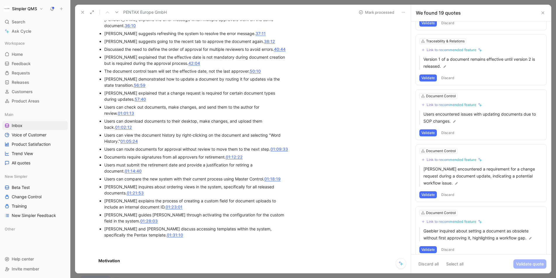
click at [450, 246] on button "Discard" at bounding box center [447, 249] width 17 height 7
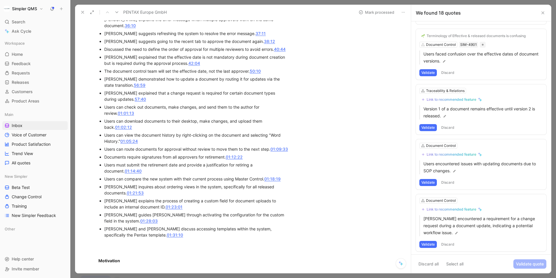
scroll to position [785, 0]
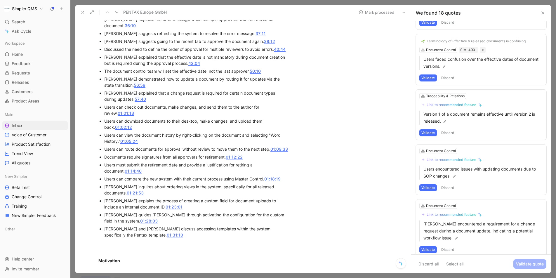
click at [450, 246] on button "Discard" at bounding box center [447, 249] width 17 height 7
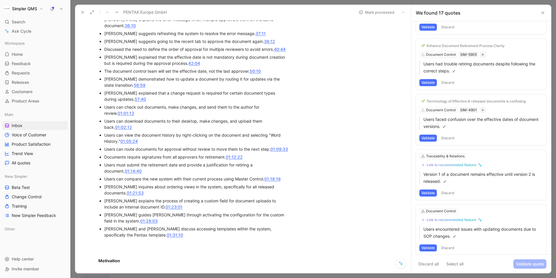
scroll to position [723, 0]
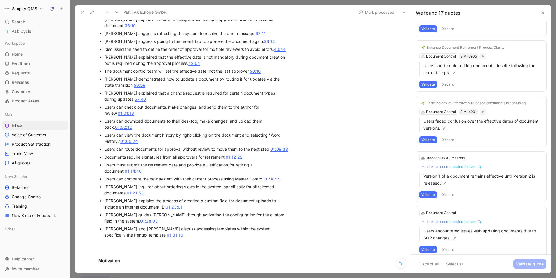
click at [450, 246] on button "Discard" at bounding box center [447, 249] width 17 height 7
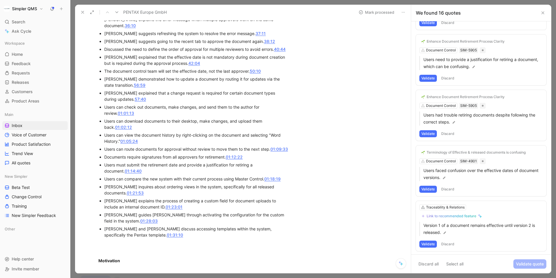
scroll to position [668, 0]
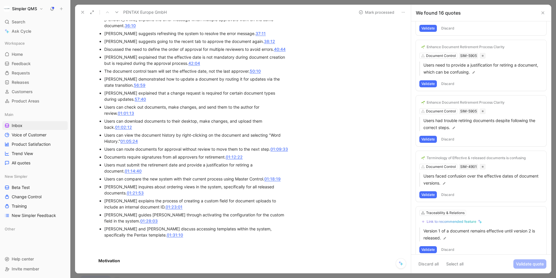
click at [450, 246] on button "Discard" at bounding box center [447, 249] width 17 height 7
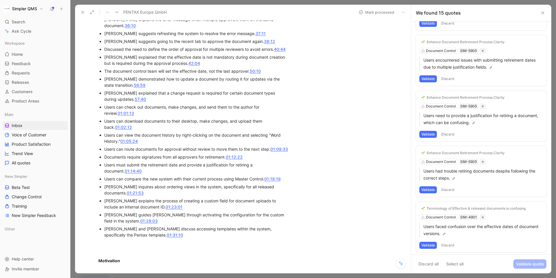
scroll to position [613, 0]
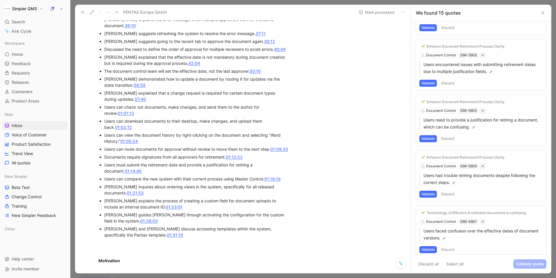
click at [446, 246] on button "Discard" at bounding box center [447, 249] width 17 height 7
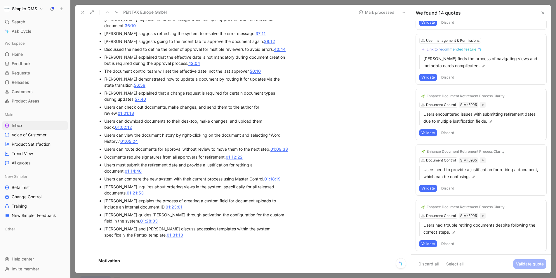
scroll to position [558, 0]
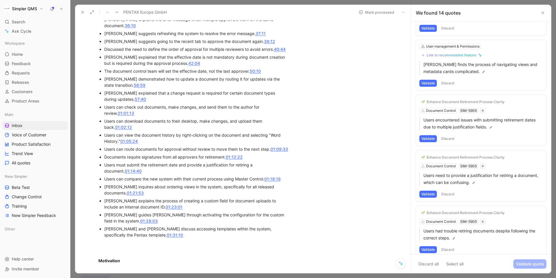
click at [446, 246] on button "Discard" at bounding box center [447, 249] width 17 height 7
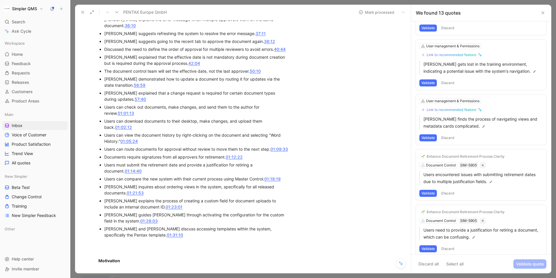
scroll to position [502, 0]
click at [424, 246] on button "Validate" at bounding box center [428, 249] width 18 height 7
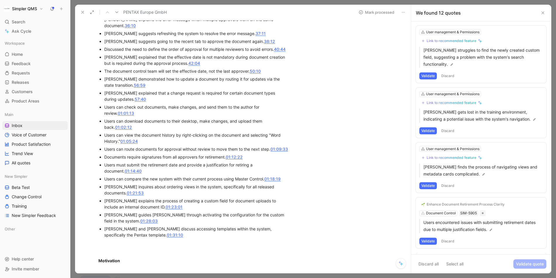
scroll to position [447, 0]
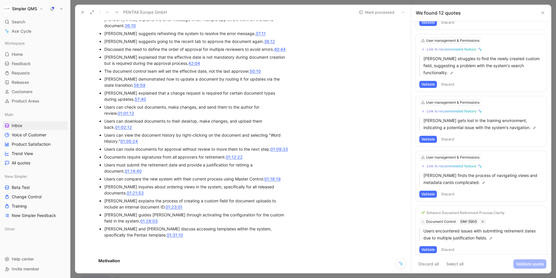
click at [426, 246] on button "Validate" at bounding box center [428, 249] width 18 height 7
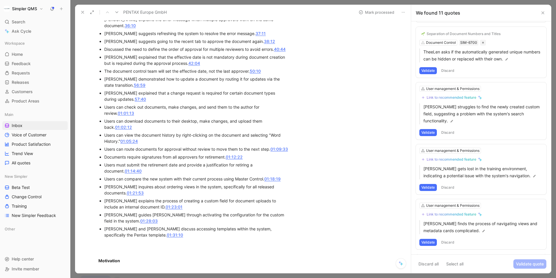
scroll to position [391, 0]
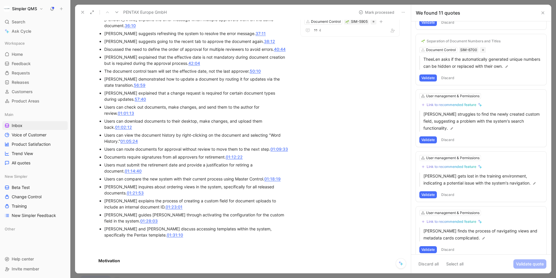
click at [450, 246] on button "Discard" at bounding box center [447, 249] width 17 height 7
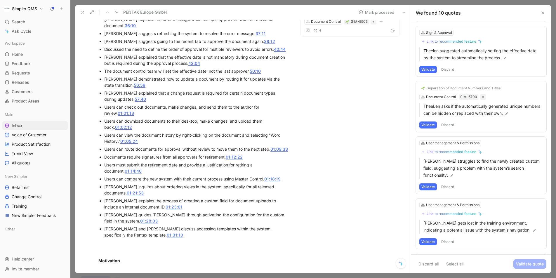
scroll to position [336, 0]
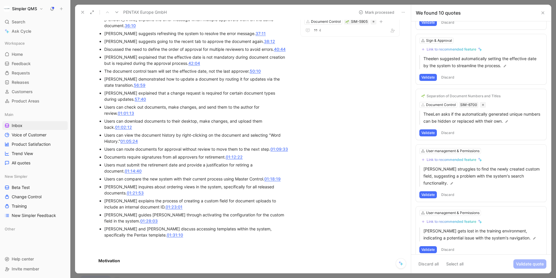
click at [450, 246] on button "Discard" at bounding box center [447, 249] width 17 height 7
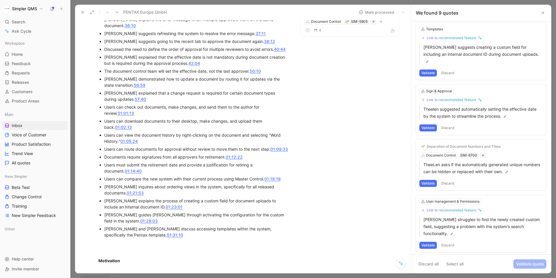
scroll to position [281, 0]
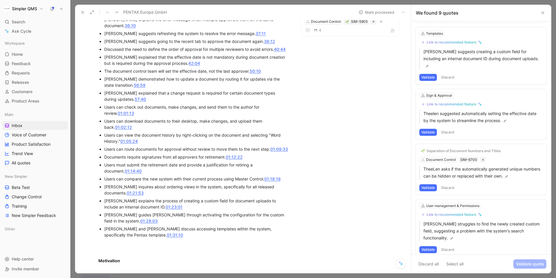
click at [450, 246] on button "Discard" at bounding box center [447, 249] width 17 height 7
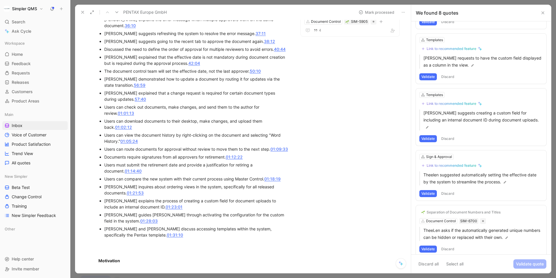
scroll to position [220, 0]
click at [450, 246] on button "Discard" at bounding box center [447, 249] width 17 height 7
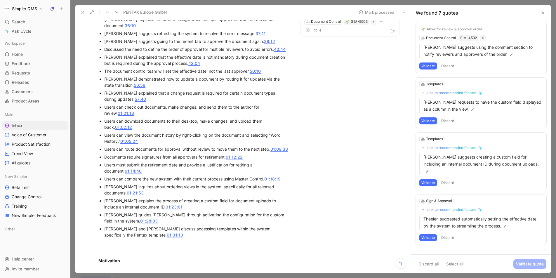
scroll to position [164, 0]
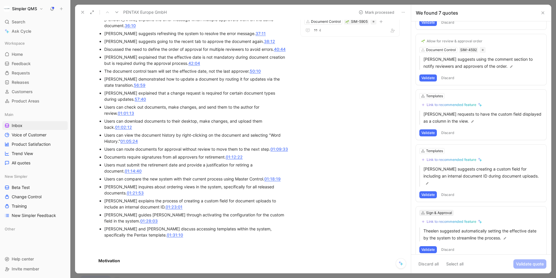
click at [438, 210] on div "Sign & Approval" at bounding box center [439, 213] width 26 height 6
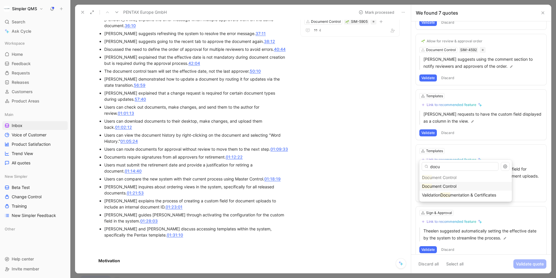
type input "docu"
click at [453, 186] on span "ment Control" at bounding box center [444, 186] width 25 height 5
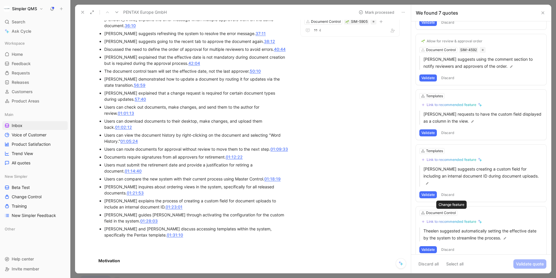
click at [446, 219] on div "Link to recommended feature" at bounding box center [451, 221] width 50 height 5
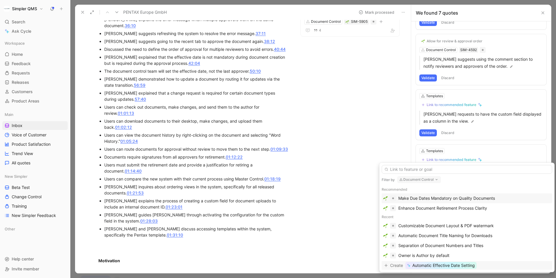
click at [442, 263] on span "Automatic Effective Date Setting" at bounding box center [443, 265] width 62 height 7
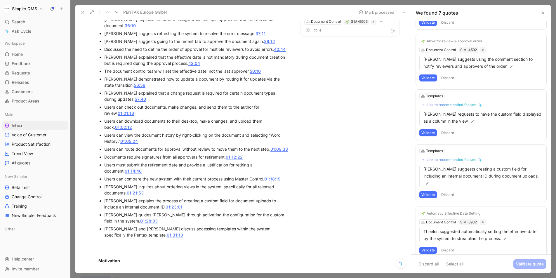
click at [427, 247] on button "Validate" at bounding box center [428, 250] width 18 height 7
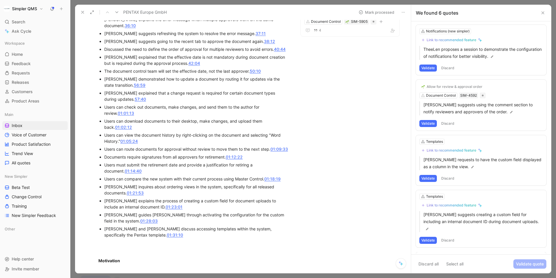
scroll to position [109, 0]
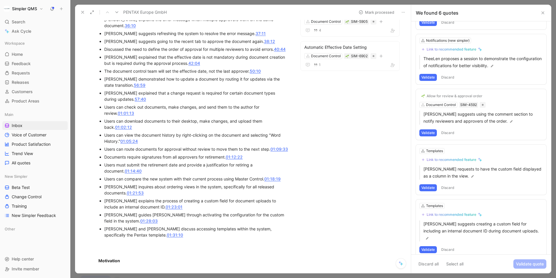
click at [451, 246] on button "Discard" at bounding box center [447, 249] width 17 height 7
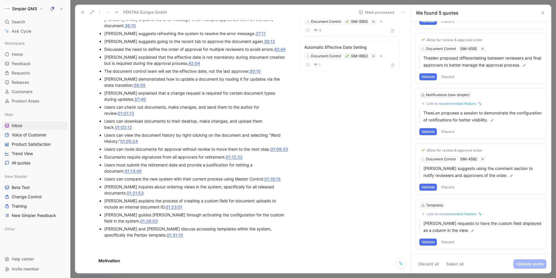
scroll to position [54, 0]
click at [445, 242] on button "Discard" at bounding box center [447, 242] width 17 height 7
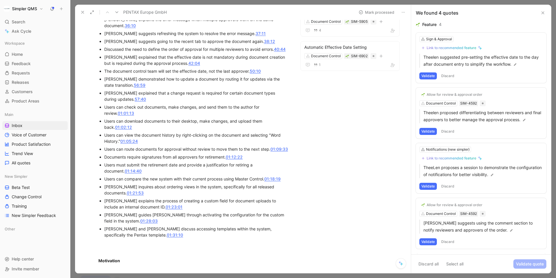
scroll to position [0, 0]
click at [445, 242] on button "Discard" at bounding box center [447, 241] width 17 height 7
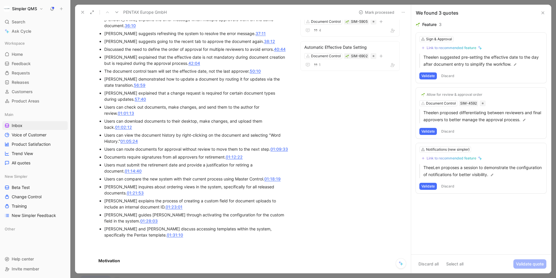
click at [448, 185] on button "Discard" at bounding box center [447, 186] width 17 height 7
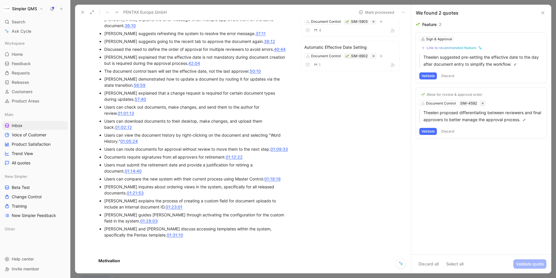
click at [426, 132] on button "Validate" at bounding box center [428, 131] width 18 height 7
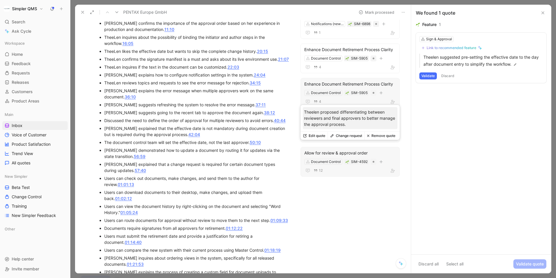
scroll to position [443, 0]
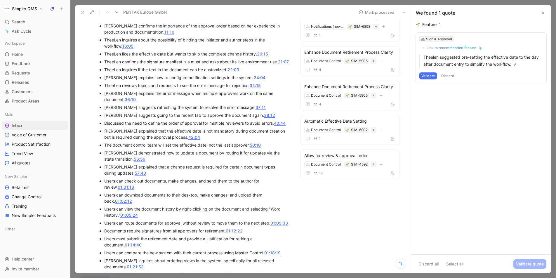
click at [443, 39] on div "Sign & Approval" at bounding box center [439, 39] width 26 height 6
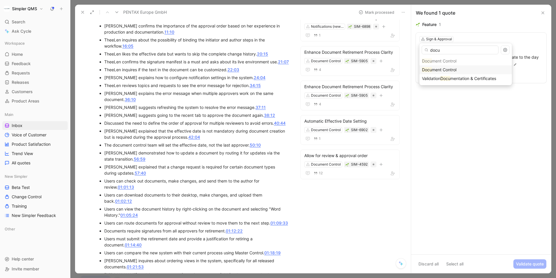
type input "docu"
click at [446, 69] on span "ment Control" at bounding box center [444, 69] width 25 height 5
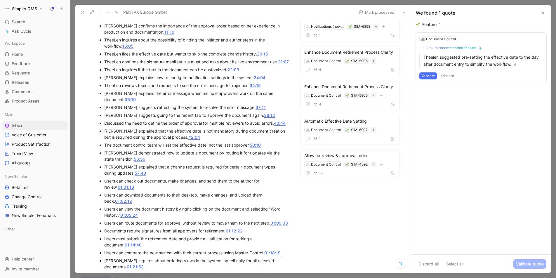
click at [466, 48] on div "Link to recommended feature" at bounding box center [451, 48] width 50 height 5
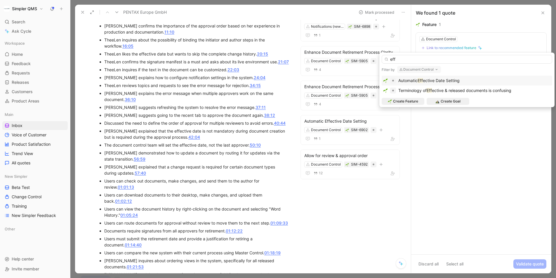
type input "eff"
click at [454, 80] on span "ective Date Setting" at bounding box center [441, 80] width 37 height 5
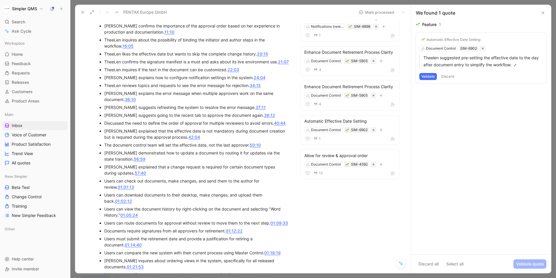
click at [424, 75] on button "Validate" at bounding box center [428, 76] width 18 height 7
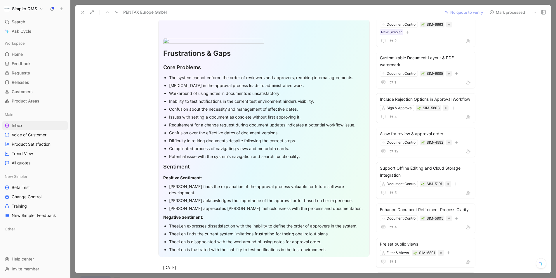
scroll to position [45, 0]
drag, startPoint x: 168, startPoint y: 127, endPoint x: 303, endPoint y: 205, distance: 155.6
click at [303, 160] on ul "The system cannot enforce the order of reviewers and approvers, requiring inter…" at bounding box center [263, 116] width 201 height 87
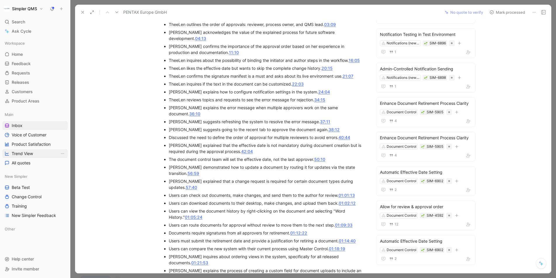
scroll to position [396, 0]
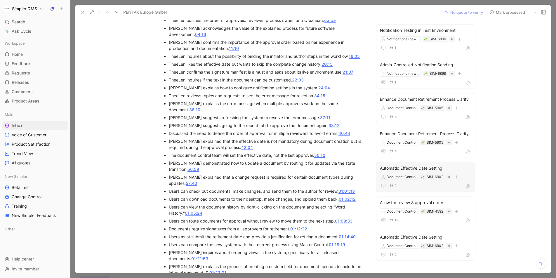
click at [419, 189] on div "2" at bounding box center [426, 185] width 92 height 7
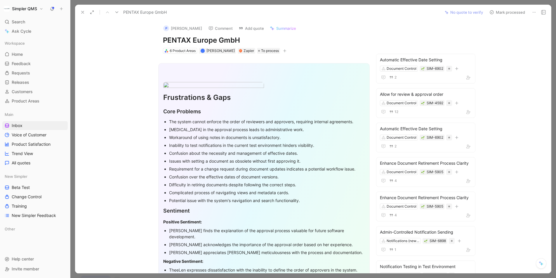
click at [490, 14] on icon at bounding box center [491, 12] width 5 height 5
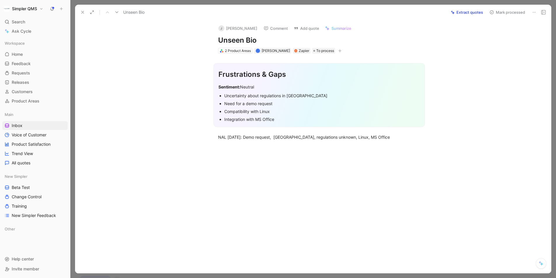
click at [532, 11] on icon at bounding box center [534, 12] width 5 height 5
click at [508, 32] on div "Delete" at bounding box center [508, 33] width 53 height 7
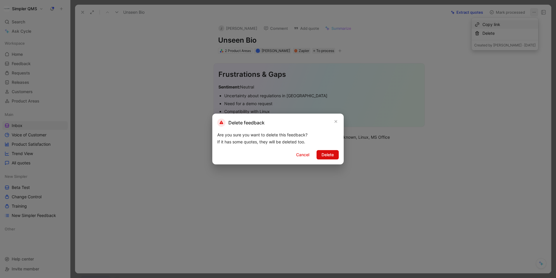
click at [328, 155] on span "Delete" at bounding box center [327, 154] width 12 height 7
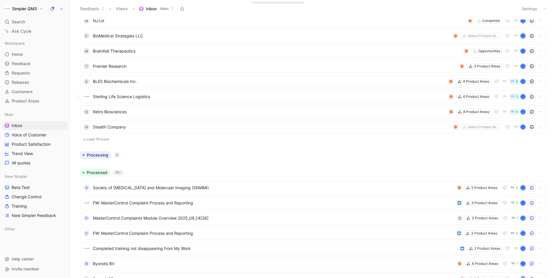
scroll to position [335, 0]
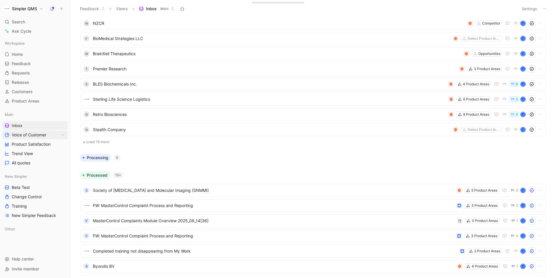
click at [32, 137] on span "Voice of Customer" at bounding box center [29, 135] width 35 height 6
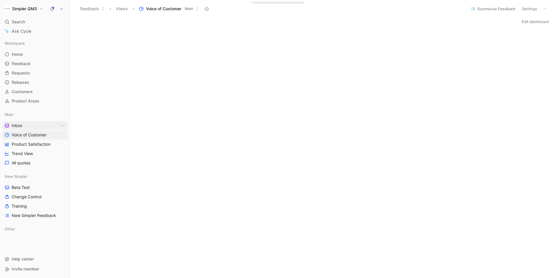
click at [19, 126] on span "Inbox" at bounding box center [17, 126] width 11 height 6
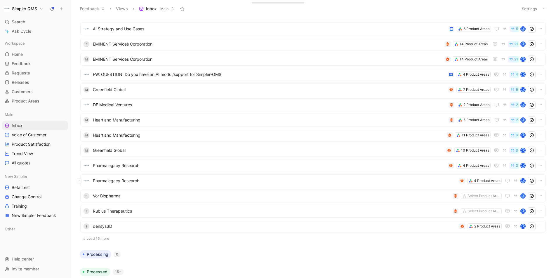
scroll to position [27, 0]
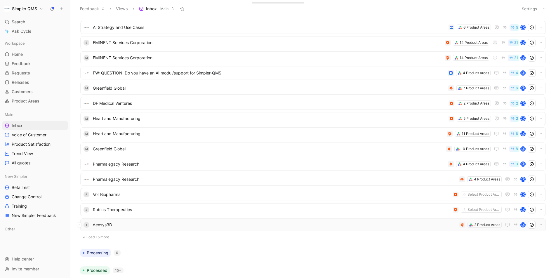
click at [269, 224] on span "densys3D" at bounding box center [275, 224] width 364 height 7
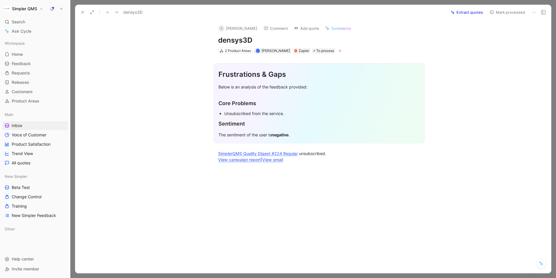
click at [533, 11] on icon at bounding box center [534, 12] width 5 height 5
click at [500, 34] on div "Delete" at bounding box center [517, 33] width 35 height 7
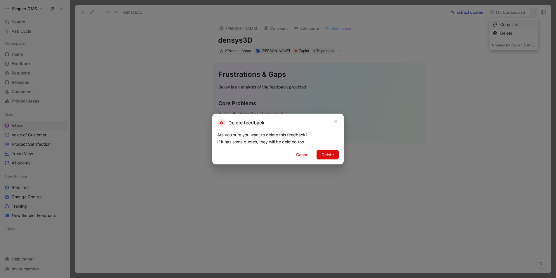
click at [326, 154] on span "Delete" at bounding box center [327, 154] width 12 height 7
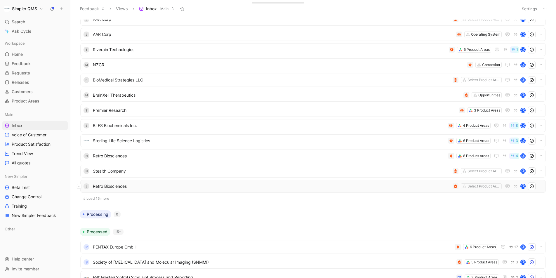
scroll to position [272, 0]
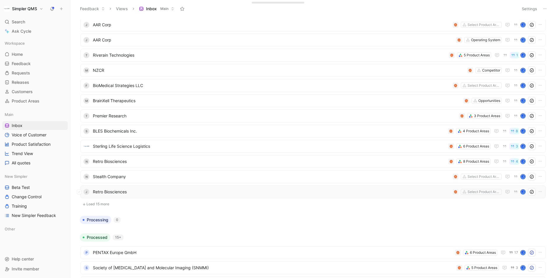
click at [318, 193] on span "Retro Biosciences" at bounding box center [271, 191] width 357 height 7
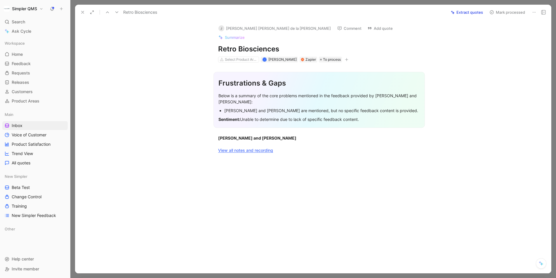
click at [534, 10] on icon at bounding box center [534, 12] width 5 height 5
click at [500, 35] on div "Delete" at bounding box center [517, 33] width 35 height 7
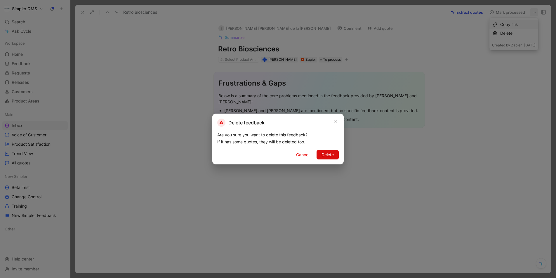
click at [334, 151] on button "Delete" at bounding box center [327, 154] width 22 height 9
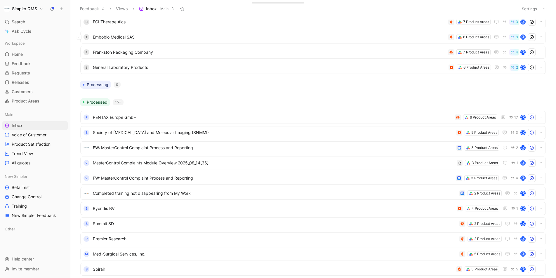
scroll to position [513, 0]
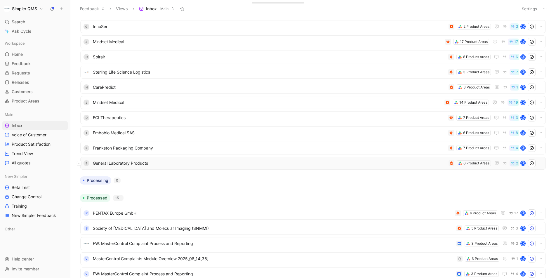
click at [302, 163] on span "General Laboratory Products" at bounding box center [269, 163] width 353 height 7
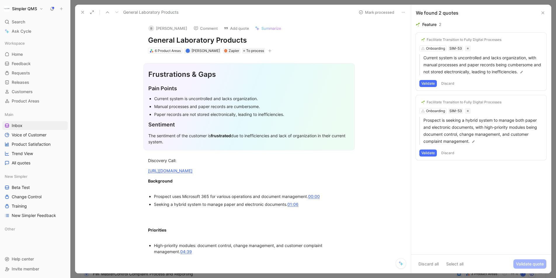
drag, startPoint x: 250, startPoint y: 39, endPoint x: 136, endPoint y: 38, distance: 114.4
click at [136, 38] on div "B [PERSON_NAME] Comment Add quote Summarize General Laboratory Products 6 Produ…" at bounding box center [243, 146] width 336 height 253
click at [127, 56] on button "Open" at bounding box center [125, 56] width 21 height 8
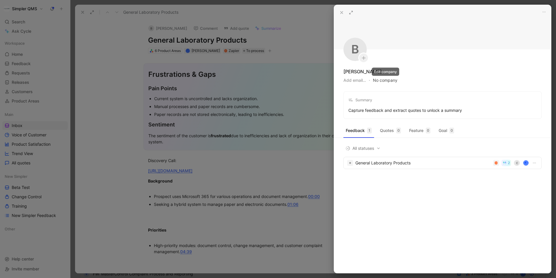
click at [389, 80] on button "No company" at bounding box center [385, 80] width 25 height 8
type input "General Laboratory Products"
click at [405, 104] on span "General Laboratory Products" at bounding box center [420, 103] width 58 height 7
click at [109, 155] on div at bounding box center [278, 139] width 556 height 278
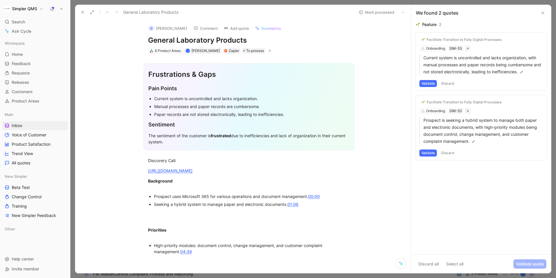
scroll to position [513, 0]
click at [430, 154] on button "Validate" at bounding box center [428, 152] width 18 height 7
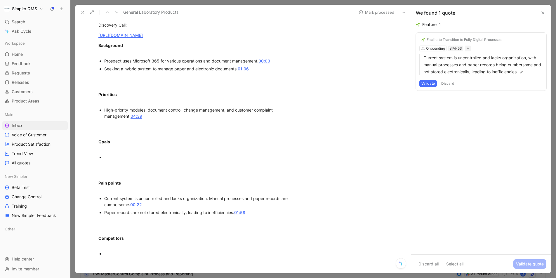
scroll to position [139, 0]
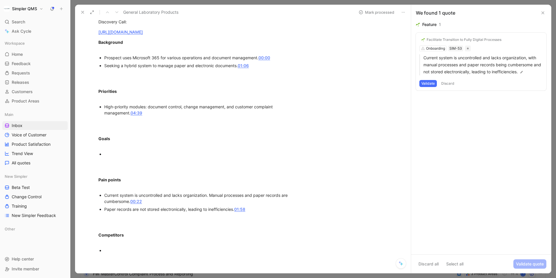
click at [431, 83] on button "Validate" at bounding box center [428, 83] width 18 height 7
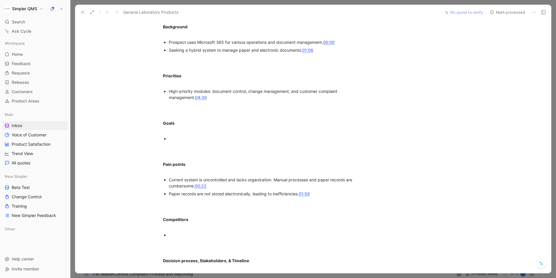
scroll to position [119, 0]
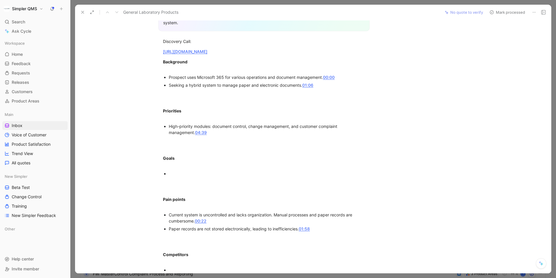
click at [497, 11] on button "Mark processed" at bounding box center [507, 12] width 41 height 8
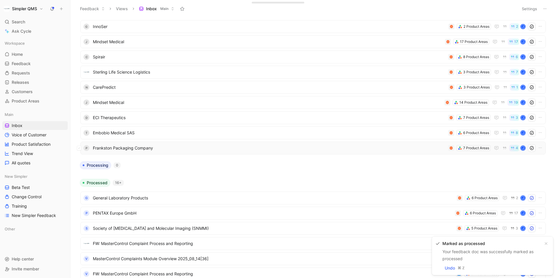
click at [410, 147] on span "Frankston Packaging Company" at bounding box center [269, 147] width 353 height 7
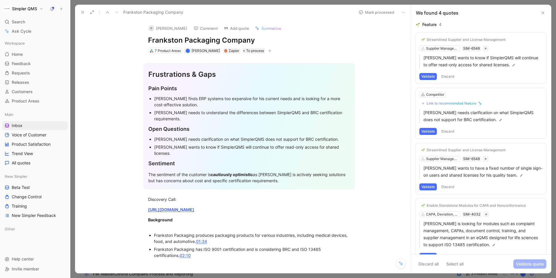
drag, startPoint x: 260, startPoint y: 42, endPoint x: 115, endPoint y: 46, distance: 144.6
click at [115, 46] on div "P [PERSON_NAME] Comment Add quote Summarize Frankston Packaging Company 7 Produ…" at bounding box center [243, 146] width 336 height 253
drag, startPoint x: 255, startPoint y: 41, endPoint x: 142, endPoint y: 41, distance: 113.6
click at [142, 41] on div "P [PERSON_NAME] Comment Add quote Summarize Frankston Packaging Company 7 Produ…" at bounding box center [249, 37] width 224 height 34
click at [156, 28] on button "P [PERSON_NAME]" at bounding box center [168, 28] width 44 height 9
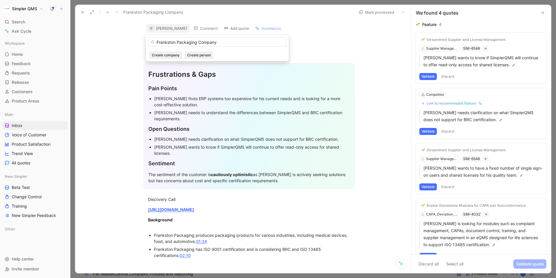
type input "Frankston Packaging Company"
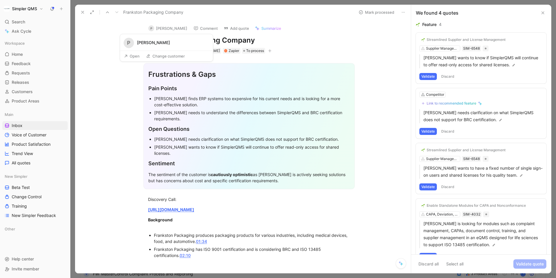
click at [136, 58] on button "Open" at bounding box center [131, 56] width 21 height 8
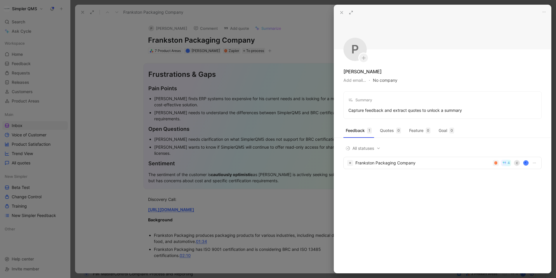
click at [395, 81] on button "No company" at bounding box center [385, 80] width 25 height 8
type input "Frankston Packaging Company"
click at [381, 104] on div "Create" at bounding box center [382, 103] width 13 height 7
click at [341, 12] on icon at bounding box center [341, 12] width 5 height 5
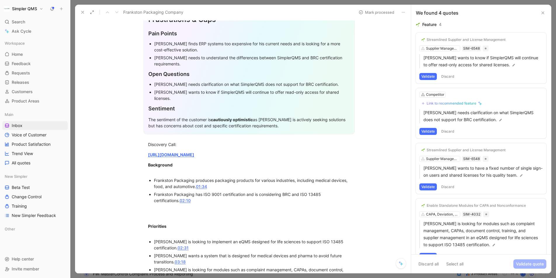
scroll to position [14, 0]
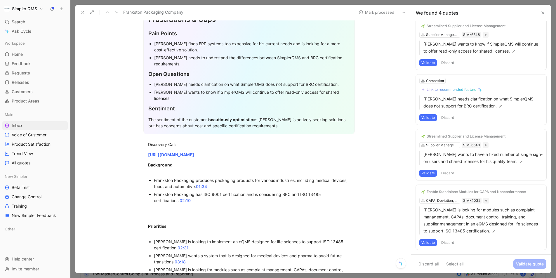
click at [448, 245] on button "Discard" at bounding box center [447, 242] width 17 height 7
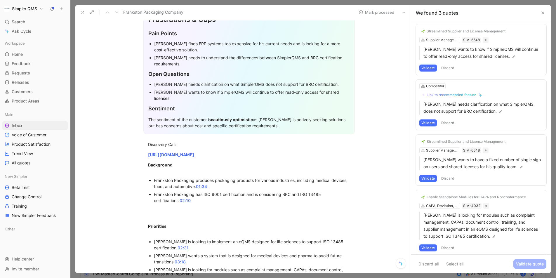
scroll to position [0, 0]
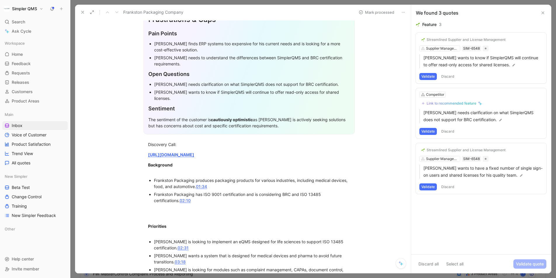
click at [446, 186] on button "Discard" at bounding box center [447, 186] width 17 height 7
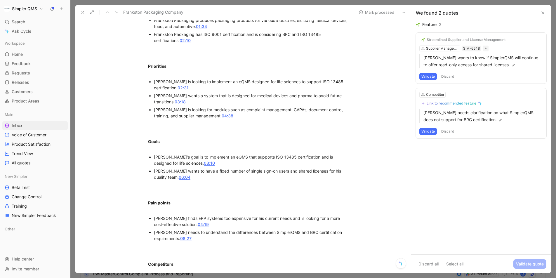
scroll to position [215, 0]
drag, startPoint x: 290, startPoint y: 220, endPoint x: 323, endPoint y: 220, distance: 33.0
click at [323, 229] on div "[PERSON_NAME] needs to understand the differences between SimplerQMS and BRC ce…" at bounding box center [252, 235] width 196 height 12
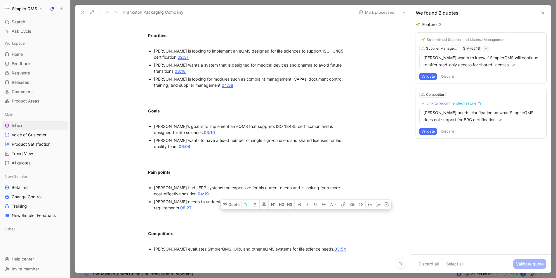
scroll to position [253, 0]
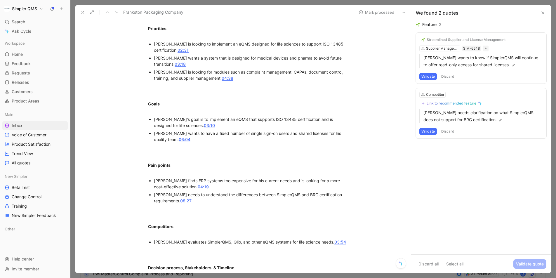
click at [450, 134] on button "Discard" at bounding box center [447, 131] width 17 height 7
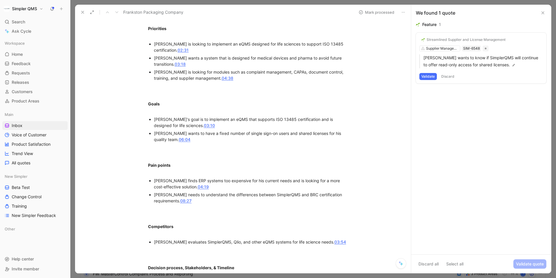
click at [448, 76] on button "Discard" at bounding box center [447, 76] width 17 height 7
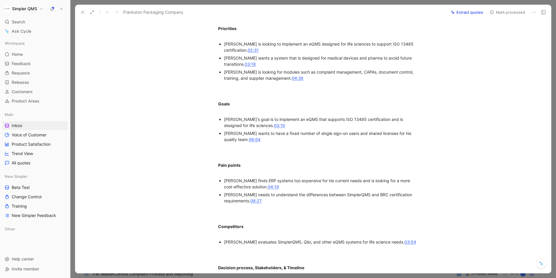
scroll to position [0, 0]
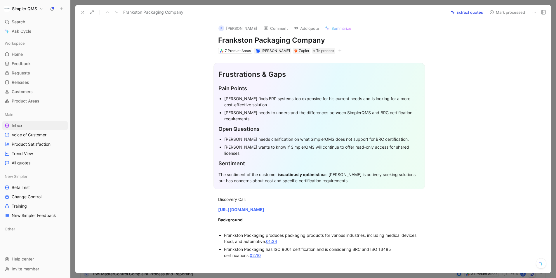
click at [493, 13] on icon at bounding box center [491, 12] width 5 height 5
click at [492, 13] on icon at bounding box center [491, 12] width 5 height 5
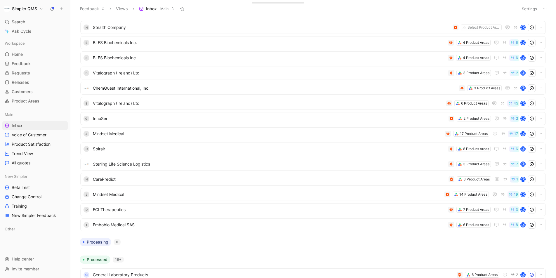
scroll to position [437, 0]
click at [237, 88] on span "ChemQuest International, Inc." at bounding box center [275, 87] width 364 height 7
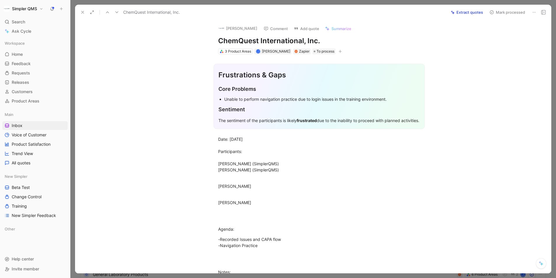
drag, startPoint x: 324, startPoint y: 43, endPoint x: 183, endPoint y: 41, distance: 141.3
click at [183, 41] on div "[PERSON_NAME] Comment Add quote Summarize ChemQuest International, Inc. 3 Produ…" at bounding box center [313, 146] width 476 height 253
click at [218, 29] on img at bounding box center [221, 28] width 6 height 6
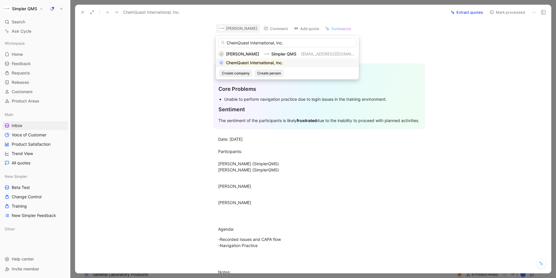
type input "ChemQuest International, Inc."
click at [224, 62] on div "C ChemQuest International, Inc." at bounding box center [250, 62] width 65 height 7
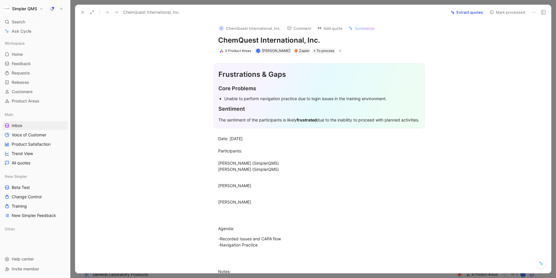
click at [493, 12] on icon at bounding box center [491, 12] width 5 height 5
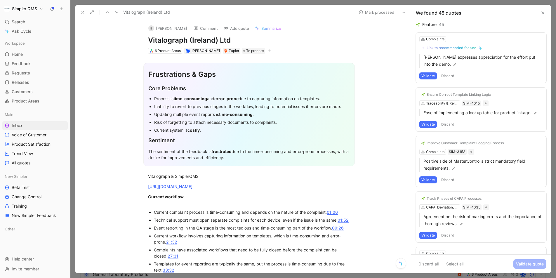
click at [81, 14] on icon at bounding box center [82, 12] width 5 height 5
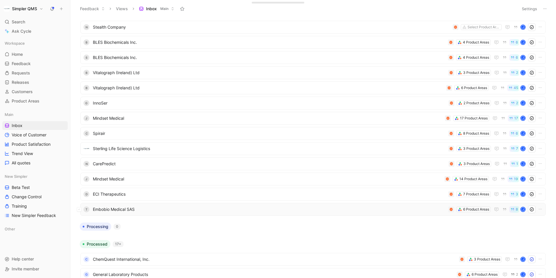
click at [268, 209] on span "Embobio Medical SAS" at bounding box center [269, 209] width 353 height 7
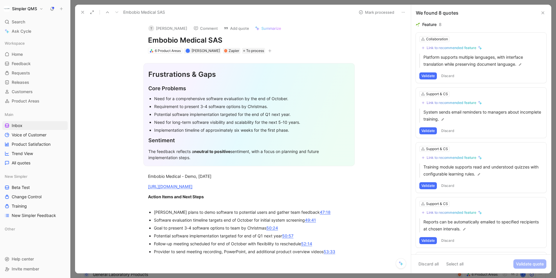
drag, startPoint x: 229, startPoint y: 39, endPoint x: 143, endPoint y: 39, distance: 85.5
click at [143, 39] on div "T [PERSON_NAME] Comment Add quote Summarize Embobio Medical SAS 6 Product Areas…" at bounding box center [249, 37] width 224 height 34
click at [135, 55] on button "Open" at bounding box center [129, 56] width 21 height 8
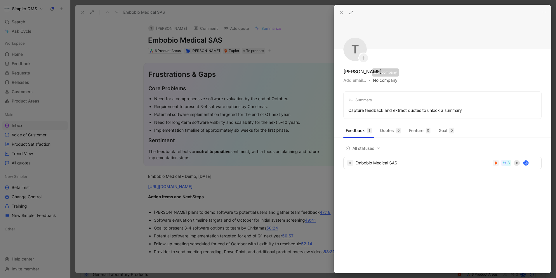
click at [391, 79] on button "No company" at bounding box center [385, 80] width 25 height 8
type input "Embobio Medical SAS"
click at [418, 104] on mark "Embobio Medical SAS" at bounding box center [405, 103] width 42 height 5
click at [110, 199] on div at bounding box center [278, 139] width 556 height 278
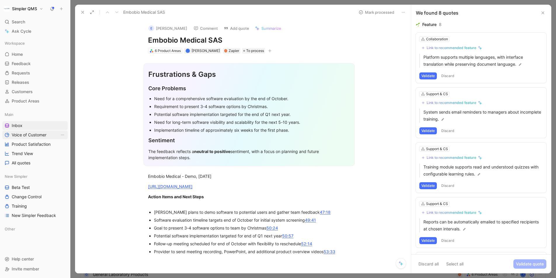
click at [46, 135] on span "Voice of Customer" at bounding box center [29, 135] width 35 height 6
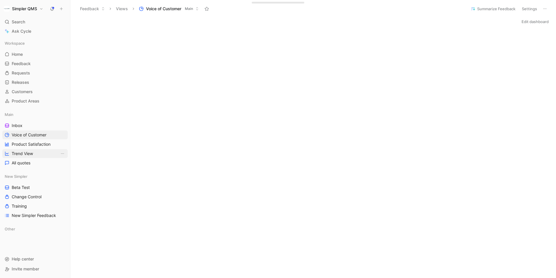
click at [30, 153] on span "Trend View" at bounding box center [22, 154] width 21 height 6
click at [34, 135] on span "Voice of Customer" at bounding box center [29, 135] width 35 height 6
click at [15, 127] on span "Inbox" at bounding box center [17, 126] width 11 height 6
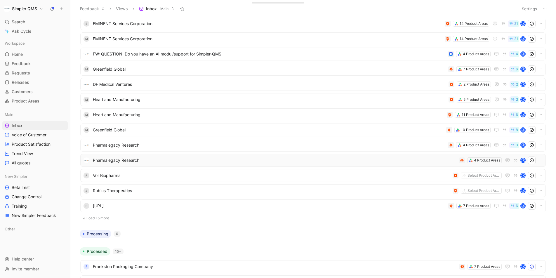
scroll to position [36, 0]
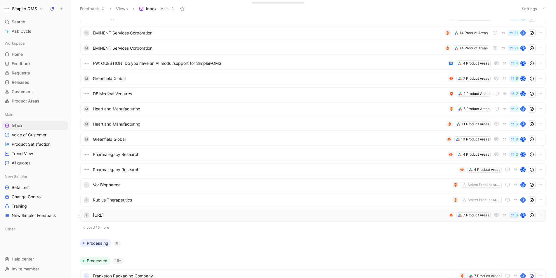
click at [215, 214] on span "[URL]" at bounding box center [269, 215] width 353 height 7
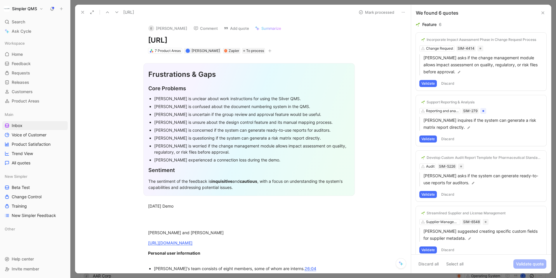
drag, startPoint x: 187, startPoint y: 41, endPoint x: 133, endPoint y: 40, distance: 54.6
click at [133, 40] on div "E [PERSON_NAME] Comment Add quote Summarize [URL] 7 Product Areas J [PERSON_NAM…" at bounding box center [243, 146] width 336 height 253
click at [133, 58] on button "Open" at bounding box center [132, 56] width 21 height 8
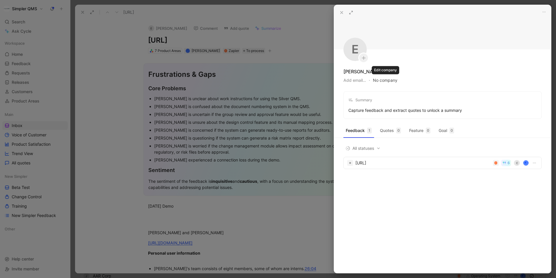
click at [391, 79] on button "No company" at bounding box center [385, 80] width 25 height 8
type input "[URL]"
click at [404, 105] on span "[URL]" at bounding box center [397, 103] width 13 height 7
click at [231, 212] on div at bounding box center [278, 139] width 556 height 278
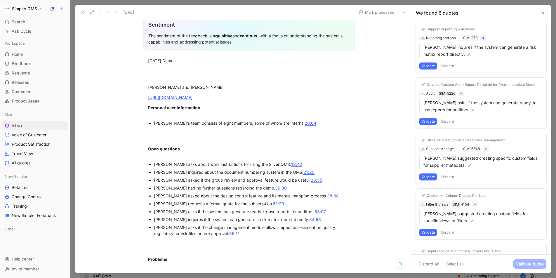
scroll to position [119, 0]
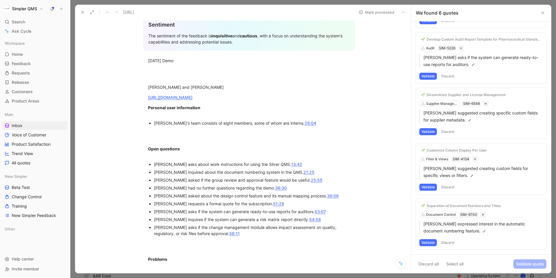
click at [447, 244] on button "Discard" at bounding box center [447, 242] width 17 height 7
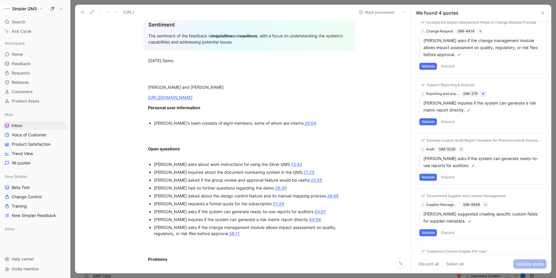
scroll to position [8, 0]
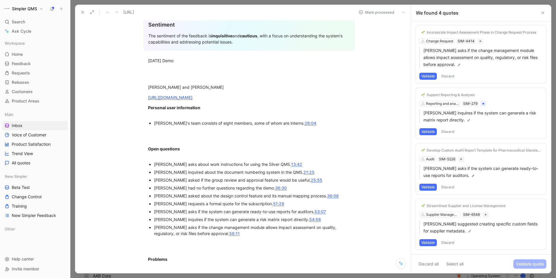
click at [446, 244] on button "Discard" at bounding box center [447, 242] width 17 height 7
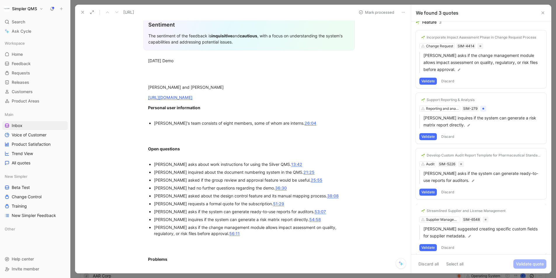
scroll to position [0, 0]
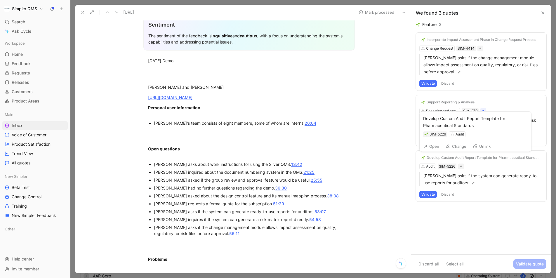
click at [439, 156] on div "Develop Custom Audit Report Template for Pharmaceutical Standards" at bounding box center [483, 157] width 114 height 5
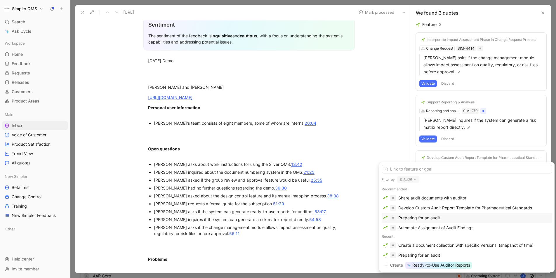
click at [425, 216] on div "Preparing for an audit" at bounding box center [419, 217] width 42 height 7
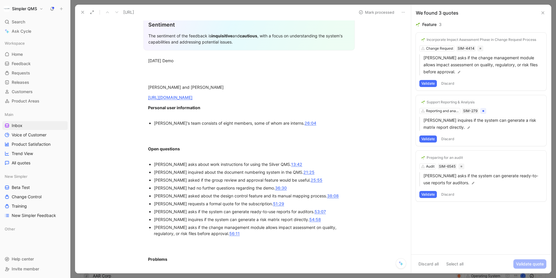
click at [432, 193] on button "Validate" at bounding box center [428, 194] width 18 height 7
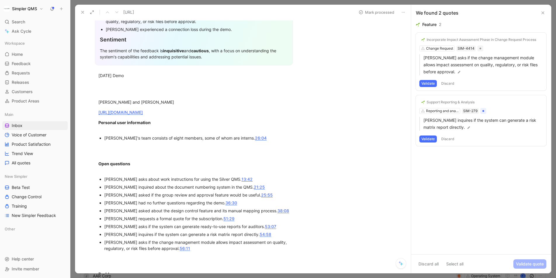
scroll to position [129, 0]
click at [471, 102] on div "Support Reporting & Analysis" at bounding box center [450, 102] width 48 height 5
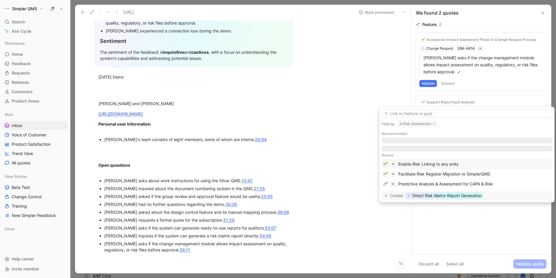
click at [471, 198] on span "Direct Risk Matrix Report Generation" at bounding box center [446, 195] width 69 height 7
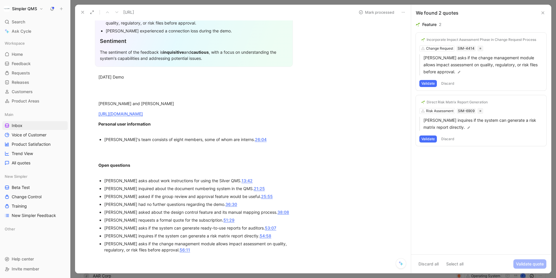
click at [428, 141] on button "Validate" at bounding box center [428, 138] width 18 height 7
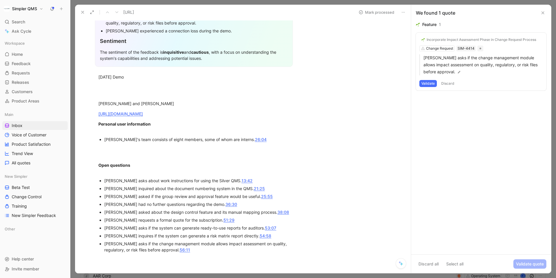
click at [428, 85] on button "Validate" at bounding box center [428, 83] width 18 height 7
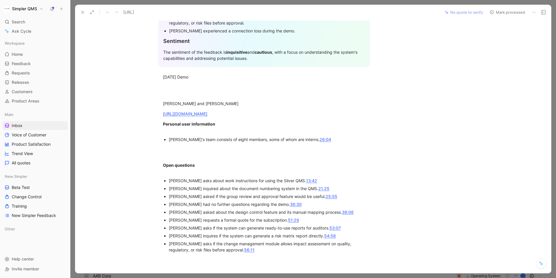
scroll to position [0, 0]
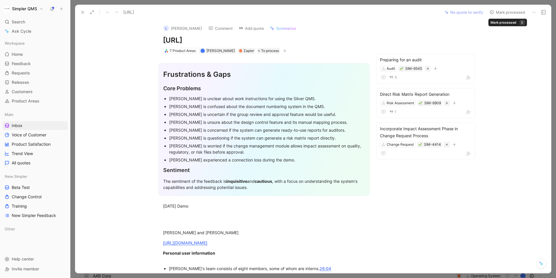
click at [491, 13] on icon at bounding box center [491, 12] width 5 height 5
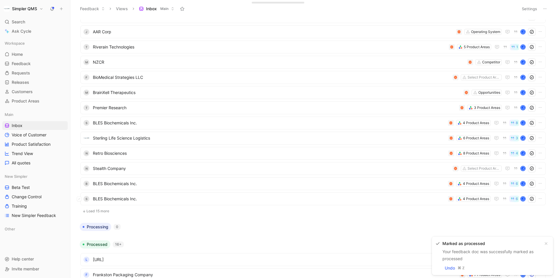
scroll to position [269, 0]
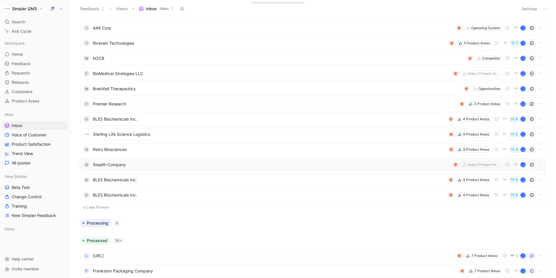
click at [207, 164] on span "Stealth Company" at bounding box center [271, 164] width 357 height 7
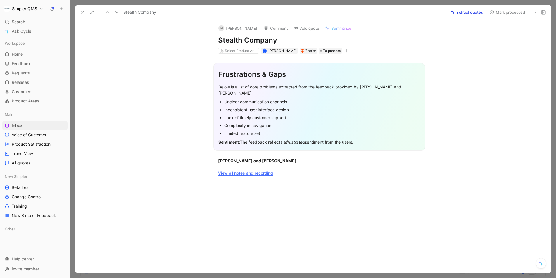
click at [533, 11] on icon at bounding box center [534, 12] width 5 height 5
click at [500, 35] on div "Delete" at bounding box center [517, 33] width 35 height 7
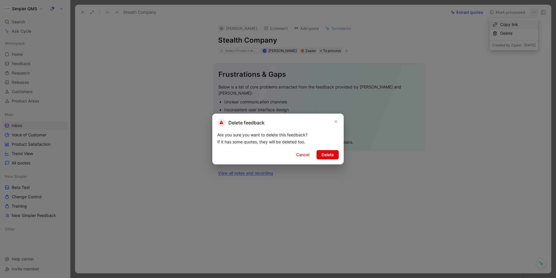
click at [328, 152] on span "Delete" at bounding box center [327, 154] width 12 height 7
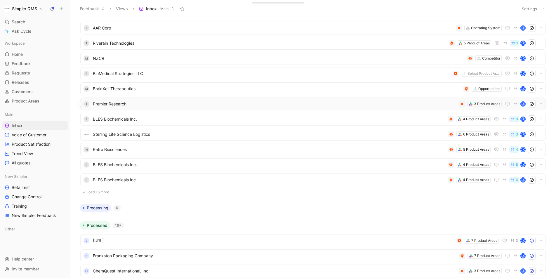
click at [359, 104] on span "Premier Research" at bounding box center [275, 103] width 364 height 7
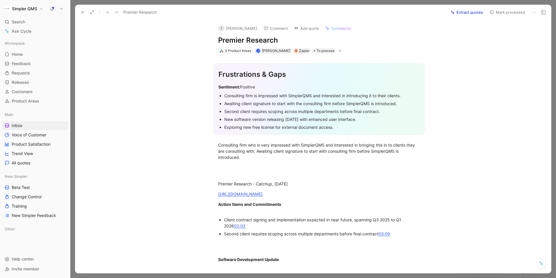
drag, startPoint x: 280, startPoint y: 37, endPoint x: 209, endPoint y: 41, distance: 71.6
click at [209, 41] on div "T [PERSON_NAME] Comment Add quote Summarize Premier Research 3 Product Areas J …" at bounding box center [319, 37] width 224 height 34
click at [200, 55] on button "Open" at bounding box center [198, 56] width 21 height 8
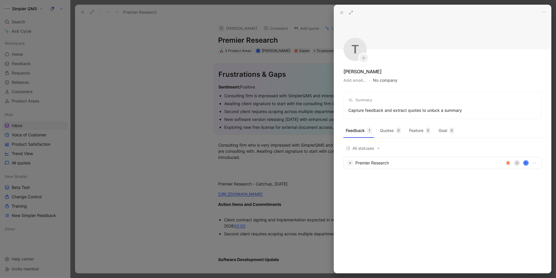
click at [391, 80] on button "No company" at bounding box center [385, 80] width 25 height 8
type input "Premier Research"
click at [226, 29] on div at bounding box center [278, 139] width 556 height 278
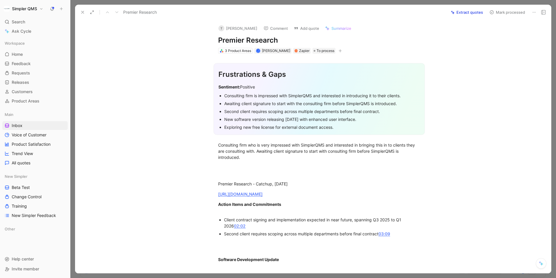
click at [228, 29] on button "T [PERSON_NAME]" at bounding box center [238, 28] width 44 height 9
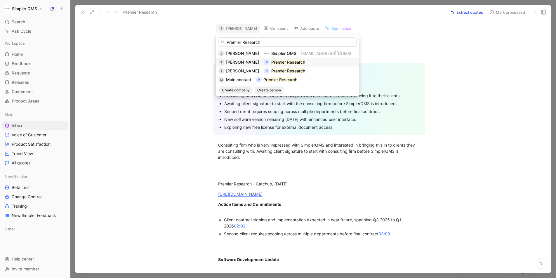
type input "Premier Research"
click at [238, 61] on span "[PERSON_NAME]" at bounding box center [242, 62] width 33 height 5
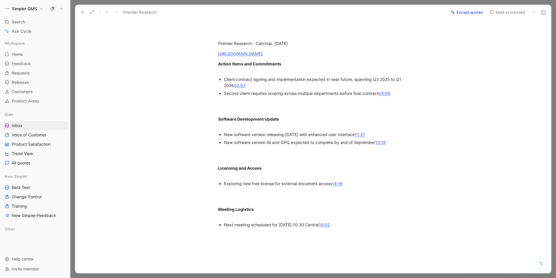
scroll to position [140, 0]
click at [492, 14] on icon at bounding box center [491, 12] width 5 height 5
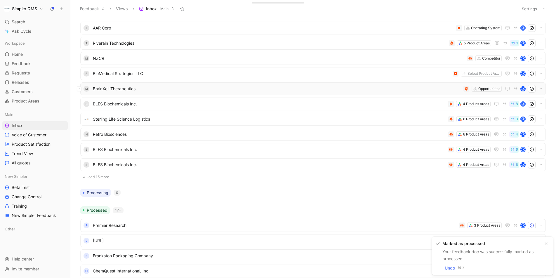
click at [330, 88] on span "BrainXell Therapeutics" at bounding box center [277, 88] width 368 height 7
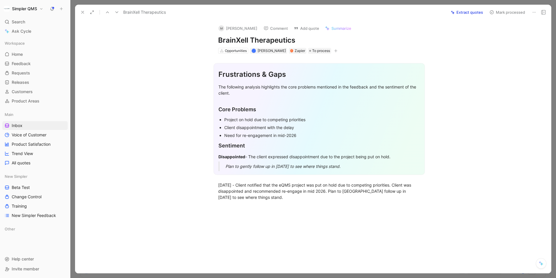
click at [534, 13] on icon at bounding box center [534, 12] width 5 height 5
click at [500, 34] on div "Delete" at bounding box center [517, 33] width 35 height 7
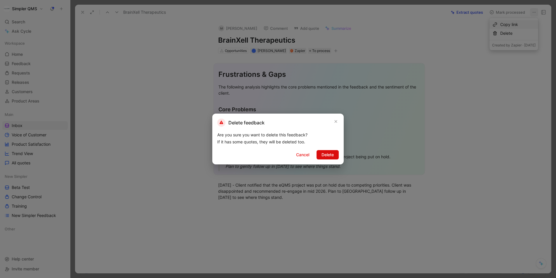
click at [319, 157] on button "Delete" at bounding box center [327, 154] width 22 height 9
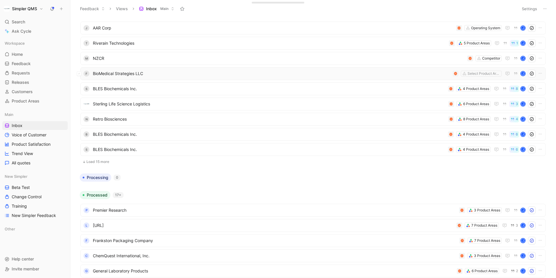
click at [384, 73] on span "BioMedical Strategies LLC" at bounding box center [271, 73] width 357 height 7
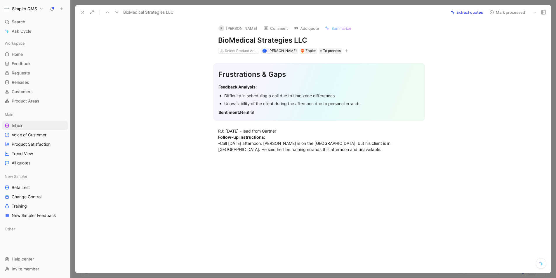
click at [532, 13] on icon at bounding box center [534, 12] width 5 height 5
click at [500, 36] on div "Delete" at bounding box center [517, 33] width 35 height 7
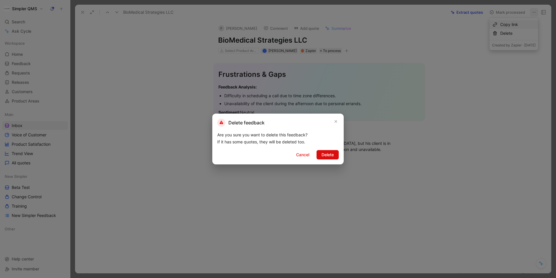
click at [324, 155] on span "Delete" at bounding box center [327, 154] width 12 height 7
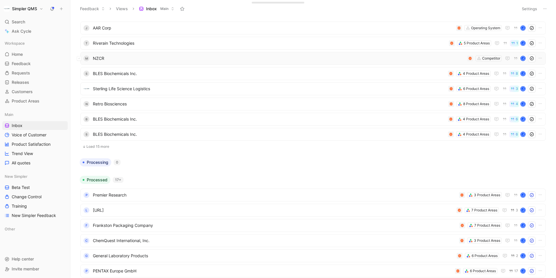
click at [353, 58] on span "NZCR" at bounding box center [279, 58] width 372 height 7
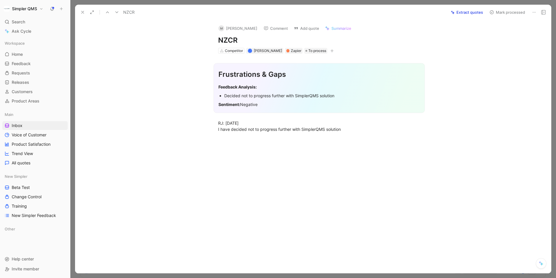
click at [534, 11] on icon at bounding box center [534, 12] width 5 height 5
click at [500, 33] on div "Delete" at bounding box center [517, 33] width 35 height 7
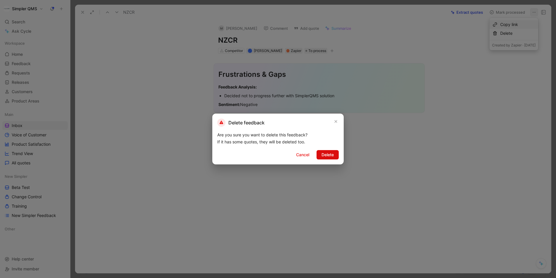
click at [327, 158] on span "Delete" at bounding box center [327, 154] width 12 height 7
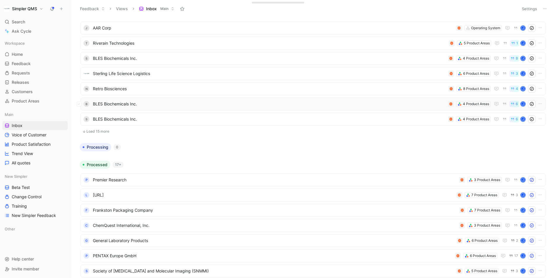
scroll to position [247, 0]
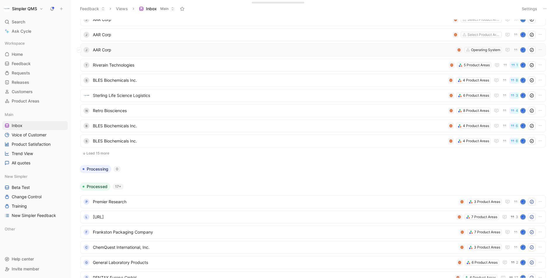
click at [356, 47] on span "AAR Corp" at bounding box center [273, 49] width 361 height 7
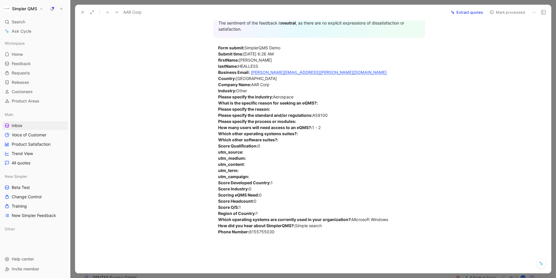
scroll to position [134, 0]
click at [531, 11] on button at bounding box center [534, 12] width 8 height 8
click at [500, 34] on div "Delete" at bounding box center [517, 33] width 35 height 7
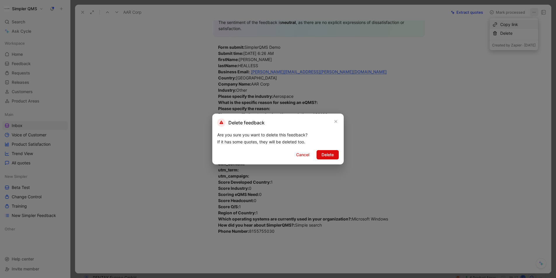
click at [328, 151] on span "Delete" at bounding box center [327, 154] width 12 height 7
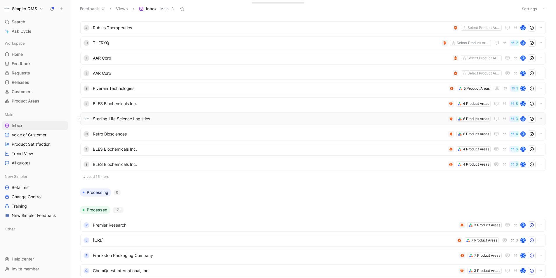
scroll to position [208, 0]
click at [350, 71] on span "AAR Corp" at bounding box center [271, 73] width 357 height 7
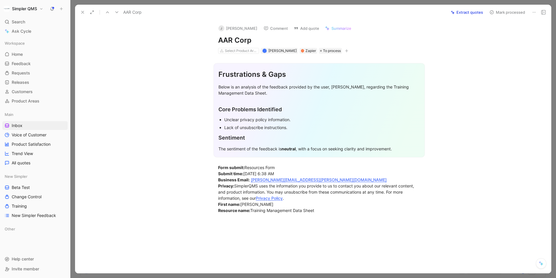
click at [534, 13] on icon at bounding box center [534, 12] width 5 height 5
click at [500, 32] on div "Delete" at bounding box center [517, 33] width 35 height 7
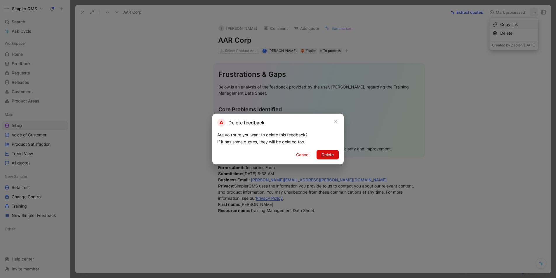
click at [330, 155] on span "Delete" at bounding box center [327, 154] width 12 height 7
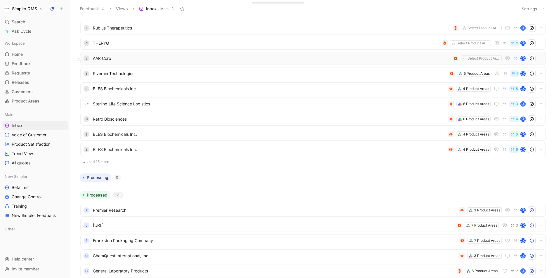
click at [378, 55] on span "AAR Corp" at bounding box center [271, 58] width 357 height 7
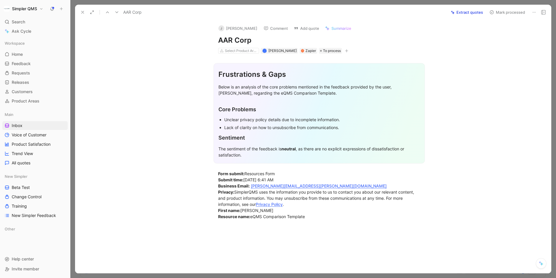
click at [533, 11] on icon at bounding box center [534, 12] width 5 height 5
click at [500, 32] on div "Delete" at bounding box center [517, 33] width 35 height 7
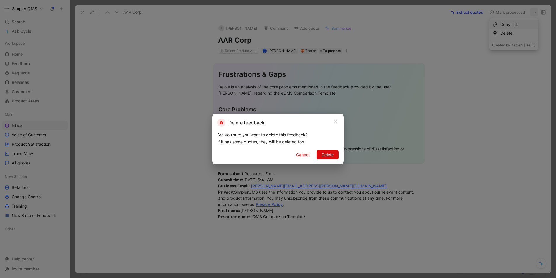
click at [335, 156] on button "Delete" at bounding box center [327, 154] width 22 height 9
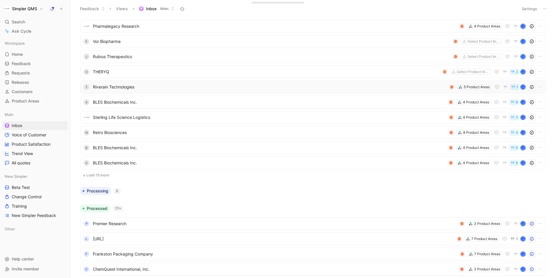
scroll to position [179, 0]
click at [370, 62] on div "[PERSON_NAME] Therapeutics Select Product Areas J" at bounding box center [312, 57] width 465 height 13
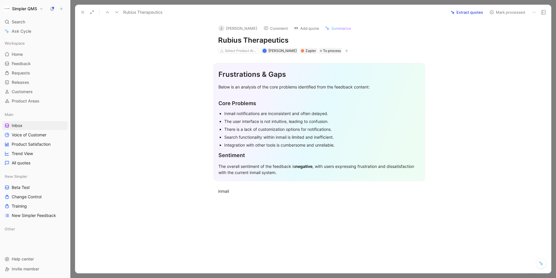
click at [534, 11] on icon at bounding box center [534, 12] width 5 height 5
click at [500, 34] on div "Delete" at bounding box center [517, 33] width 35 height 7
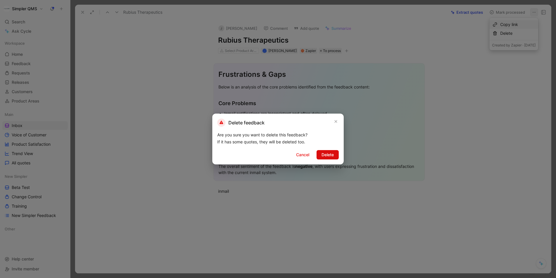
click at [325, 156] on span "Delete" at bounding box center [327, 154] width 12 height 7
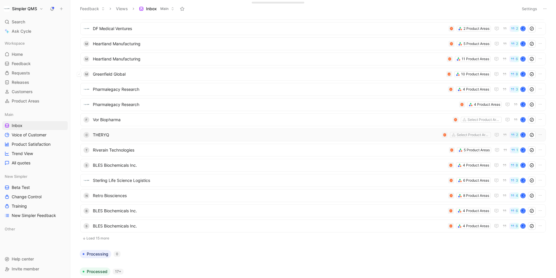
scroll to position [96, 0]
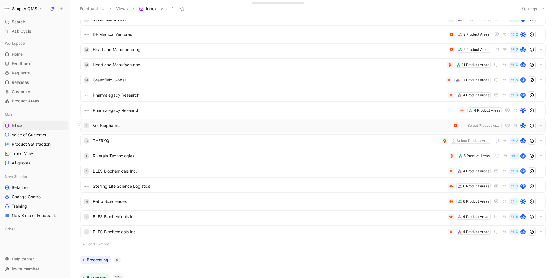
click at [356, 125] on span "Vor Biopharma" at bounding box center [271, 125] width 357 height 7
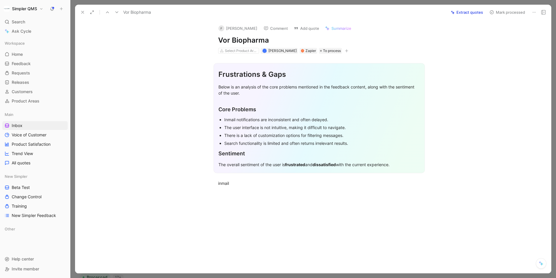
click at [533, 12] on icon at bounding box center [534, 12] width 5 height 5
click at [500, 34] on div "Delete" at bounding box center [517, 33] width 35 height 7
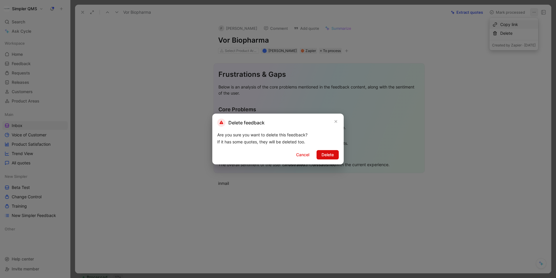
click at [328, 152] on span "Delete" at bounding box center [327, 154] width 12 height 7
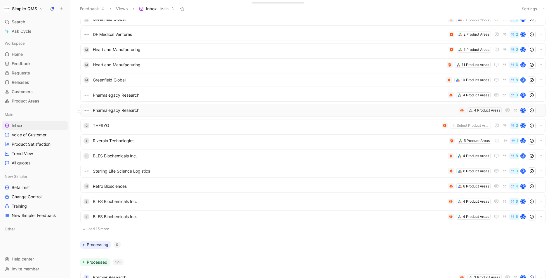
click at [419, 111] on span "Pharmalegacy Research" at bounding box center [275, 110] width 364 height 7
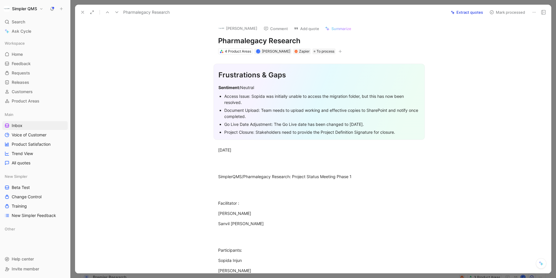
drag, startPoint x: 312, startPoint y: 39, endPoint x: 226, endPoint y: 32, distance: 86.4
click at [226, 32] on div "[PERSON_NAME] Comment Add quote Summarize Pharmalegacy Research 4 Product Areas…" at bounding box center [319, 37] width 224 height 35
click at [238, 25] on button "[PERSON_NAME]" at bounding box center [238, 28] width 44 height 9
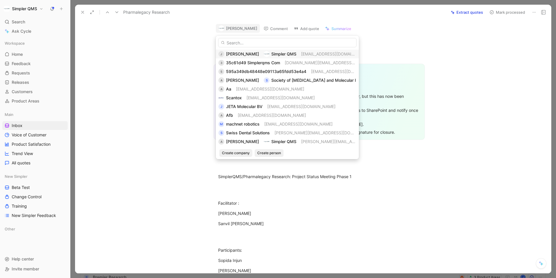
type input "Pharmalegacy Research"
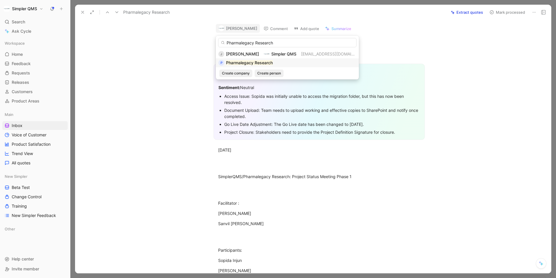
scroll to position [96, 0]
type input "Pharmalegacy Research"
click at [267, 63] on mark "Pharmalegacy Research" at bounding box center [249, 62] width 47 height 5
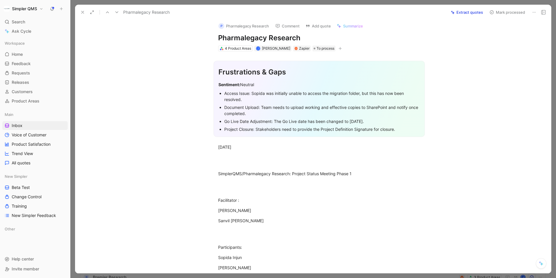
scroll to position [0, 0]
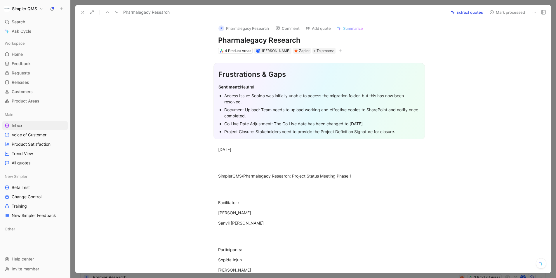
click at [488, 10] on button "Mark processed" at bounding box center [507, 12] width 41 height 8
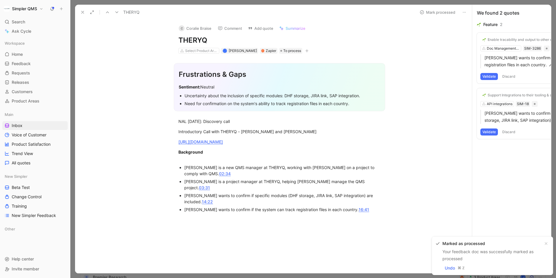
scroll to position [0, 0]
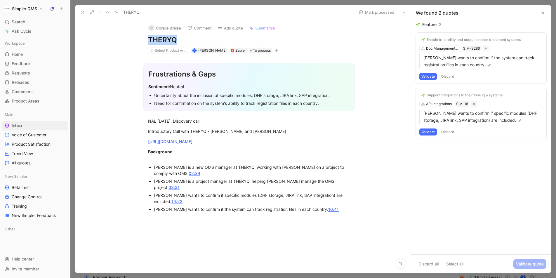
drag, startPoint x: 179, startPoint y: 42, endPoint x: 126, endPoint y: 41, distance: 53.1
click at [126, 41] on div "C Coralie Braise Comment Add quote Summarize THERYQ Select Product Areas J Jani…" at bounding box center [243, 146] width 336 height 253
copy h1 "THERYQ"
click at [156, 27] on button "C Coralie Braise" at bounding box center [165, 28] width 38 height 9
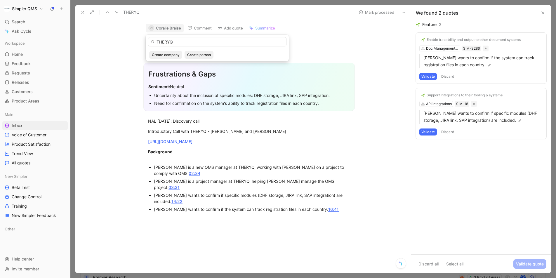
type input "THERYQ"
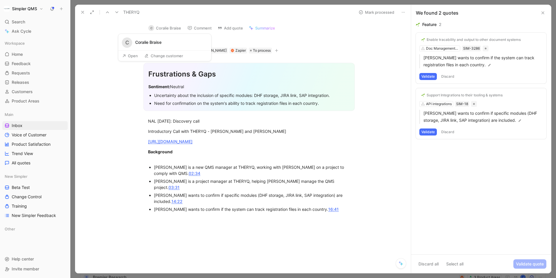
click at [130, 55] on button "Open" at bounding box center [129, 56] width 21 height 8
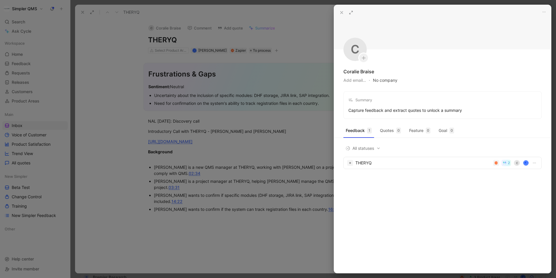
click at [378, 82] on button "No company" at bounding box center [385, 80] width 25 height 8
type input "THERYQ"
click at [403, 102] on span "THERYQ" at bounding box center [400, 103] width 19 height 7
click at [177, 243] on div at bounding box center [278, 139] width 556 height 278
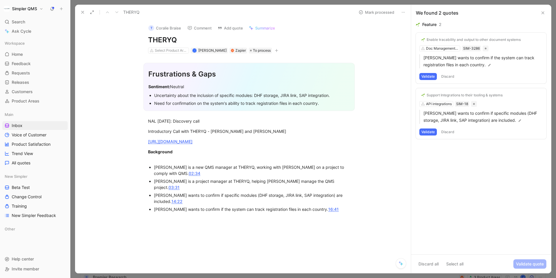
click at [430, 131] on button "Validate" at bounding box center [428, 131] width 18 height 7
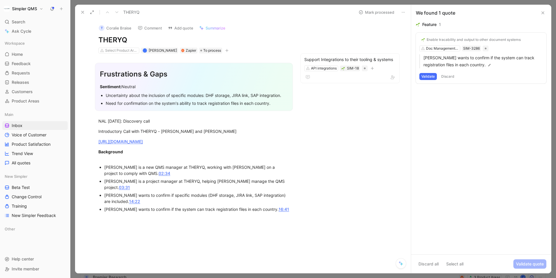
click at [429, 76] on button "Validate" at bounding box center [428, 76] width 18 height 7
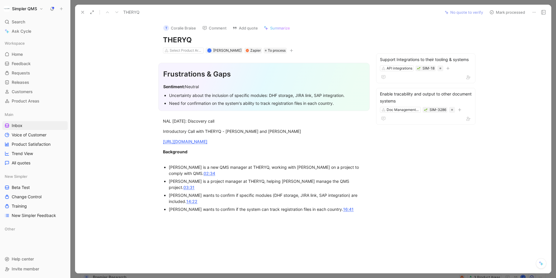
click at [495, 11] on button "Mark processed" at bounding box center [507, 12] width 41 height 8
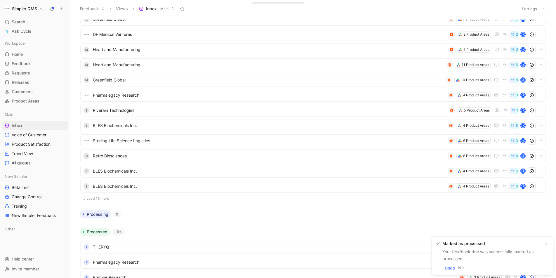
click at [135, 199] on button "Load 15 more" at bounding box center [312, 198] width 465 height 7
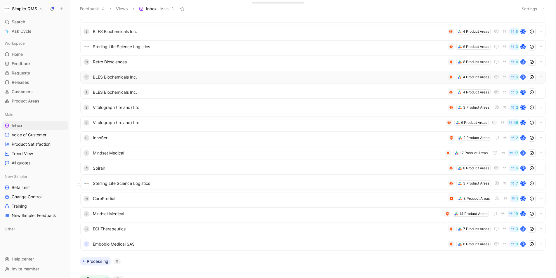
scroll to position [191, 0]
click at [173, 246] on span "Embobio Medical SAS" at bounding box center [269, 243] width 353 height 7
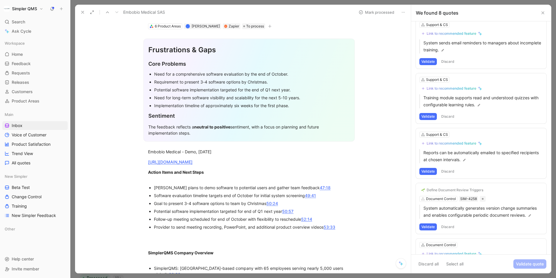
scroll to position [220, 0]
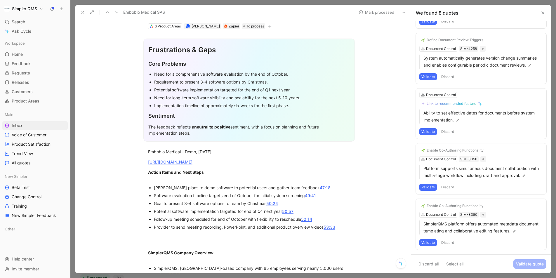
click at [451, 240] on button "Discard" at bounding box center [447, 242] width 17 height 7
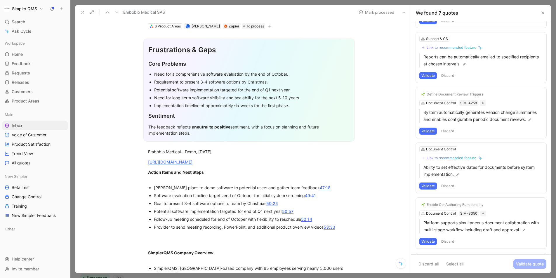
scroll to position [164, 0]
click at [427, 242] on button "Validate" at bounding box center [428, 242] width 18 height 7
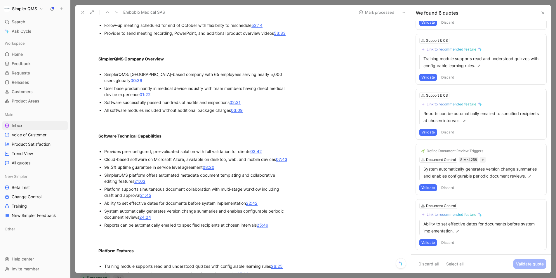
scroll to position [223, 0]
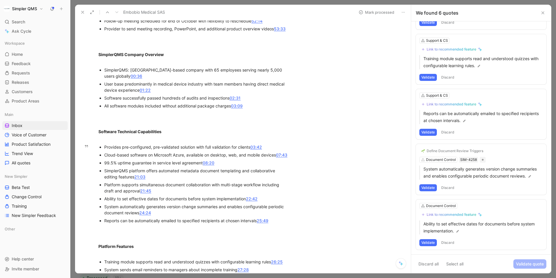
click at [445, 241] on button "Discard" at bounding box center [447, 242] width 17 height 7
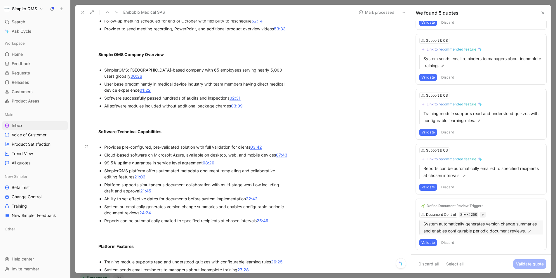
scroll to position [54, 0]
click at [445, 242] on button "Discard" at bounding box center [447, 242] width 17 height 7
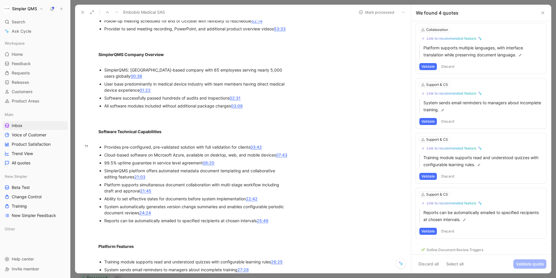
scroll to position [0, 0]
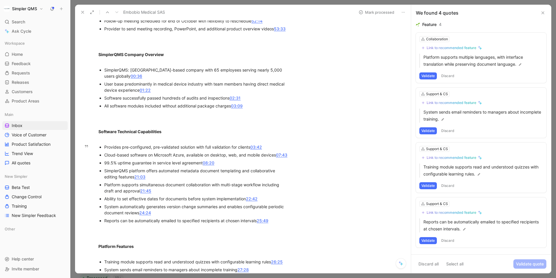
click at [446, 241] on button "Discard" at bounding box center [447, 240] width 17 height 7
click at [448, 184] on button "Discard" at bounding box center [447, 185] width 17 height 7
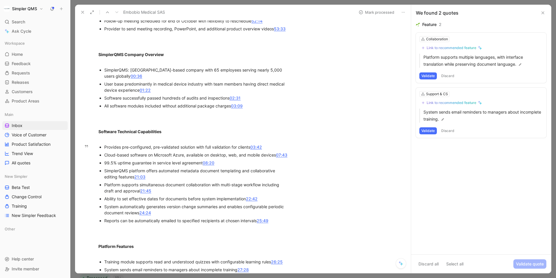
click at [448, 131] on button "Discard" at bounding box center [447, 130] width 17 height 7
click at [447, 73] on button "Discard" at bounding box center [447, 75] width 17 height 7
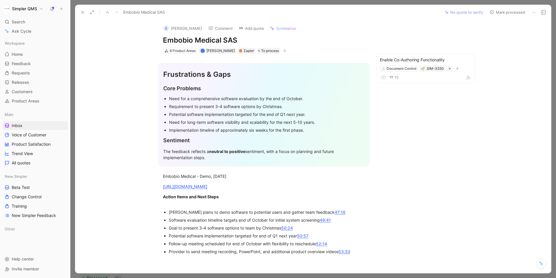
click at [504, 13] on button "Mark processed" at bounding box center [507, 12] width 41 height 8
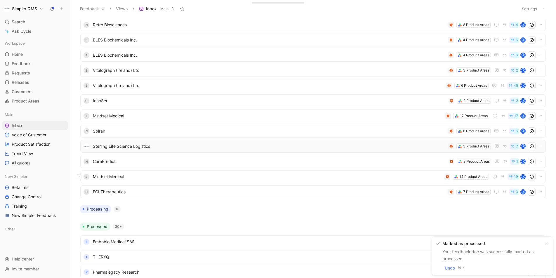
scroll to position [229, 0]
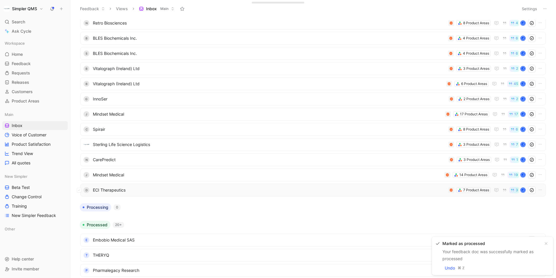
click at [274, 191] on span "ECI Therapeutics" at bounding box center [269, 190] width 353 height 7
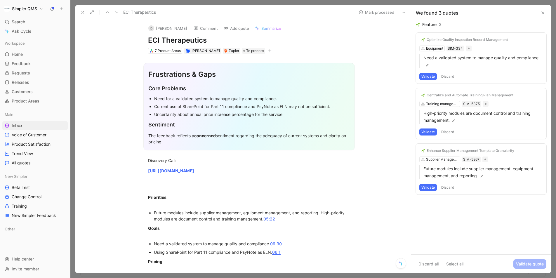
drag, startPoint x: 210, startPoint y: 38, endPoint x: 133, endPoint y: 37, distance: 76.8
click at [133, 37] on div "D Dean Chamberlain Comment Add quote Summarize ECI Therapeutics 7 Product Areas…" at bounding box center [243, 146] width 336 height 253
copy h1 "ECI Therapeutics"
click at [152, 29] on div "D" at bounding box center [151, 28] width 6 height 6
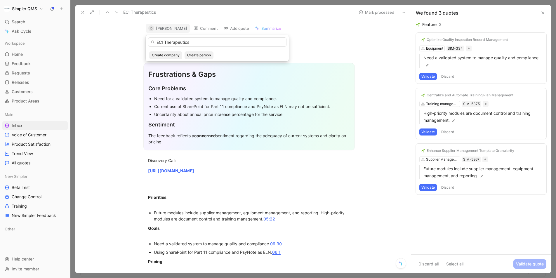
type input "ECI Therapeutics"
click at [137, 57] on button "Open" at bounding box center [133, 56] width 21 height 8
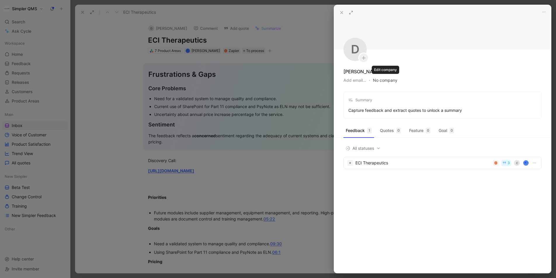
click at [391, 81] on button "No company" at bounding box center [385, 80] width 25 height 8
type input "ECI Therapeutics"
click at [415, 105] on span "ECI Therapeutics" at bounding box center [408, 103] width 35 height 7
click at [126, 126] on div at bounding box center [278, 139] width 556 height 278
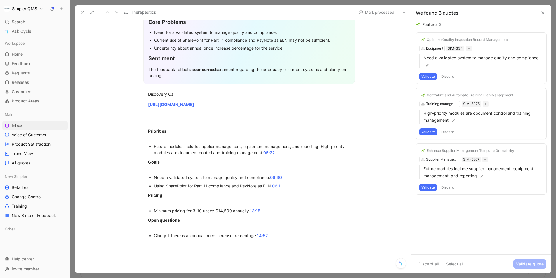
scroll to position [67, 0]
click at [451, 151] on div "Enhance Supplier Management Template Granularity" at bounding box center [470, 150] width 88 height 5
click at [454, 148] on div "Enhance Supplier Management Template Granularity" at bounding box center [470, 150] width 88 height 5
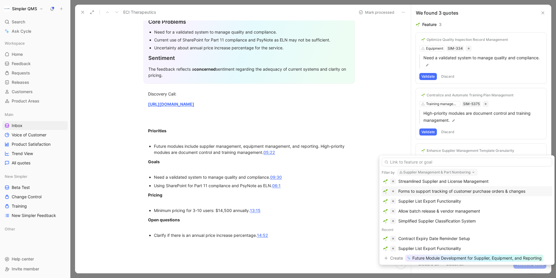
scroll to position [40, 0]
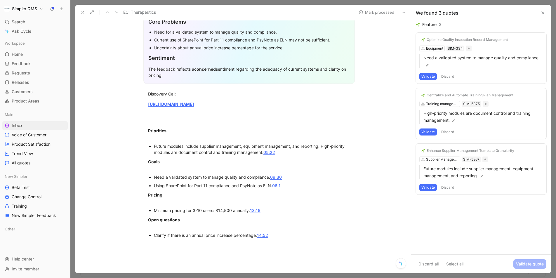
click at [449, 188] on button "Discard" at bounding box center [447, 187] width 17 height 7
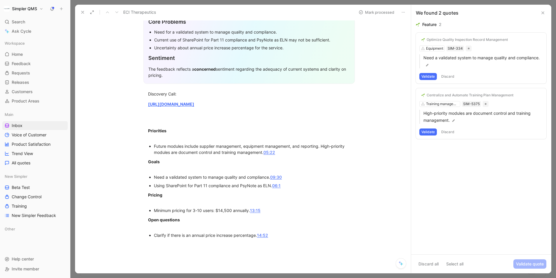
click at [447, 131] on button "Discard" at bounding box center [447, 131] width 17 height 7
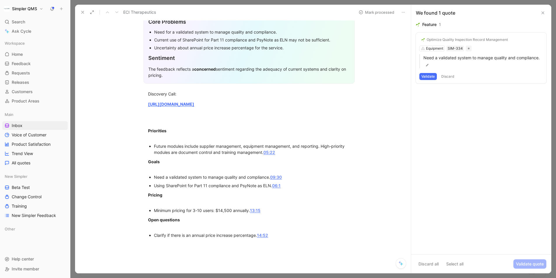
click at [448, 76] on button "Discard" at bounding box center [447, 76] width 17 height 7
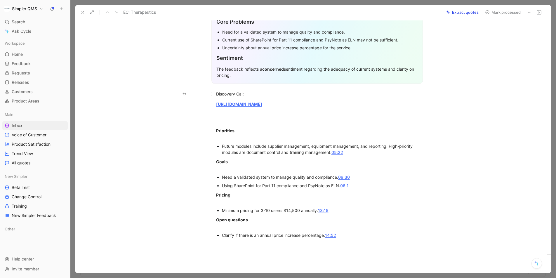
scroll to position [0, 0]
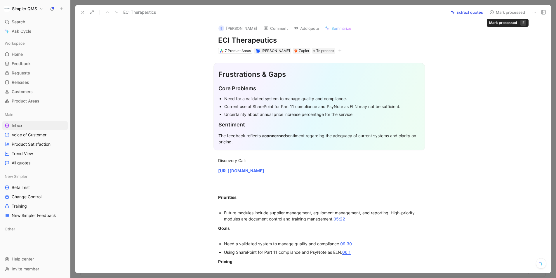
click at [493, 13] on icon at bounding box center [491, 12] width 5 height 5
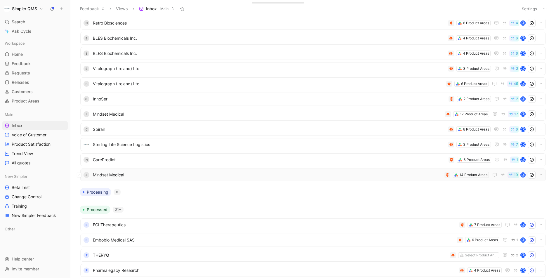
click at [161, 172] on span "Mindset Medical" at bounding box center [267, 174] width 349 height 7
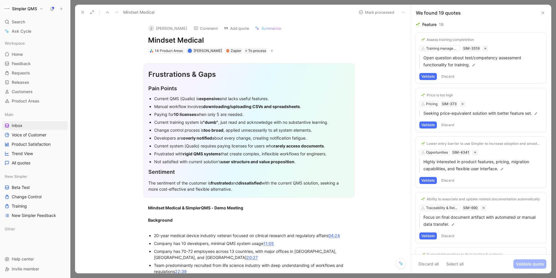
drag, startPoint x: 213, startPoint y: 43, endPoint x: 102, endPoint y: 43, distance: 110.9
click at [102, 43] on div "J Jeremy Markovich Comment Add quote Summarize Mindset Medical 14 Product Areas…" at bounding box center [243, 146] width 336 height 253
copy h1 "Mindset Medical"
click at [153, 31] on div "J" at bounding box center [151, 28] width 6 height 6
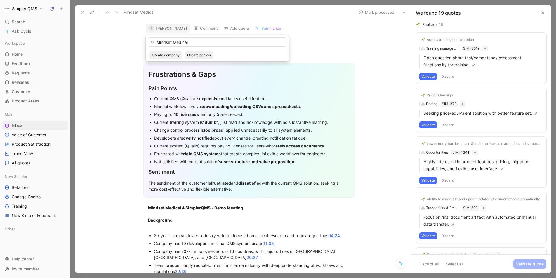
type input "Mindset Medical"
click at [135, 55] on button "Open" at bounding box center [133, 56] width 21 height 8
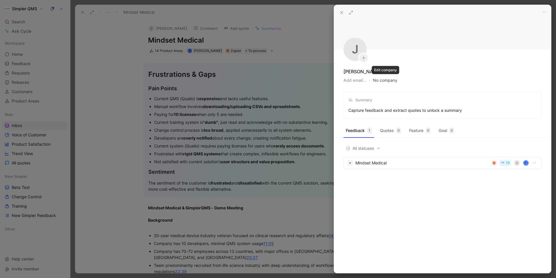
click at [391, 79] on button "No company" at bounding box center [385, 80] width 25 height 8
type input "Mindset Medical"
click at [404, 108] on div "Create Mindset Medical" at bounding box center [413, 104] width 81 height 9
click at [341, 12] on use at bounding box center [341, 12] width 2 height 2
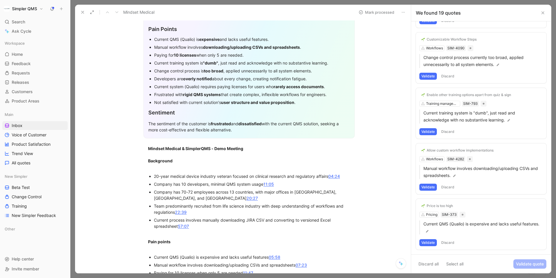
scroll to position [64, 0]
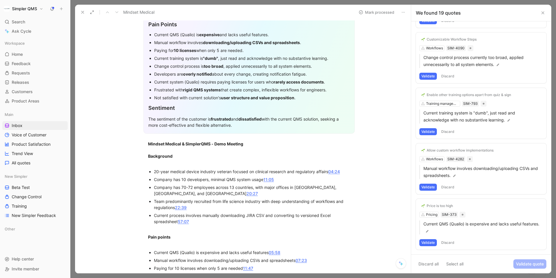
click at [434, 207] on div "Price is too high" at bounding box center [439, 205] width 26 height 5
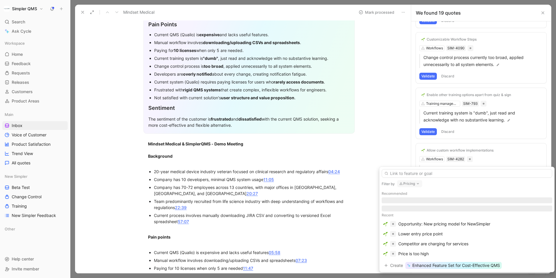
click at [413, 184] on button "Pricing" at bounding box center [409, 183] width 25 height 7
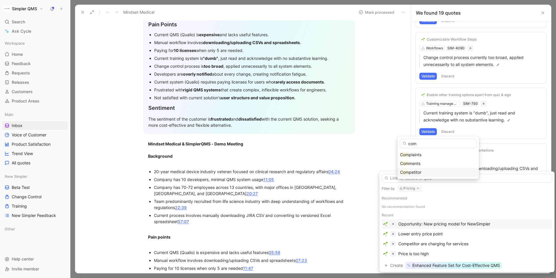
type input "com"
click at [418, 174] on span "petitor" at bounding box center [415, 172] width 13 height 5
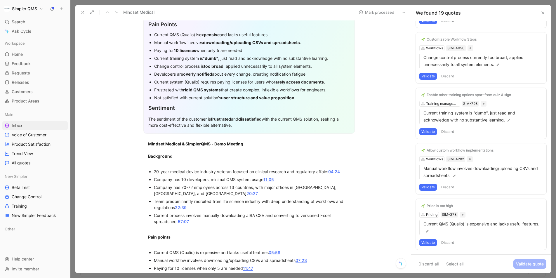
click at [442, 241] on button "Discard" at bounding box center [447, 242] width 17 height 7
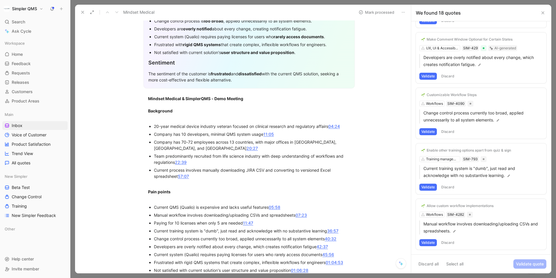
scroll to position [110, 0]
click at [482, 206] on div "Allow custom workflow implementations" at bounding box center [459, 205] width 67 height 5
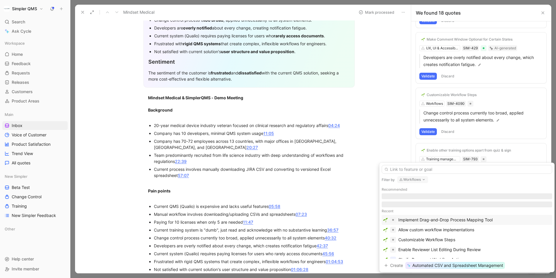
click at [417, 178] on button "Workflows" at bounding box center [412, 179] width 31 height 7
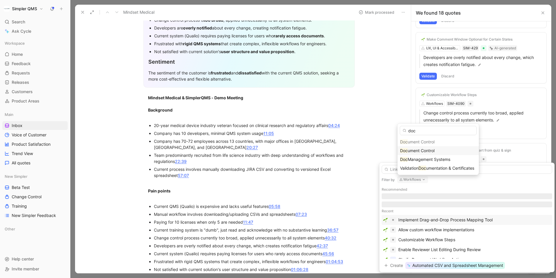
type input "doc"
click at [414, 152] on span "ument Control" at bounding box center [421, 150] width 27 height 5
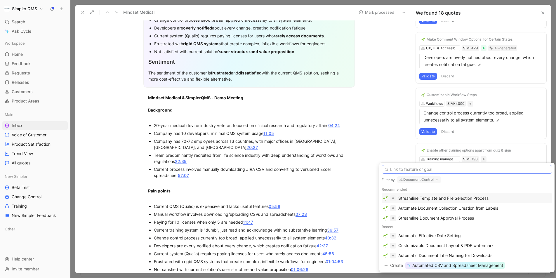
click at [445, 168] on input "text" at bounding box center [467, 169] width 170 height 9
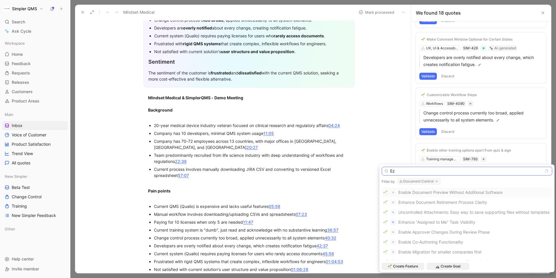
type input "E"
type input "x"
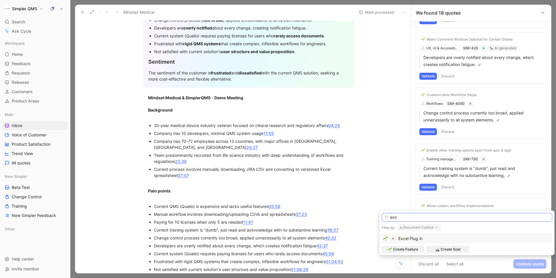
type input "exc"
click at [408, 238] on span "el Plug in" at bounding box center [413, 238] width 17 height 5
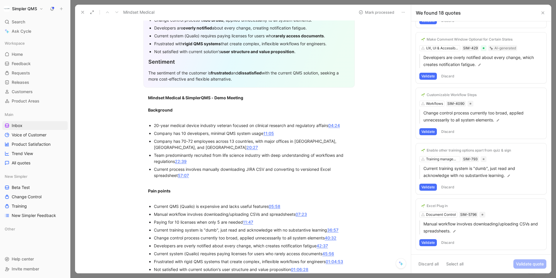
click at [427, 241] on button "Validate" at bounding box center [428, 242] width 18 height 7
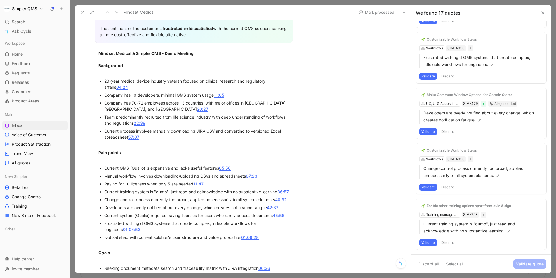
scroll to position [155, 0]
click at [430, 242] on button "Validate" at bounding box center [428, 242] width 18 height 7
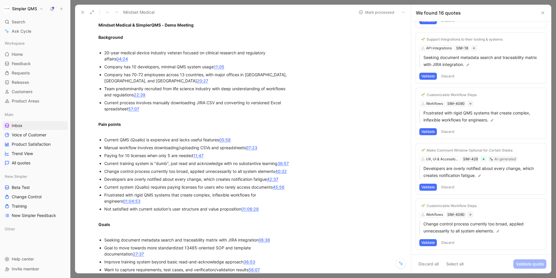
scroll to position [185, 0]
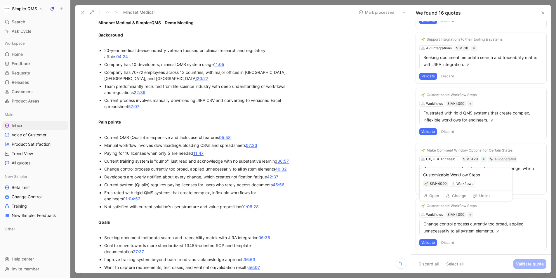
click at [447, 203] on div "Customizable Workflow Steps" at bounding box center [451, 205] width 50 height 5
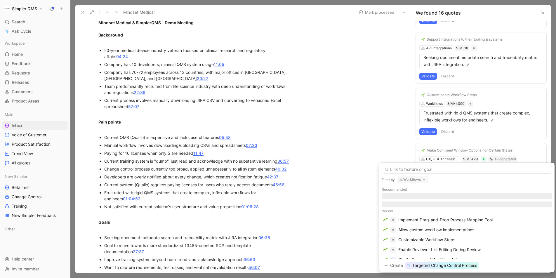
click at [420, 179] on button "Workflows" at bounding box center [412, 179] width 31 height 7
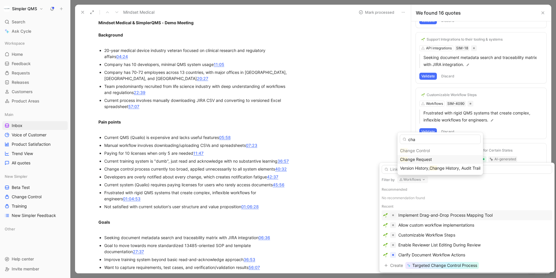
type input "cha"
click at [424, 159] on span "nge Request" at bounding box center [420, 159] width 24 height 5
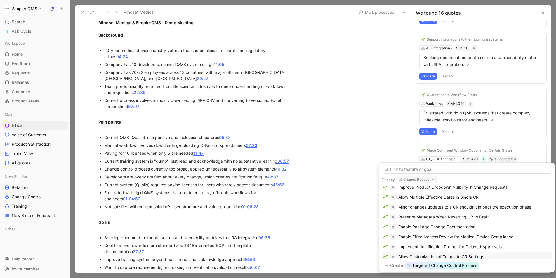
scroll to position [250, 0]
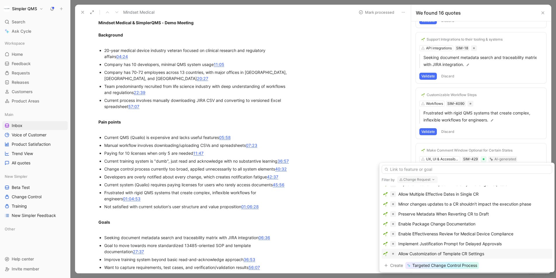
click at [466, 253] on div "Allow Customization of Template CR Settings" at bounding box center [441, 253] width 86 height 7
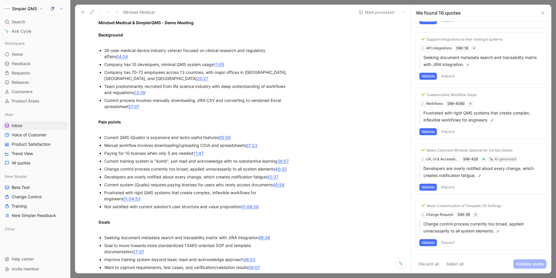
click at [430, 241] on button "Validate" at bounding box center [428, 242] width 18 height 7
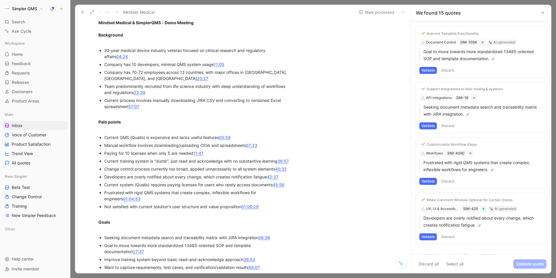
scroll to position [597, 0]
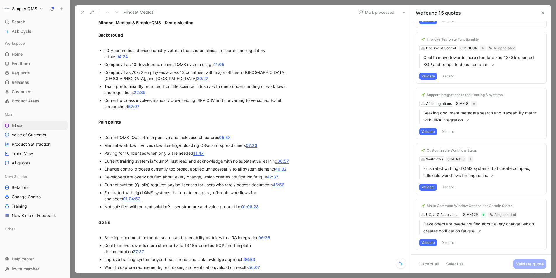
click at [449, 243] on button "Discard" at bounding box center [447, 242] width 17 height 7
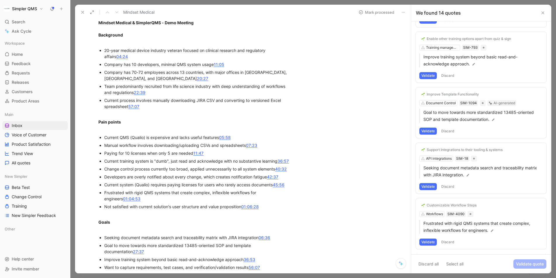
scroll to position [541, 0]
click at [434, 239] on button "Validate" at bounding box center [428, 242] width 18 height 7
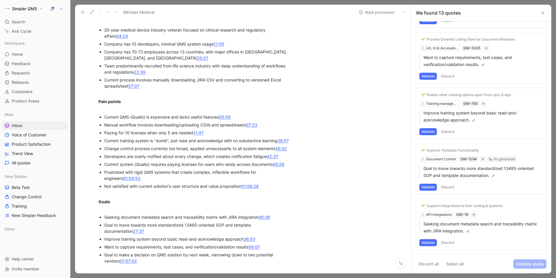
scroll to position [206, 0]
click at [425, 242] on button "Validate" at bounding box center [428, 242] width 18 height 7
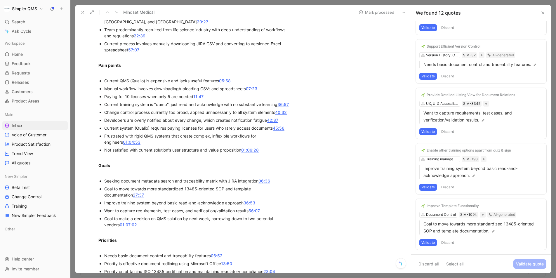
scroll to position [243, 0]
click at [460, 207] on div "Improve Template Functionality" at bounding box center [452, 205] width 52 height 5
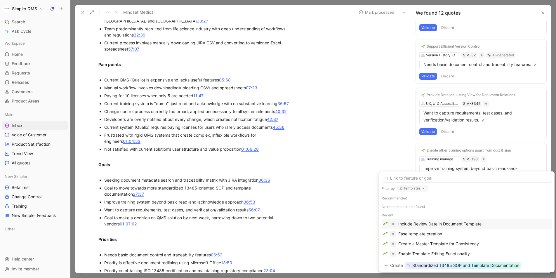
click at [417, 189] on button "Templates" at bounding box center [412, 188] width 31 height 7
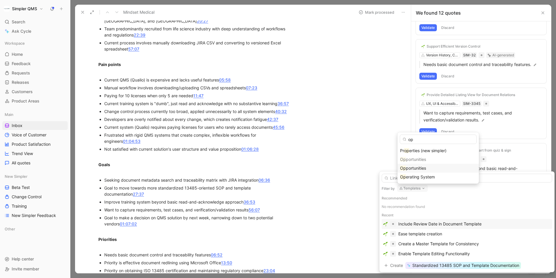
type input "op"
click at [418, 166] on span "portunities" at bounding box center [416, 168] width 20 height 5
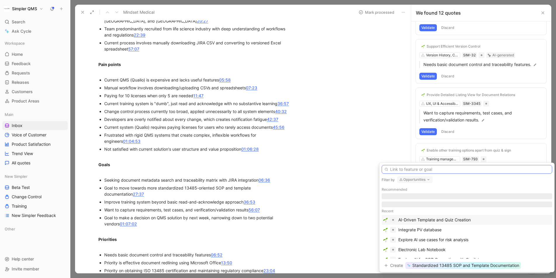
click at [438, 171] on input "text" at bounding box center [467, 169] width 170 height 9
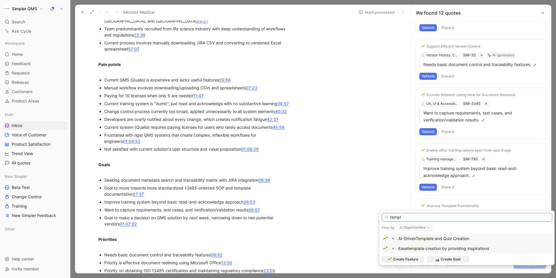
type input "templ"
click at [455, 249] on span "ate creation by providing inspirations" at bounding box center [453, 248] width 71 height 5
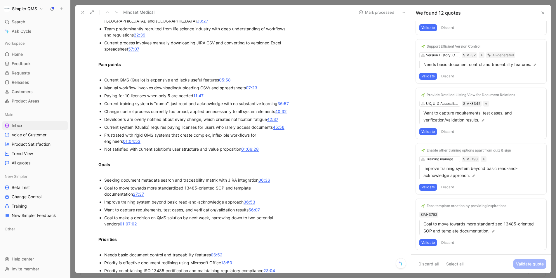
click at [429, 244] on button "Validate" at bounding box center [428, 242] width 18 height 7
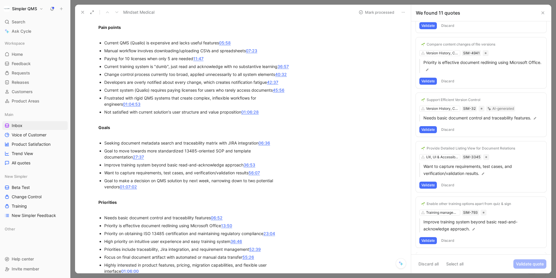
scroll to position [375, 0]
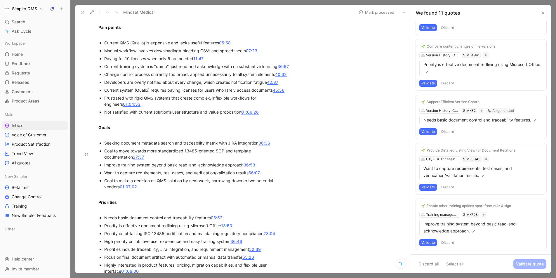
click at [426, 243] on button "Validate" at bounding box center [428, 242] width 18 height 7
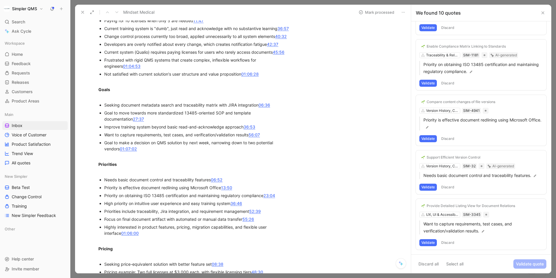
scroll to position [318, 0]
click at [452, 244] on button "Discard" at bounding box center [447, 242] width 17 height 7
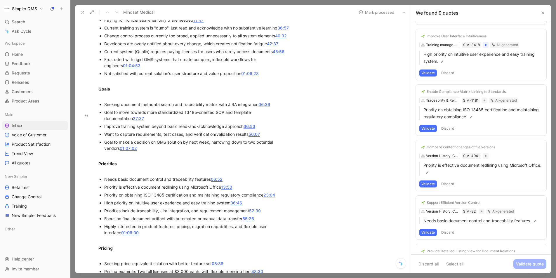
scroll to position [264, 0]
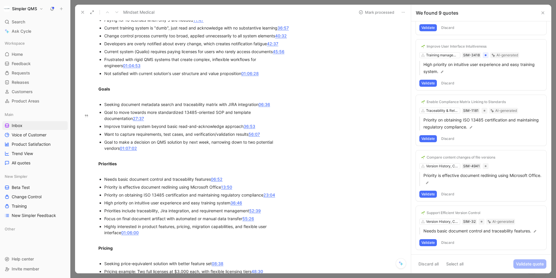
click at [449, 244] on button "Discard" at bounding box center [447, 242] width 17 height 7
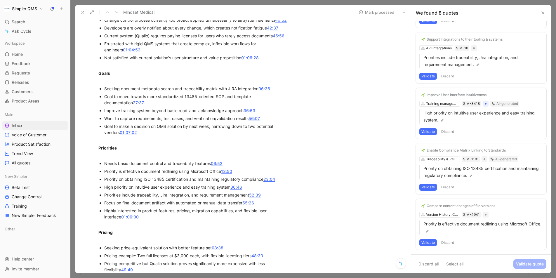
scroll to position [335, 0]
click at [429, 241] on button "Validate" at bounding box center [428, 242] width 18 height 7
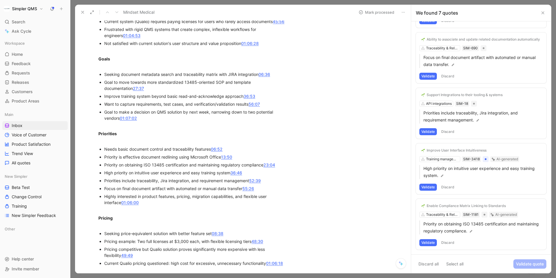
scroll to position [349, 0]
click at [445, 244] on button "Discard" at bounding box center [447, 242] width 17 height 7
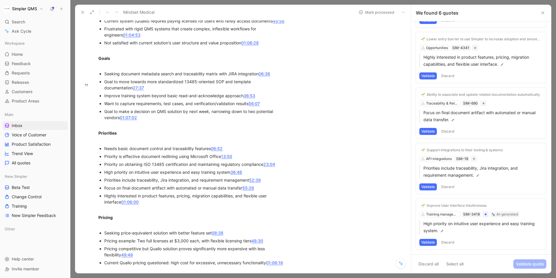
scroll to position [105, 0]
click at [431, 242] on button "Validate" at bounding box center [428, 242] width 18 height 7
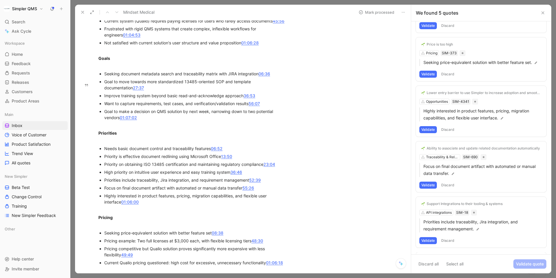
scroll to position [49, 0]
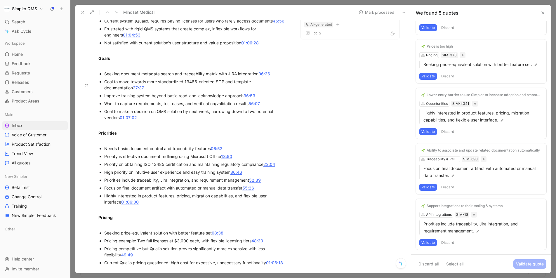
click at [429, 242] on button "Validate" at bounding box center [428, 242] width 18 height 7
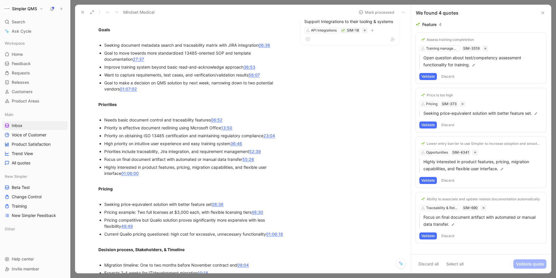
scroll to position [382, 0]
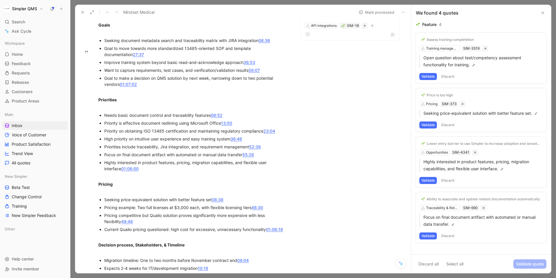
click at [446, 238] on button "Discard" at bounding box center [447, 235] width 17 height 7
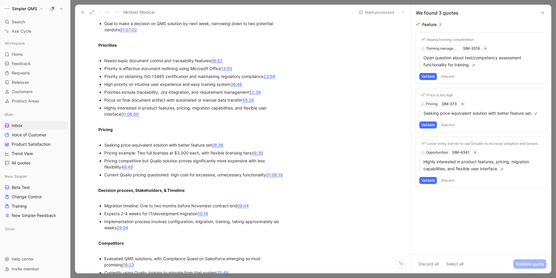
scroll to position [437, 0]
click at [446, 179] on button "Discard" at bounding box center [447, 180] width 17 height 7
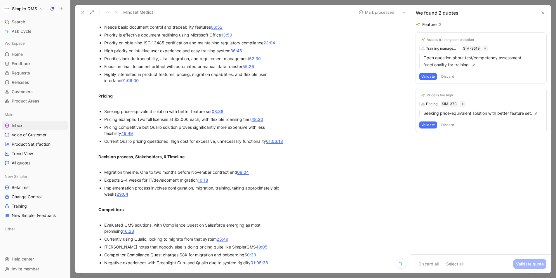
scroll to position [478, 0]
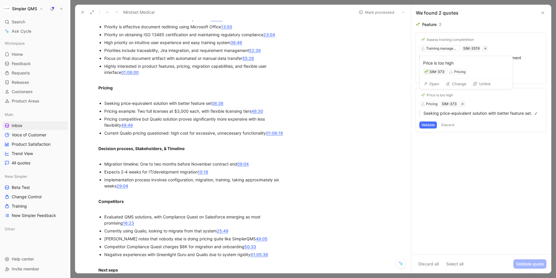
click at [439, 96] on div "Price is too high" at bounding box center [439, 95] width 26 height 5
click at [447, 94] on div "Price is too high" at bounding box center [439, 95] width 26 height 5
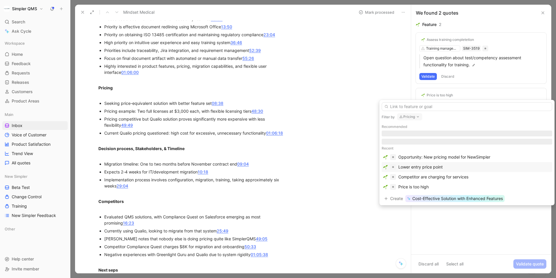
click at [440, 166] on div "Lower entry price point" at bounding box center [420, 166] width 44 height 7
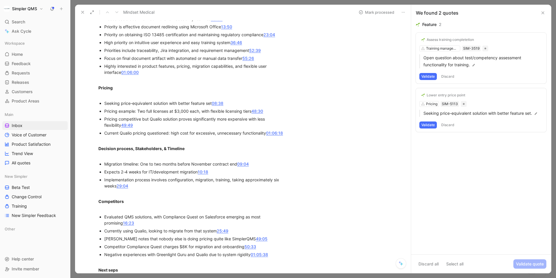
click at [428, 126] on button "Validate" at bounding box center [428, 124] width 18 height 7
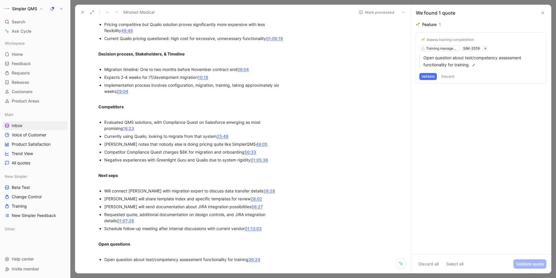
scroll to position [572, 0]
click at [459, 39] on div "Assess training completetion" at bounding box center [449, 39] width 47 height 5
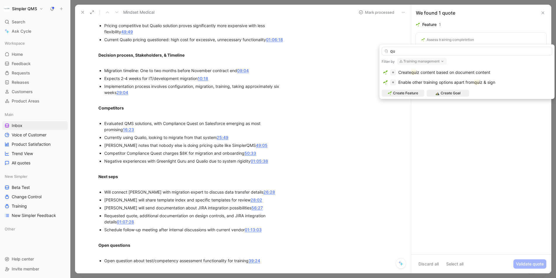
type input "qu"
click at [442, 61] on use "button" at bounding box center [441, 61] width 1 height 1
type input "qui"
click at [409, 94] on div "Qui z" at bounding box center [438, 93] width 76 height 7
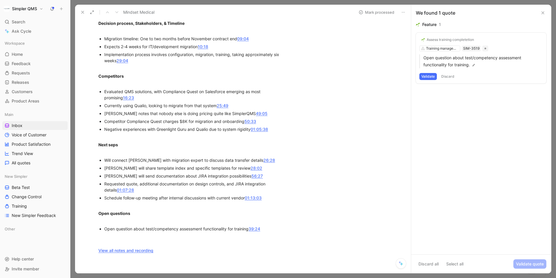
scroll to position [599, 0]
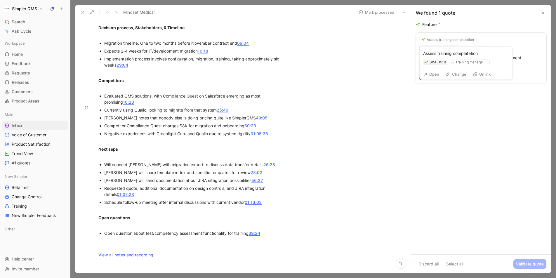
click at [464, 39] on div "Assess training completetion" at bounding box center [449, 39] width 47 height 5
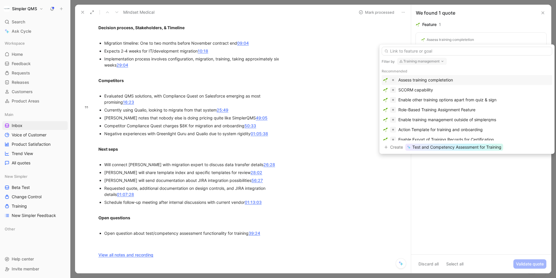
click at [443, 65] on div "Training management" at bounding box center [422, 61] width 50 height 7
click at [441, 60] on icon "button" at bounding box center [442, 61] width 5 height 5
type input "quiz"
click at [414, 83] on div "Quiz" at bounding box center [438, 84] width 76 height 7
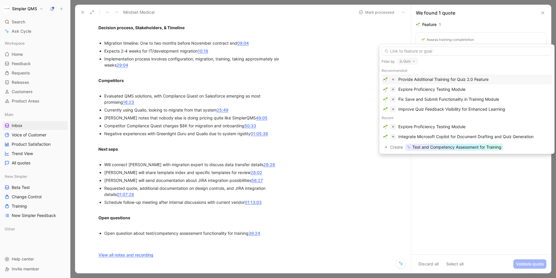
scroll to position [0, 0]
click at [457, 147] on span "Test and Competency Assessment for Training" at bounding box center [456, 147] width 89 height 7
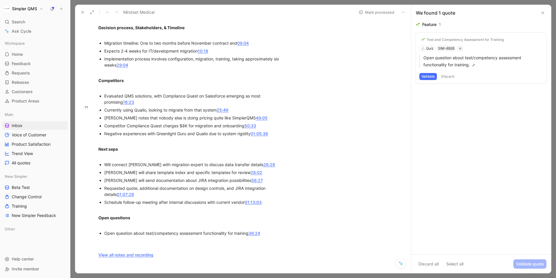
click at [428, 77] on button "Validate" at bounding box center [428, 76] width 18 height 7
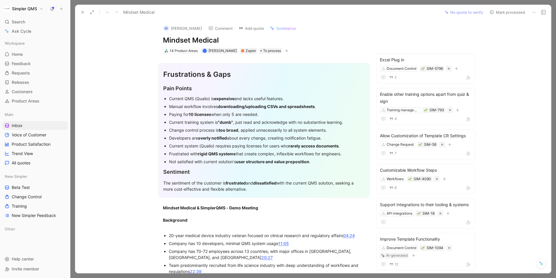
click at [497, 10] on button "Mark processed" at bounding box center [507, 12] width 41 height 8
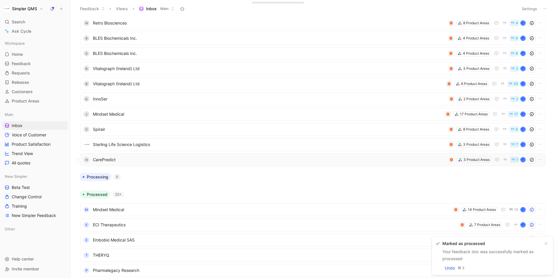
click at [209, 157] on span "CarePredict" at bounding box center [269, 159] width 353 height 7
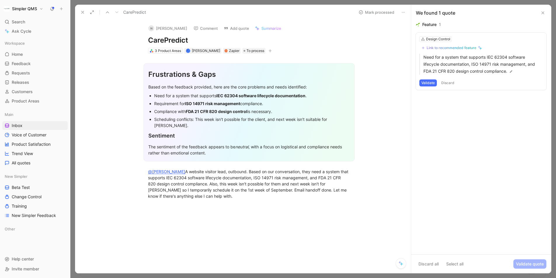
click at [405, 12] on icon at bounding box center [403, 12] width 5 height 5
click at [416, 31] on div "Delete" at bounding box center [427, 33] width 35 height 7
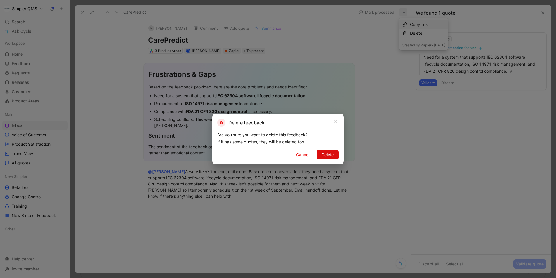
click at [331, 152] on span "Delete" at bounding box center [327, 154] width 12 height 7
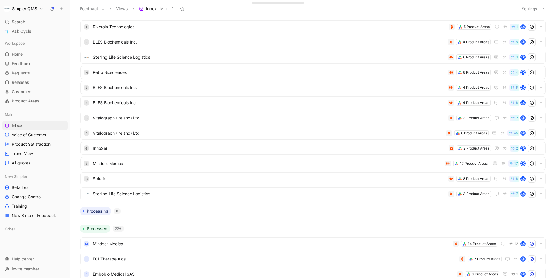
scroll to position [183, 0]
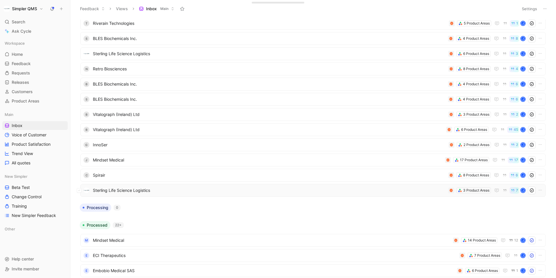
click at [245, 191] on span "Sterling Life Science Logistics" at bounding box center [269, 190] width 353 height 7
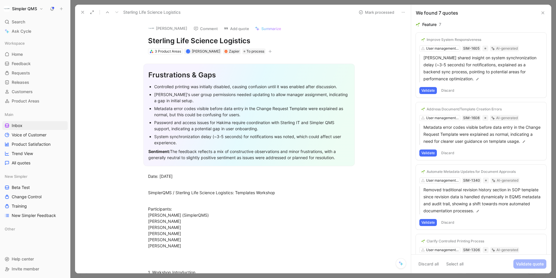
drag, startPoint x: 255, startPoint y: 43, endPoint x: 128, endPoint y: 35, distance: 126.9
click at [128, 35] on div "Janina Franzkowiak Comment Add quote Summarize Sterling Life Science Logistics …" at bounding box center [243, 146] width 336 height 253
copy h1 "Sterling Life Science Logistics"
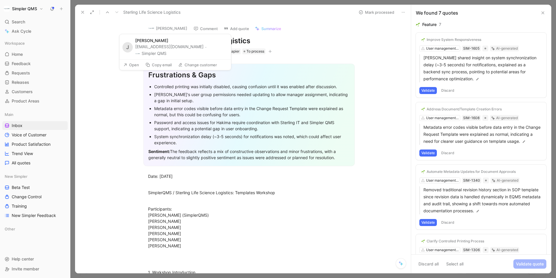
click at [164, 28] on button "[PERSON_NAME]" at bounding box center [168, 28] width 44 height 9
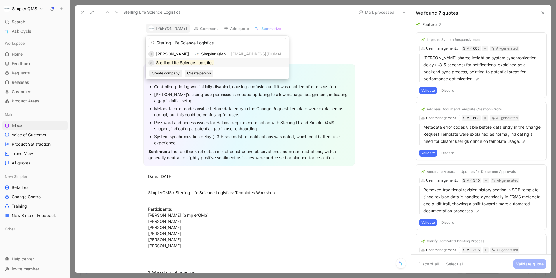
type input "Sterling Life Science Logistics"
click at [195, 63] on mark "Sterling Life Science Logistics" at bounding box center [185, 62] width 58 height 5
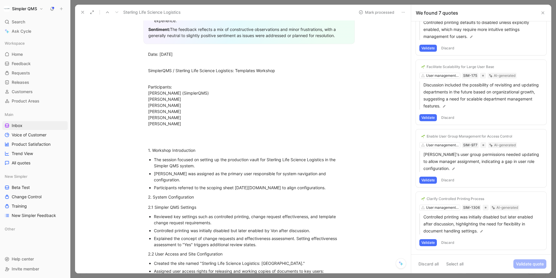
scroll to position [125, 0]
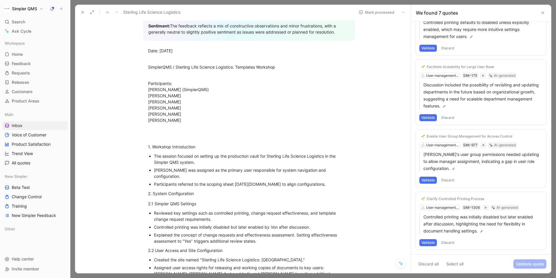
click at [447, 240] on button "Discard" at bounding box center [447, 242] width 17 height 7
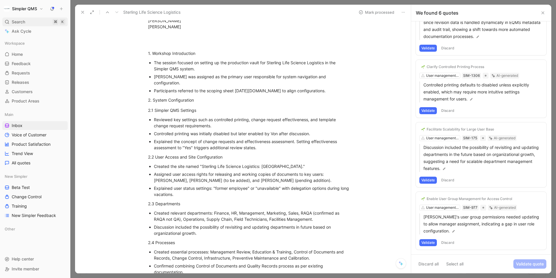
scroll to position [226, 0]
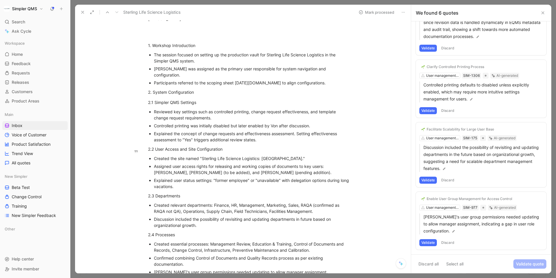
click at [447, 241] on button "Discard" at bounding box center [447, 242] width 17 height 7
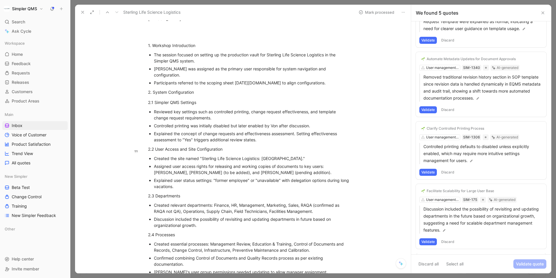
scroll to position [112, 0]
click at [449, 244] on button "Discard" at bounding box center [447, 242] width 17 height 7
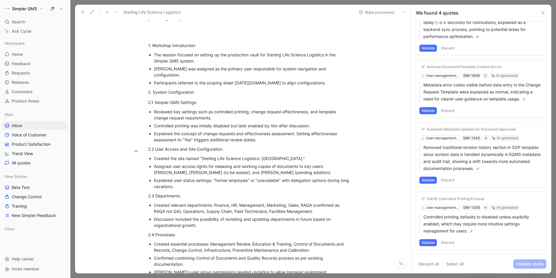
scroll to position [43, 0]
click at [450, 241] on button "Discard" at bounding box center [447, 242] width 17 height 7
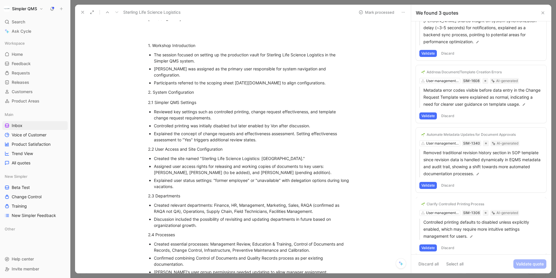
scroll to position [0, 0]
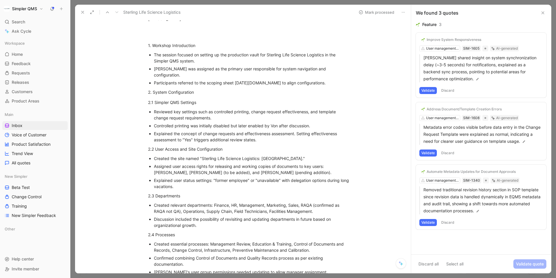
click at [451, 222] on button "Discard" at bounding box center [447, 222] width 17 height 7
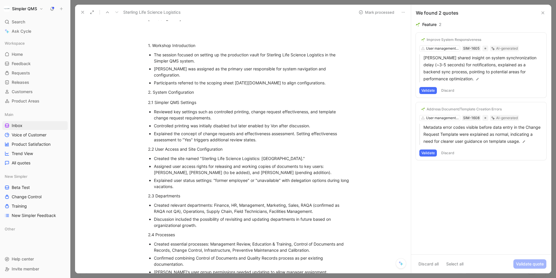
click at [453, 153] on button "Discard" at bounding box center [447, 152] width 17 height 7
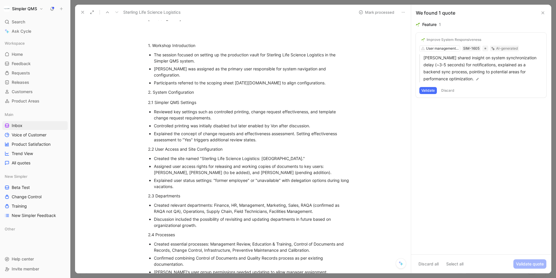
click at [452, 89] on button "Discard" at bounding box center [447, 90] width 17 height 7
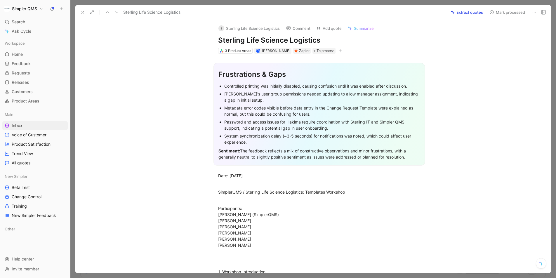
click at [500, 11] on button "Mark processed" at bounding box center [507, 12] width 41 height 8
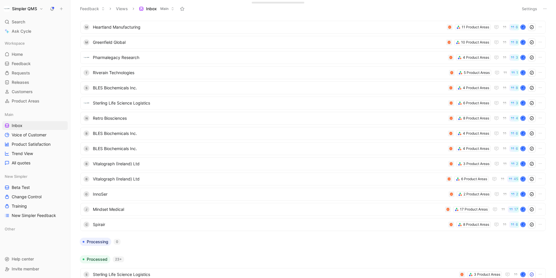
scroll to position [134, 0]
click at [214, 225] on span "Spirair" at bounding box center [269, 223] width 353 height 7
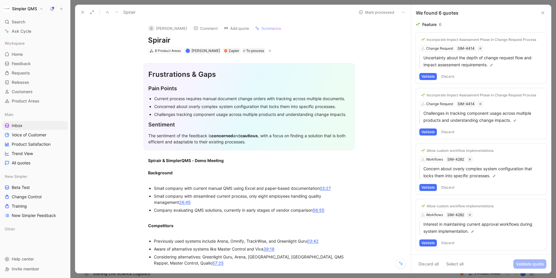
drag, startPoint x: 177, startPoint y: 41, endPoint x: 133, endPoint y: 39, distance: 44.4
click at [133, 39] on div "C Christine Yu Comment Add quote Summarize Spirair 8 Product Areas J Janina Fra…" at bounding box center [243, 146] width 336 height 253
copy h1 "Spirair"
click at [152, 31] on div "C" at bounding box center [151, 28] width 6 height 6
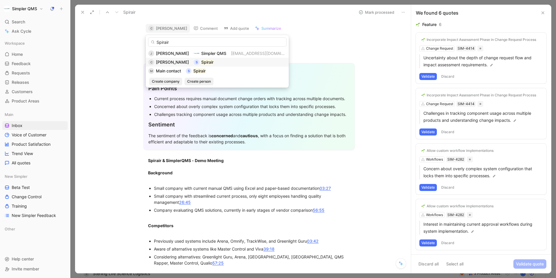
type input "Spirair"
click at [173, 61] on span "[PERSON_NAME]" at bounding box center [172, 62] width 33 height 5
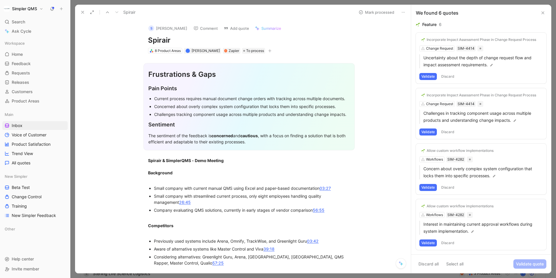
click at [79, 13] on button at bounding box center [83, 12] width 8 height 8
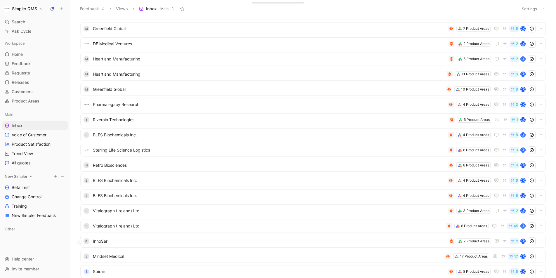
scroll to position [379, 0]
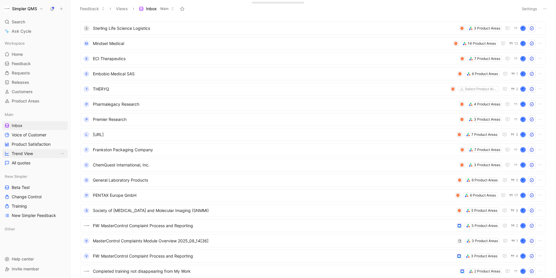
click at [34, 157] on link "Trend View" at bounding box center [34, 153] width 65 height 9
